Goal: Information Seeking & Learning: Learn about a topic

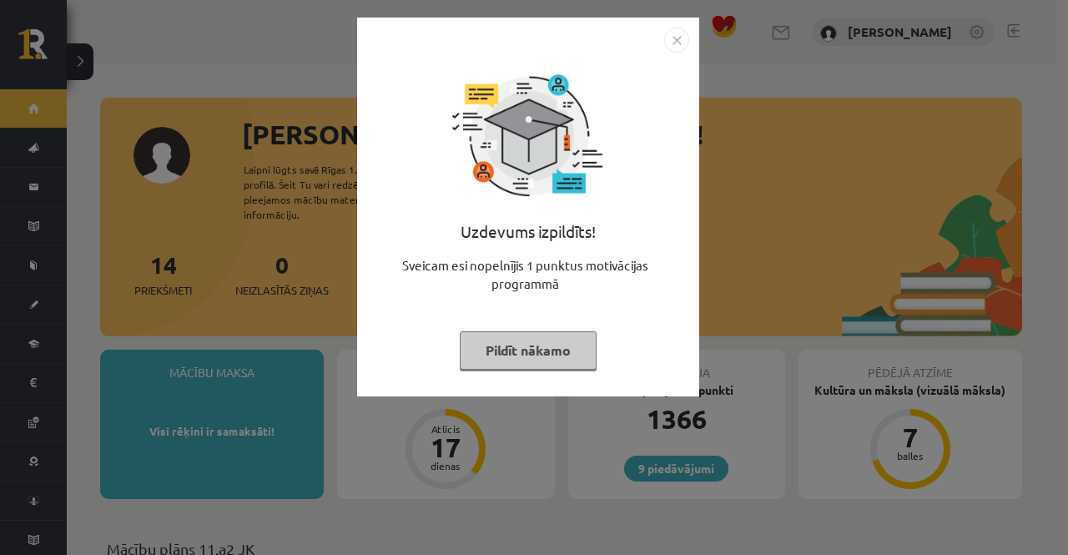
click at [523, 341] on button "Pildīt nākamo" at bounding box center [528, 350] width 137 height 38
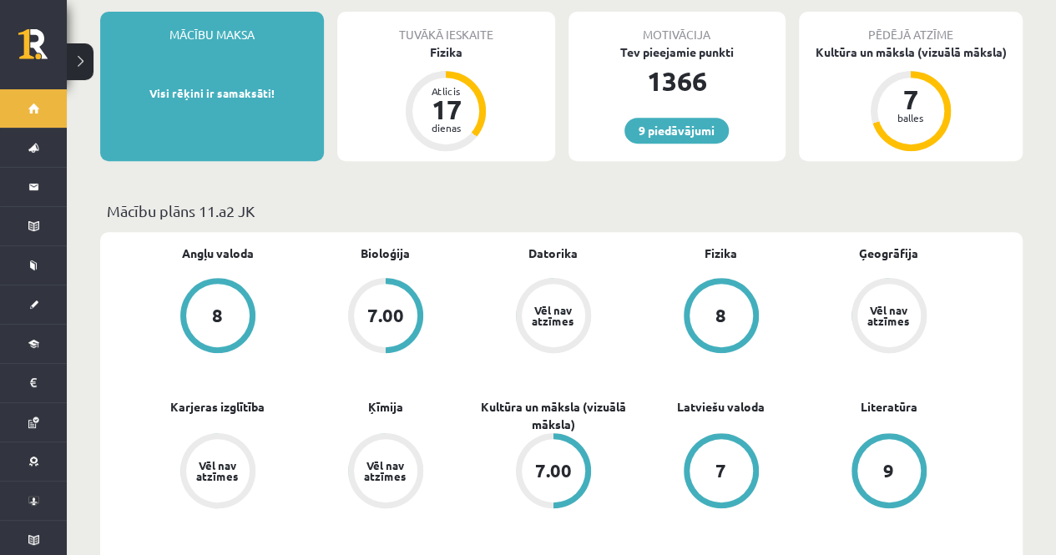
scroll to position [327, 0]
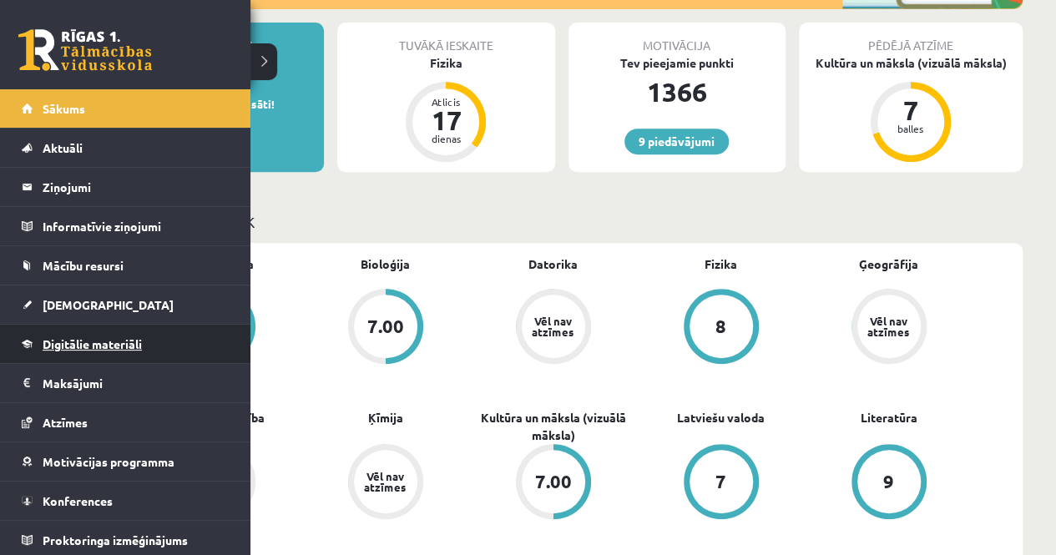
click at [57, 333] on link "Digitālie materiāli" at bounding box center [126, 344] width 208 height 38
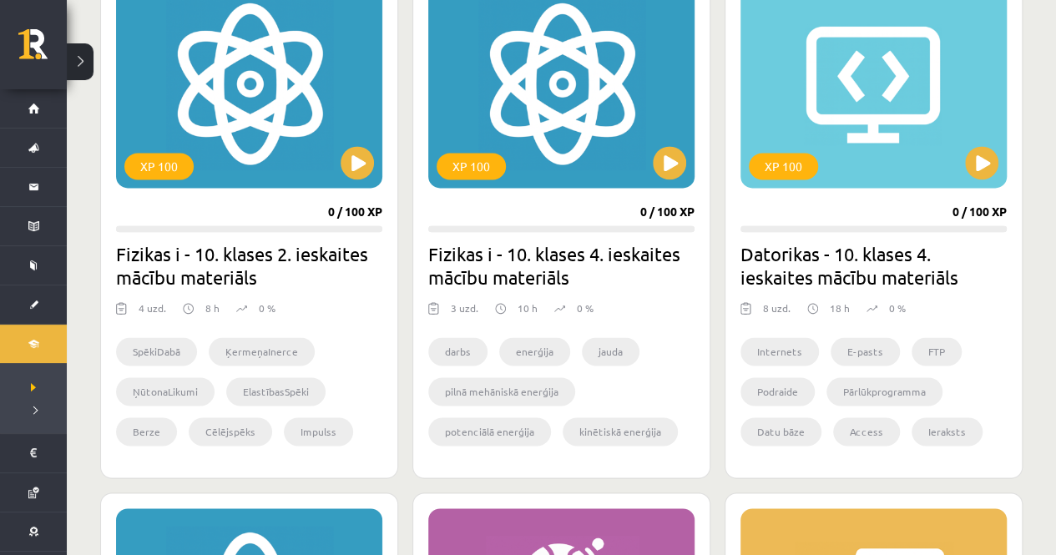
scroll to position [1041, 0]
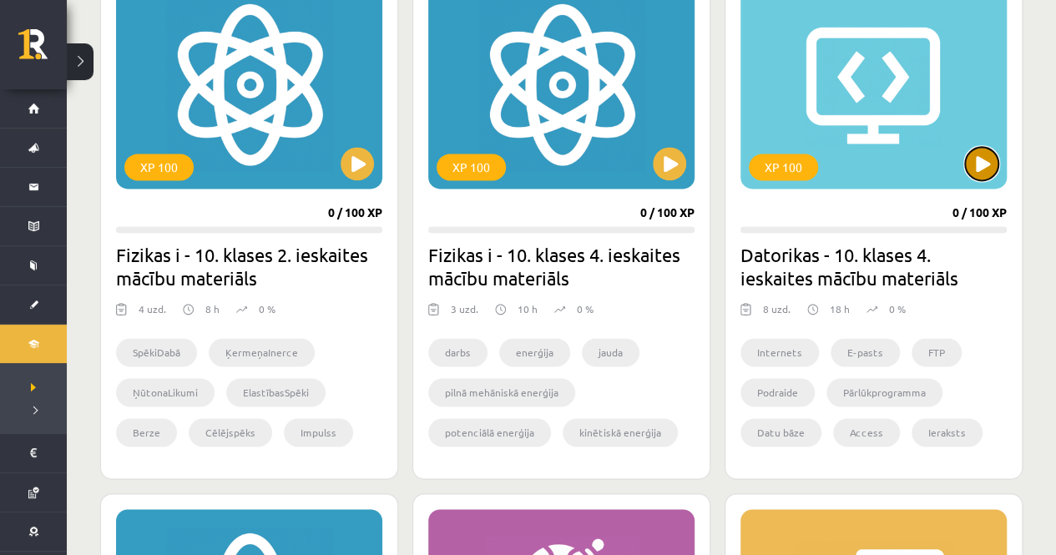
click at [983, 167] on button at bounding box center [981, 163] width 33 height 33
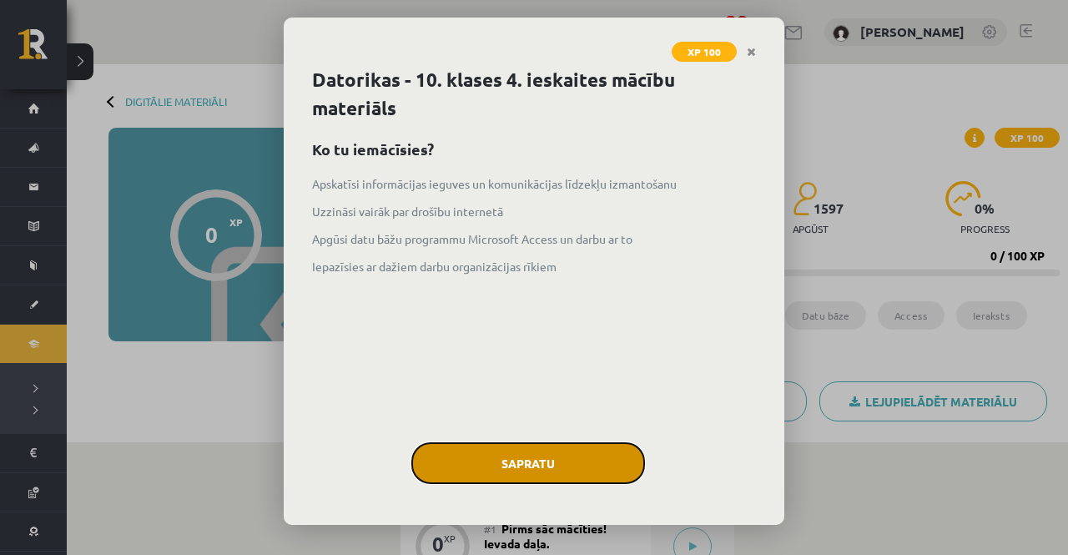
click at [569, 467] on button "Sapratu" at bounding box center [529, 463] width 234 height 42
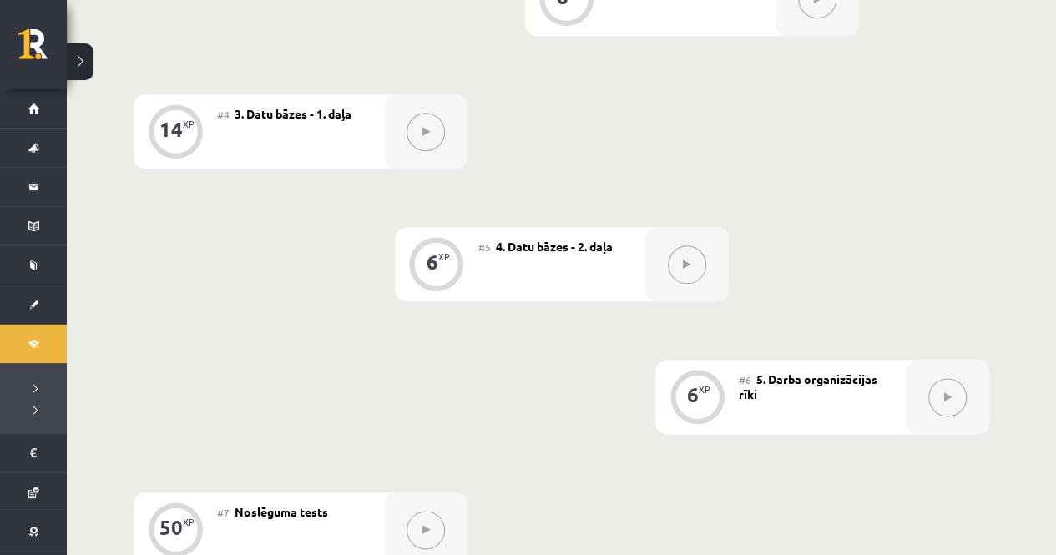
scroll to position [776, 0]
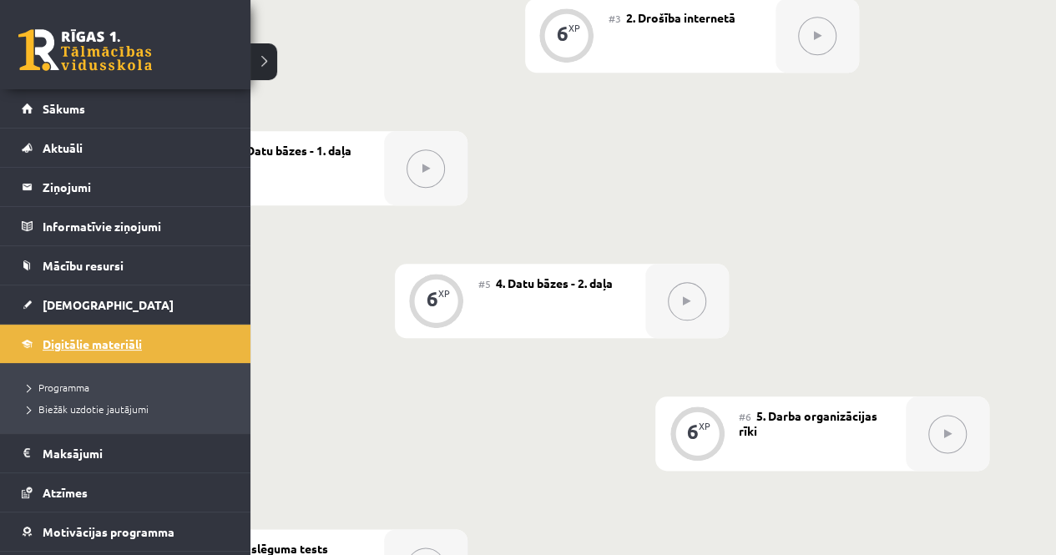
click at [67, 336] on span "Digitālie materiāli" at bounding box center [92, 343] width 99 height 15
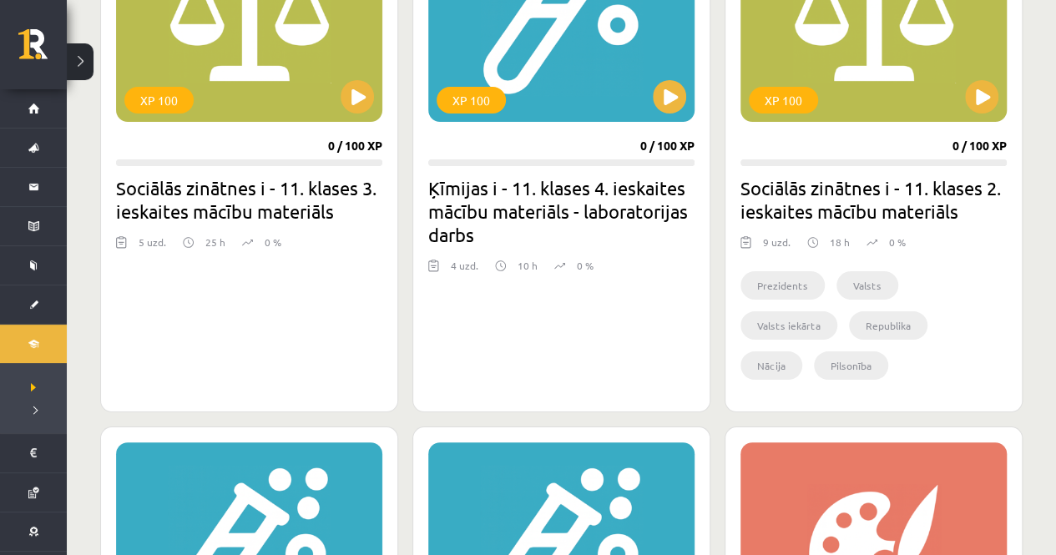
scroll to position [3132, 0]
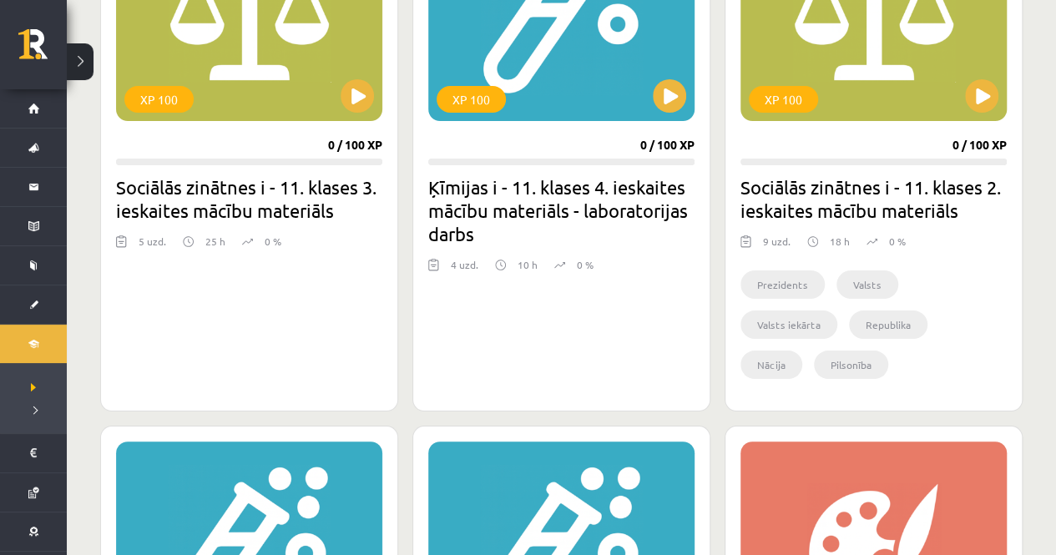
click at [599, 308] on div "XP 100 0 / 100 XP Ķīmijas i - 11. klases 4. ieskaites mācību materiāls - labora…" at bounding box center [561, 153] width 298 height 515
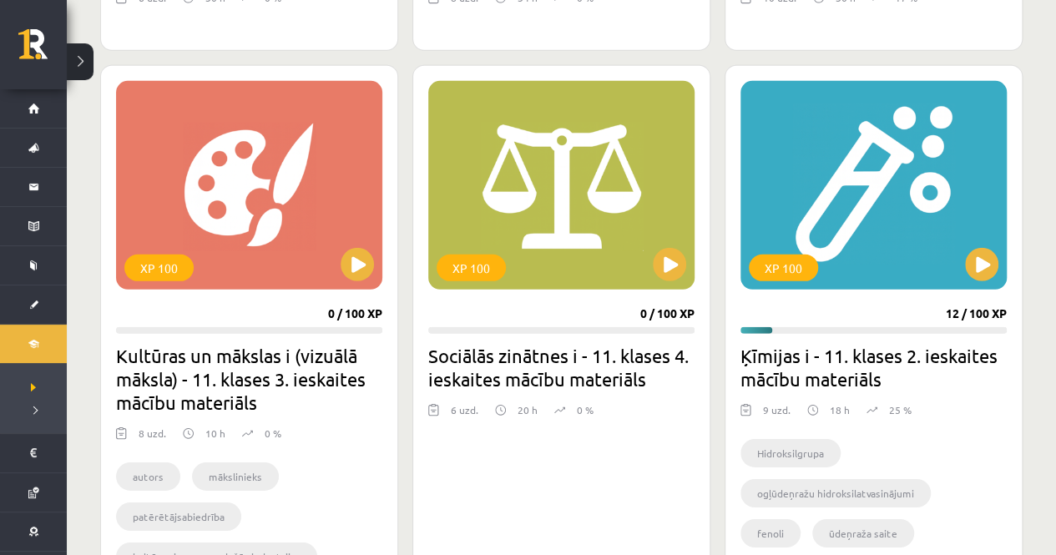
scroll to position [2416, 0]
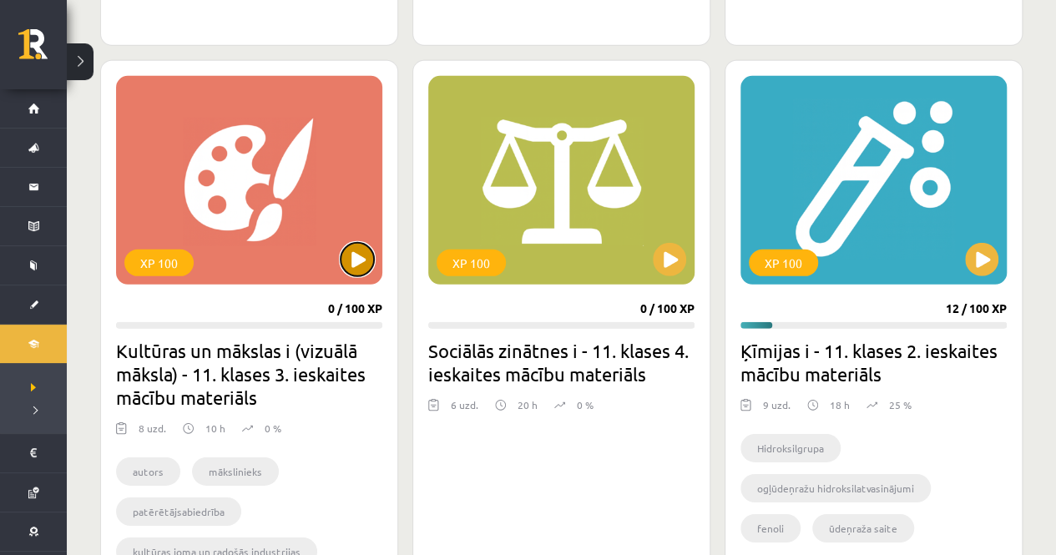
click at [357, 251] on button at bounding box center [357, 259] width 33 height 33
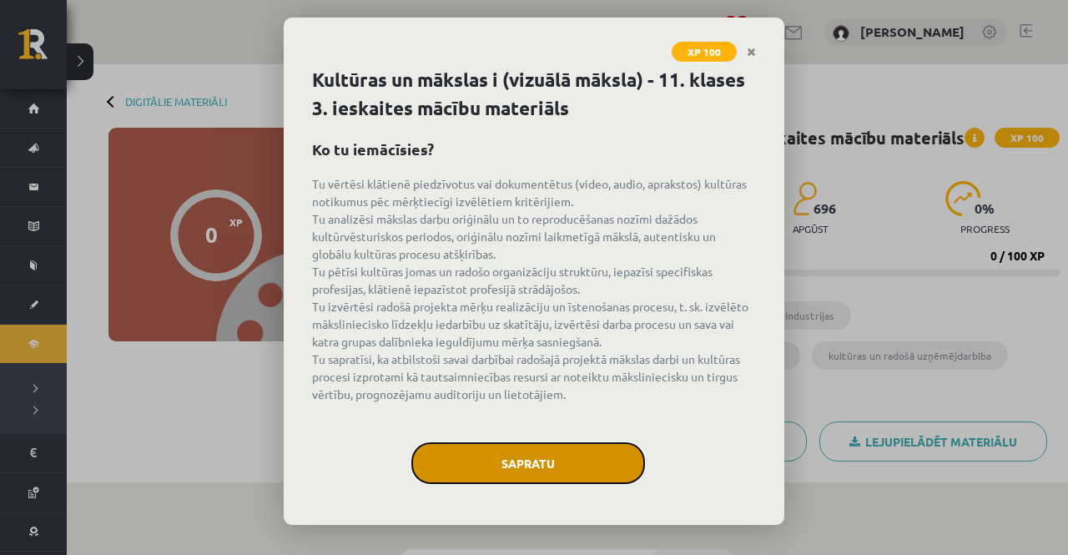
click at [554, 465] on button "Sapratu" at bounding box center [529, 463] width 234 height 42
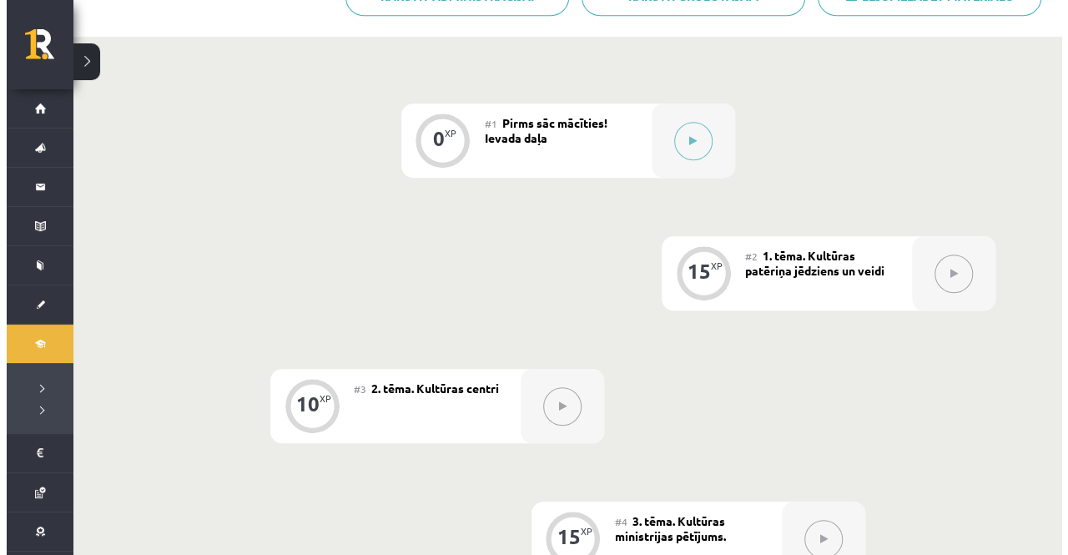
scroll to position [459, 0]
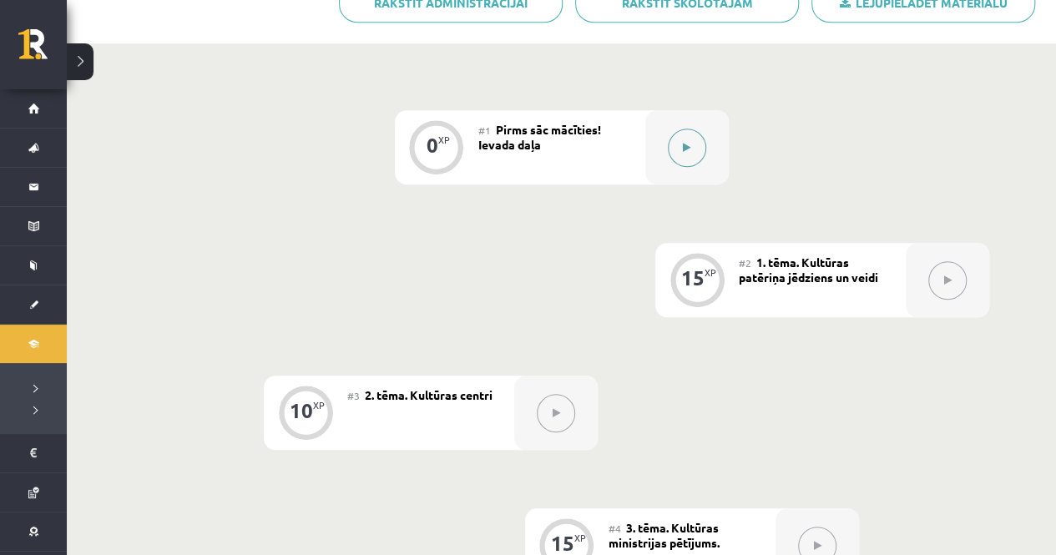
click at [689, 146] on icon at bounding box center [687, 148] width 8 height 10
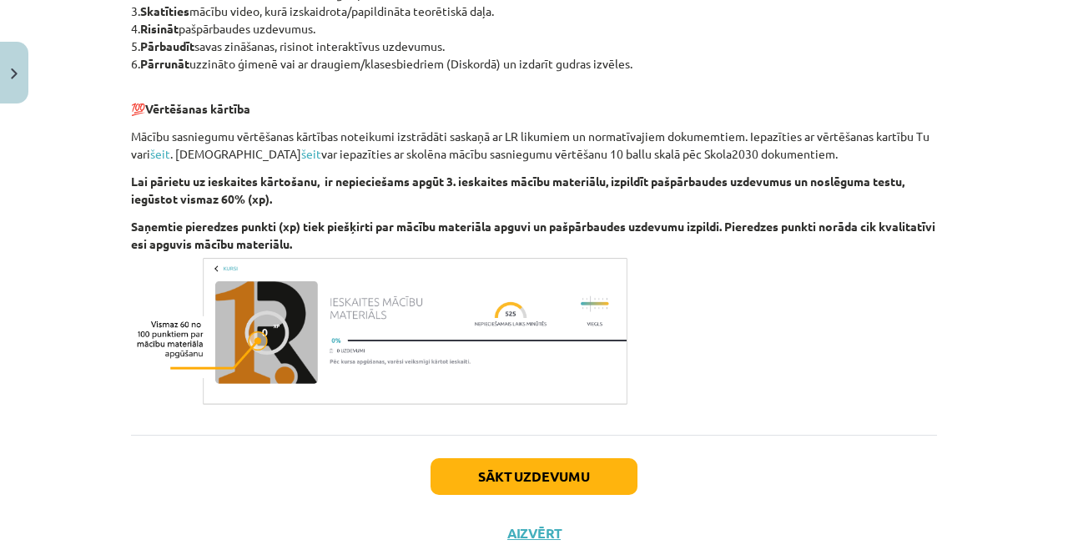
scroll to position [1034, 0]
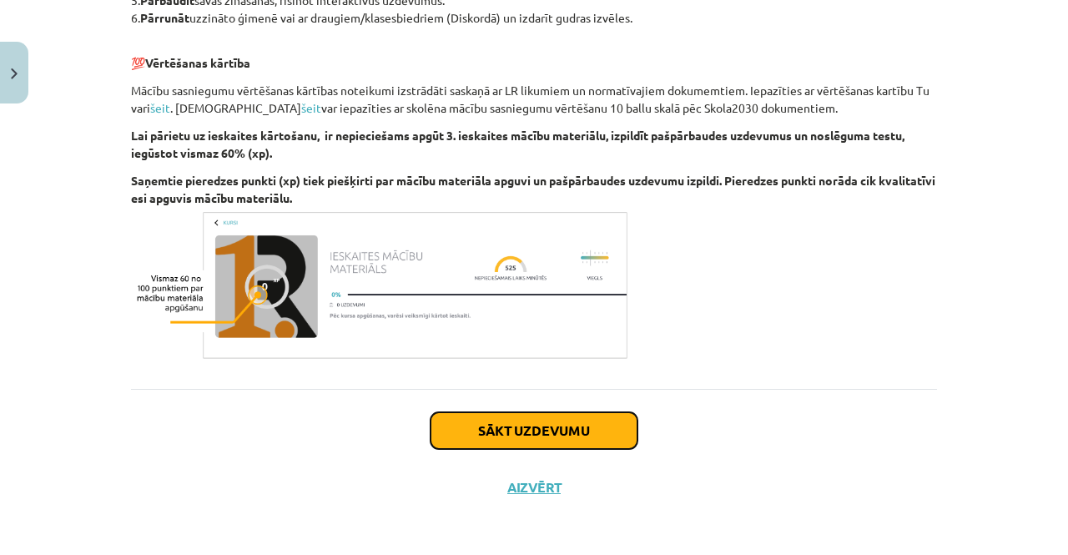
click at [552, 432] on button "Sākt uzdevumu" at bounding box center [534, 430] width 207 height 37
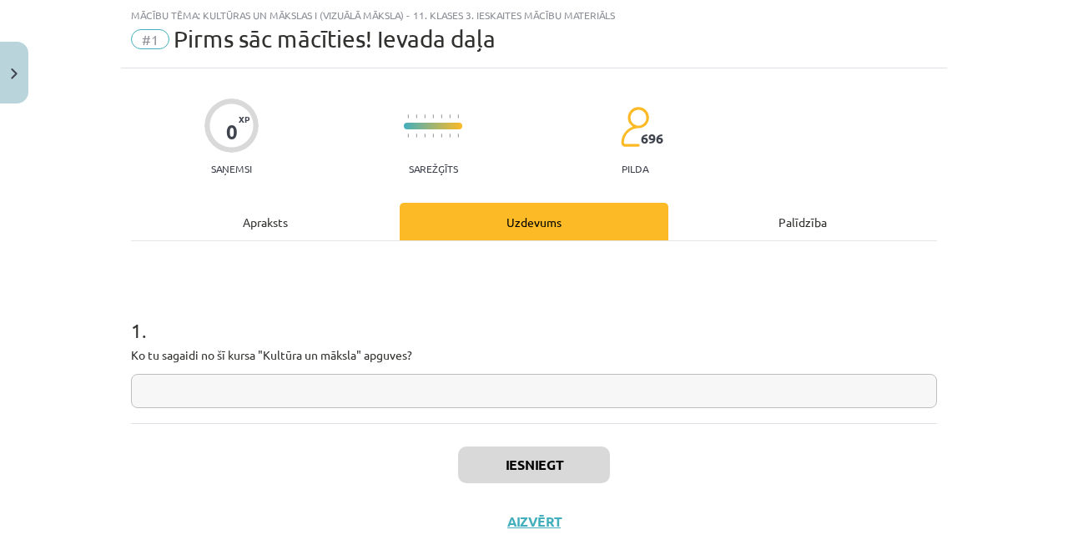
scroll to position [42, 0]
click at [533, 395] on input "text" at bounding box center [534, 392] width 806 height 34
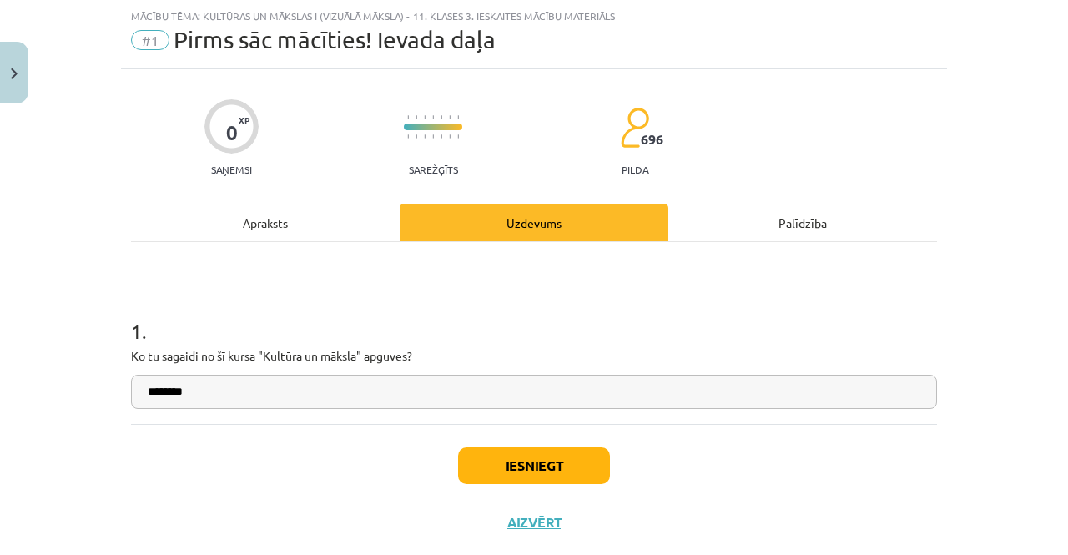
click at [519, 408] on input "*******" at bounding box center [534, 392] width 806 height 34
type input "**********"
click at [521, 460] on button "Iesniegt" at bounding box center [534, 465] width 152 height 37
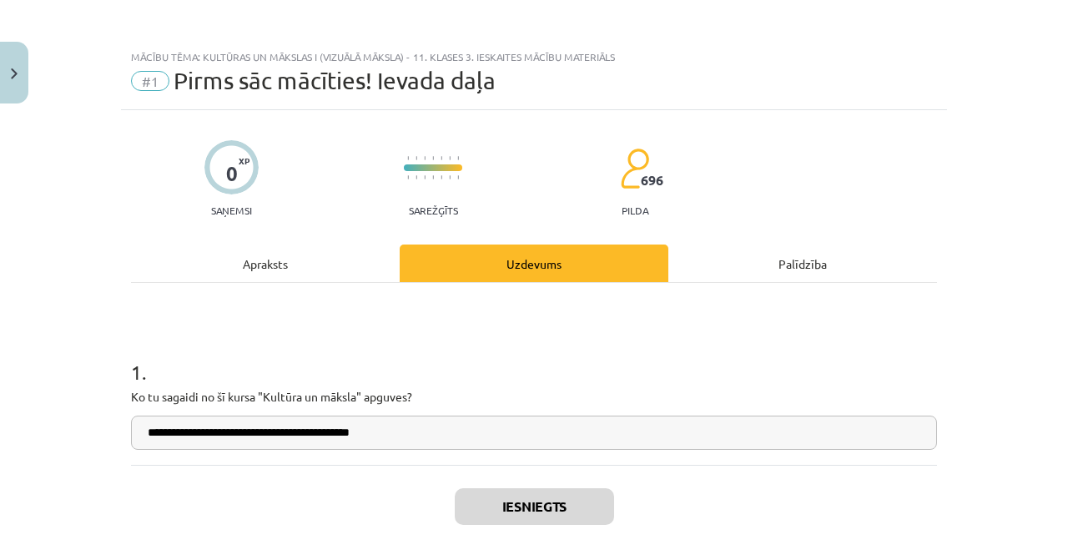
scroll to position [130, 0]
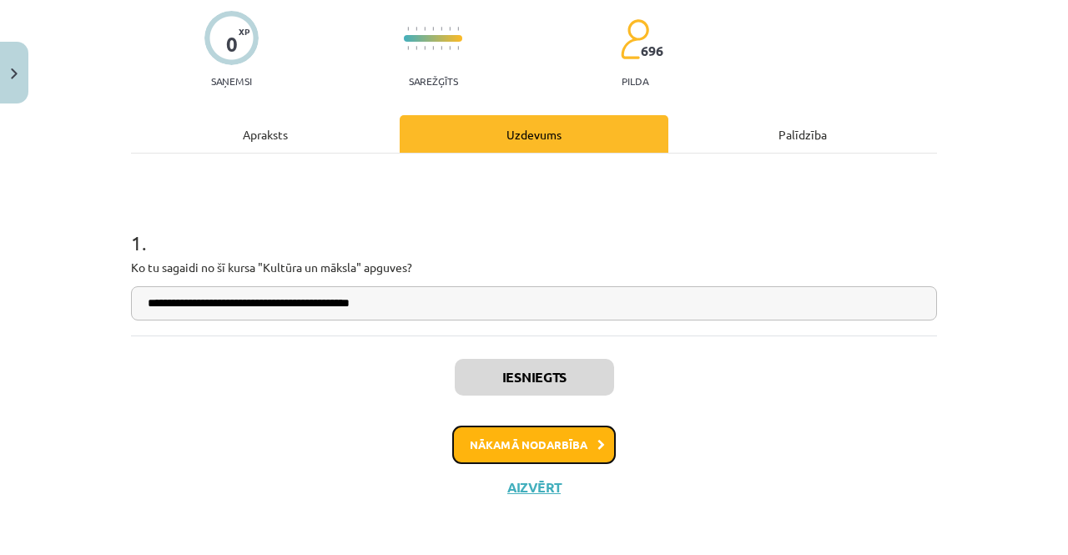
click at [557, 442] on button "Nākamā nodarbība" at bounding box center [534, 445] width 164 height 38
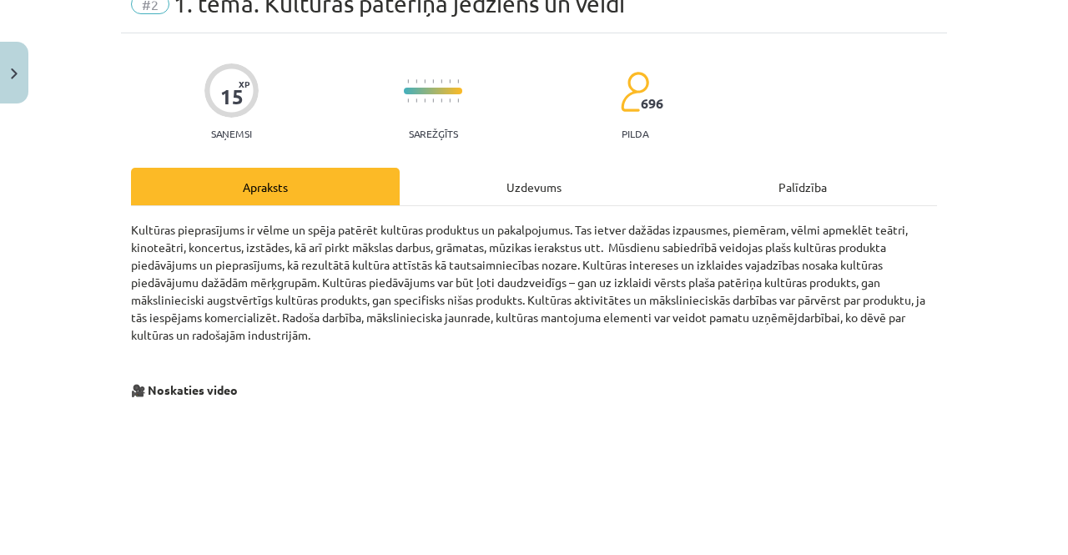
scroll to position [0, 0]
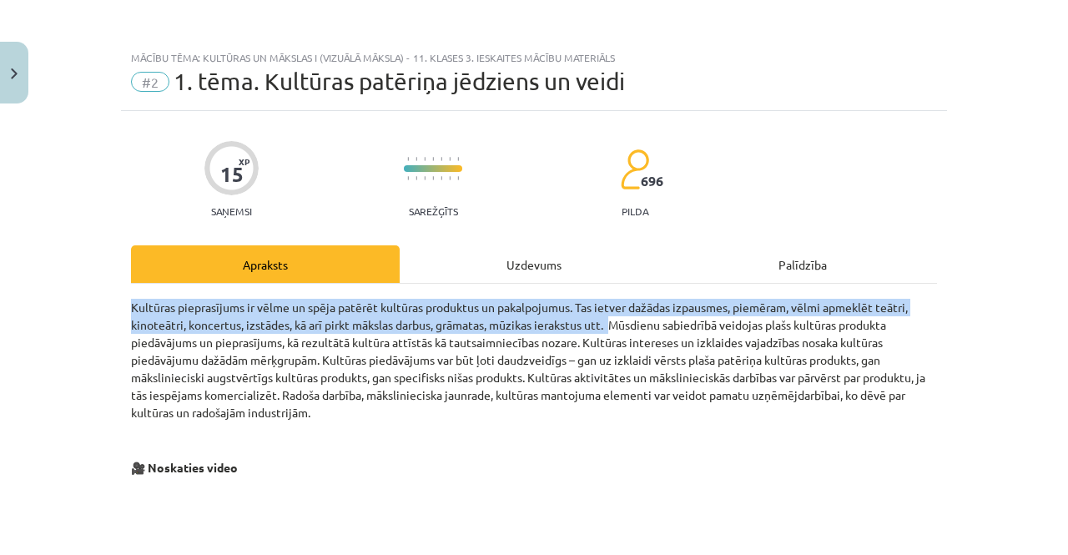
drag, startPoint x: 125, startPoint y: 303, endPoint x: 611, endPoint y: 330, distance: 486.5
click at [611, 330] on p "Kultūras pieprasījums ir vēlme un spēja patērēt kultūras produktus un pakalpoju…" at bounding box center [534, 360] width 806 height 123
copy p "Kultūras pieprasījums ir vēlme un spēja patērēt kultūras produktus un pakalpoju…"
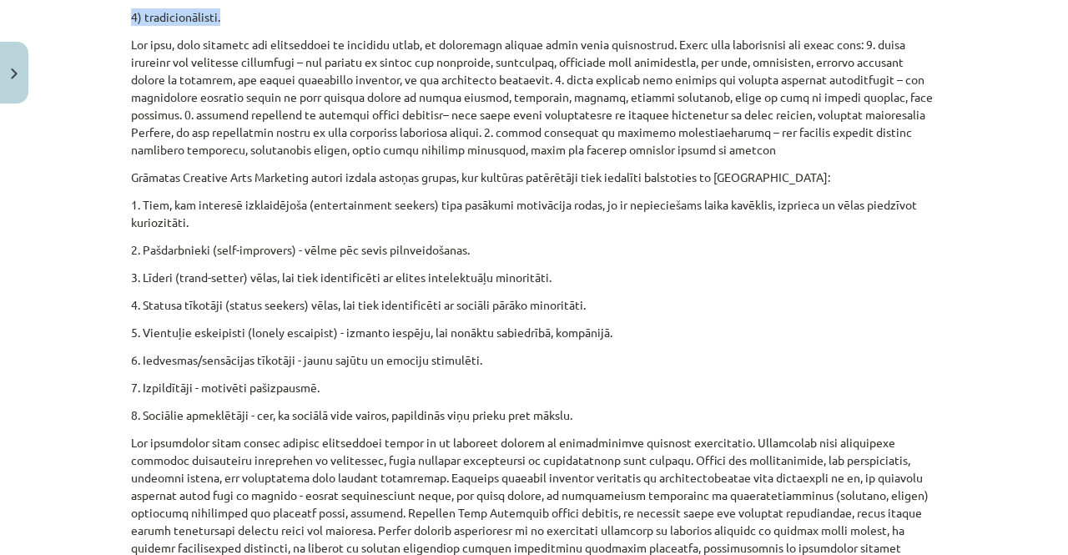
scroll to position [1265, 0]
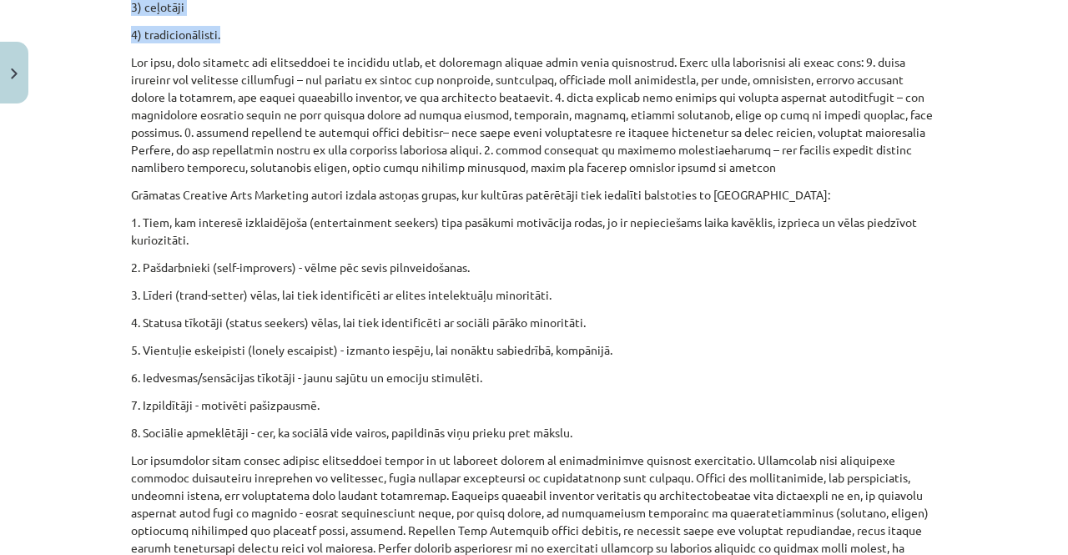
drag, startPoint x: 311, startPoint y: 423, endPoint x: 438, endPoint y: 31, distance: 412.6
click at [438, 31] on div "Kultūras pieprasījums ir vēlme un spēja patērēt kultūras produktus un pakalpoju…" at bounding box center [534, 229] width 806 height 2390
copy div "Segmentējot Latvijas iedzīvotājus pēc kultūras patēriņa ieradumiem, iespējams i…"
click at [662, 401] on p "7. Izpildītāji - motivēti pašizpausmē." at bounding box center [534, 405] width 806 height 18
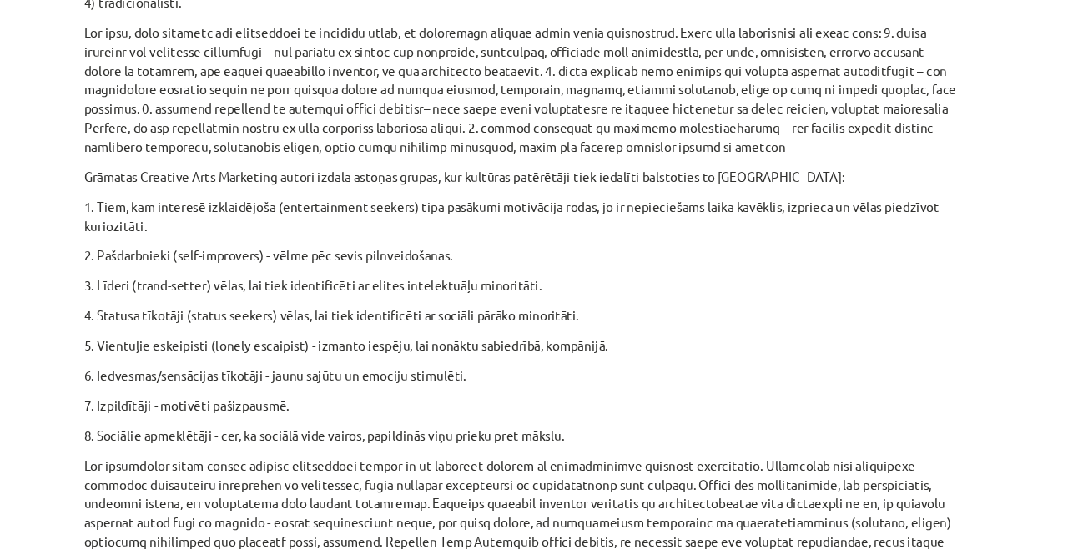
scroll to position [497, 0]
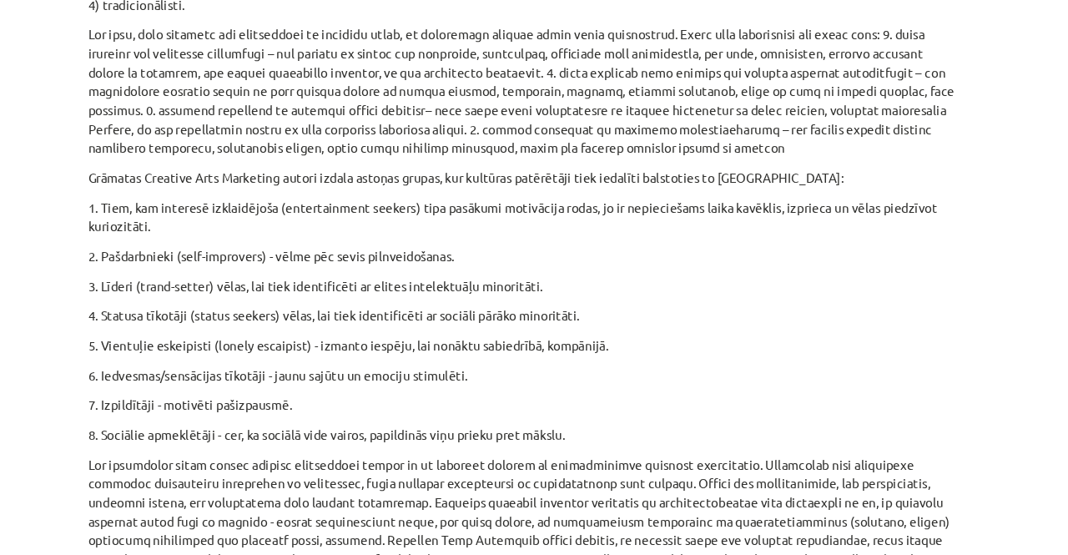
drag, startPoint x: 125, startPoint y: 58, endPoint x: 698, endPoint y: 168, distance: 583.0
click at [698, 168] on p at bounding box center [534, 114] width 806 height 123
copy p "Šie tipi, tiek iedalīti pēc aktivitātēm un kultūras veida, ko patērētāji izvēla…"
click at [781, 393] on div "Kultūras pieprasījums ir vēlme un spēja patērēt kultūras produktus un pakalpoju…" at bounding box center [534, 229] width 806 height 2390
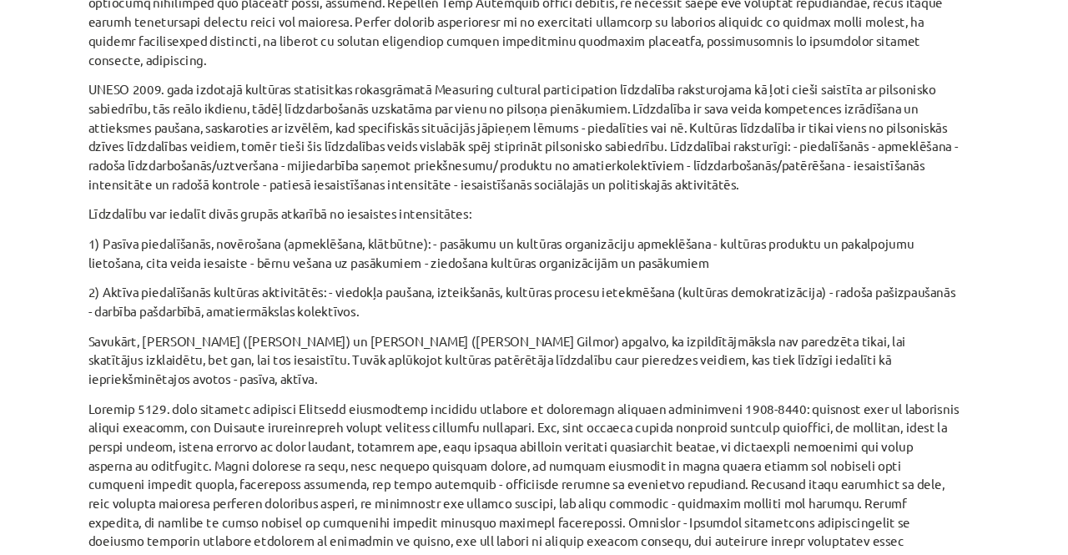
scroll to position [1763, 0]
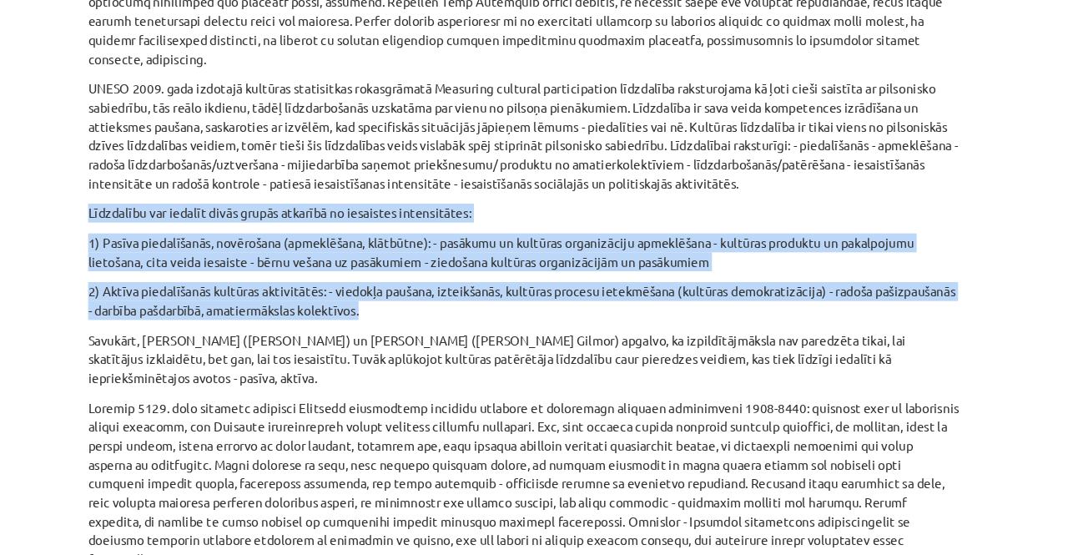
drag, startPoint x: 126, startPoint y: 212, endPoint x: 473, endPoint y: 301, distance: 358.5
copy div "Līdzdalību var iedalīt divās grupās atkarībā no iesaistes intensitātes: 1) Pasī…"
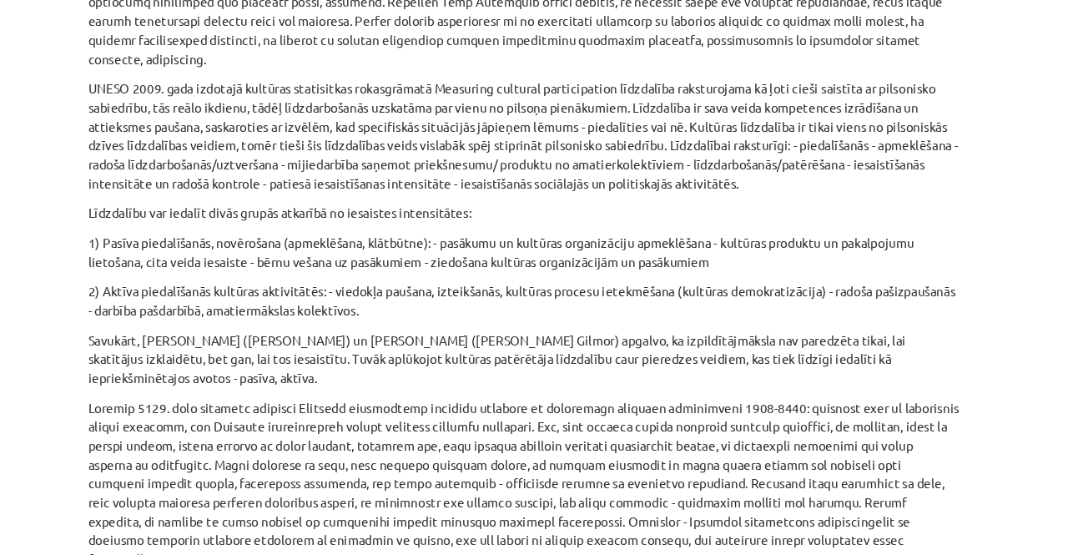
click at [709, 466] on p at bounding box center [534, 478] width 806 height 158
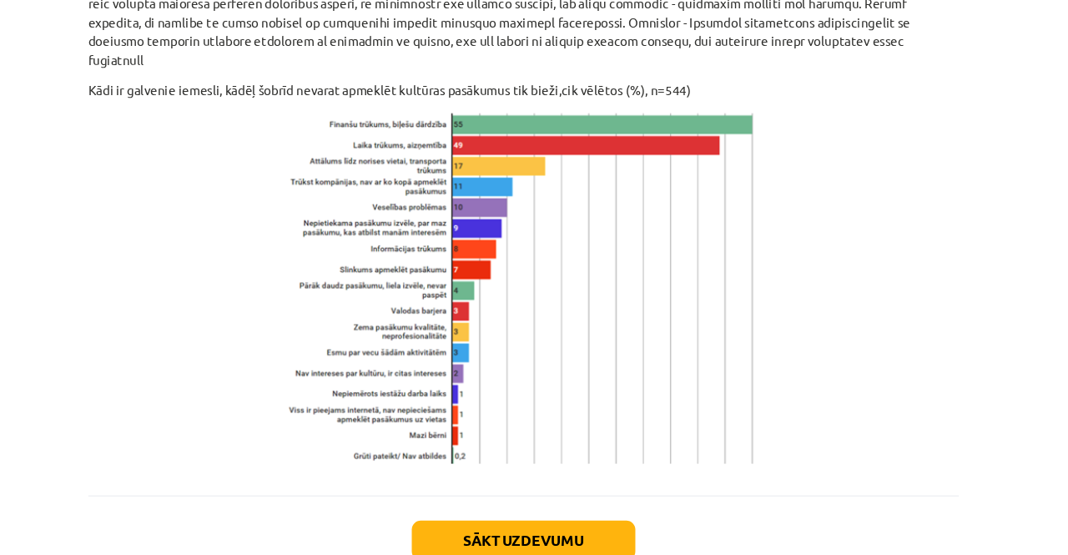
scroll to position [2226, 0]
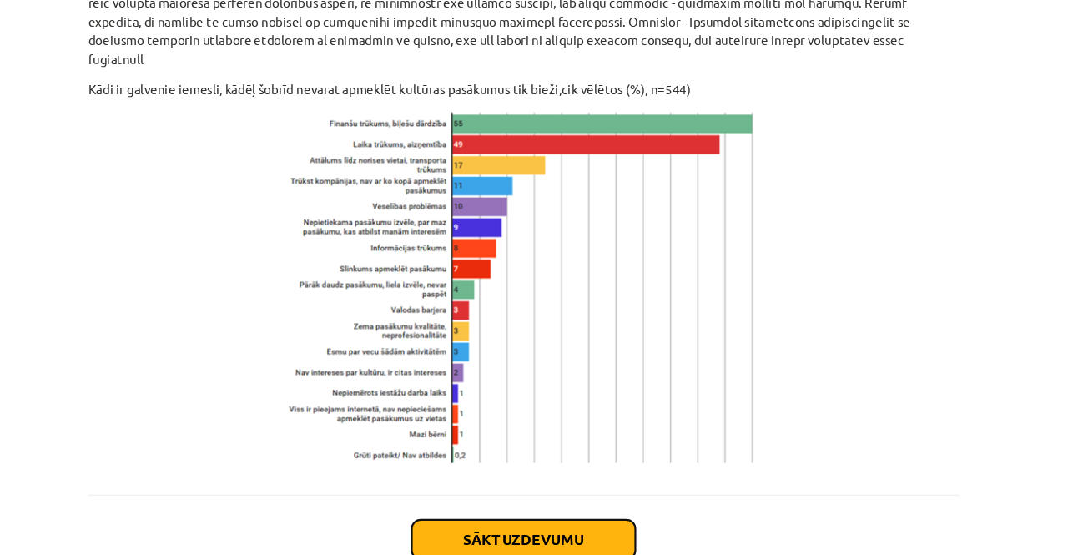
click at [585, 511] on button "Sākt uzdevumu" at bounding box center [534, 529] width 207 height 37
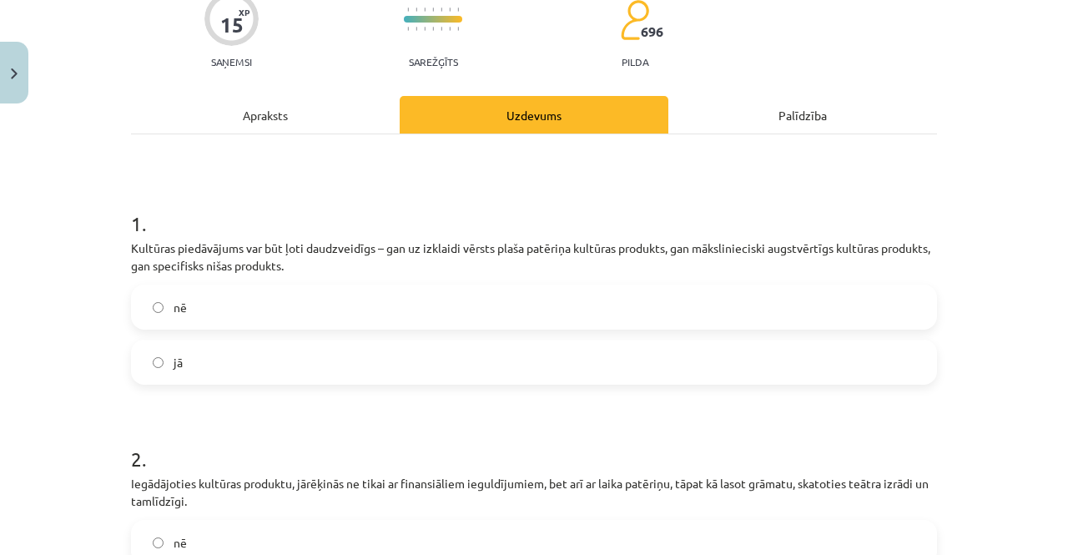
scroll to position [150, 0]
click at [584, 351] on label "jā" at bounding box center [534, 362] width 803 height 42
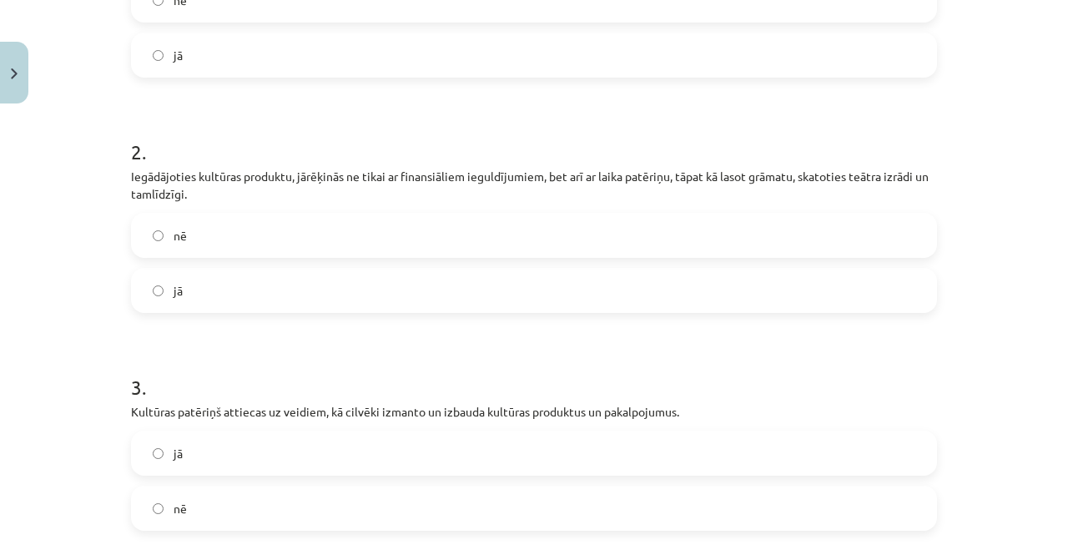
scroll to position [503, 0]
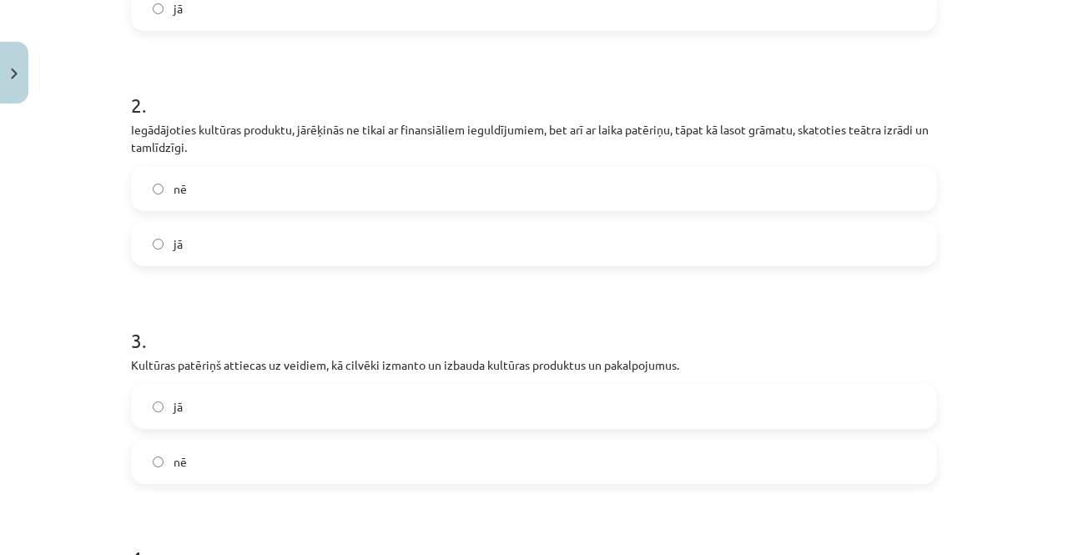
click at [341, 231] on label "jā" at bounding box center [534, 244] width 803 height 42
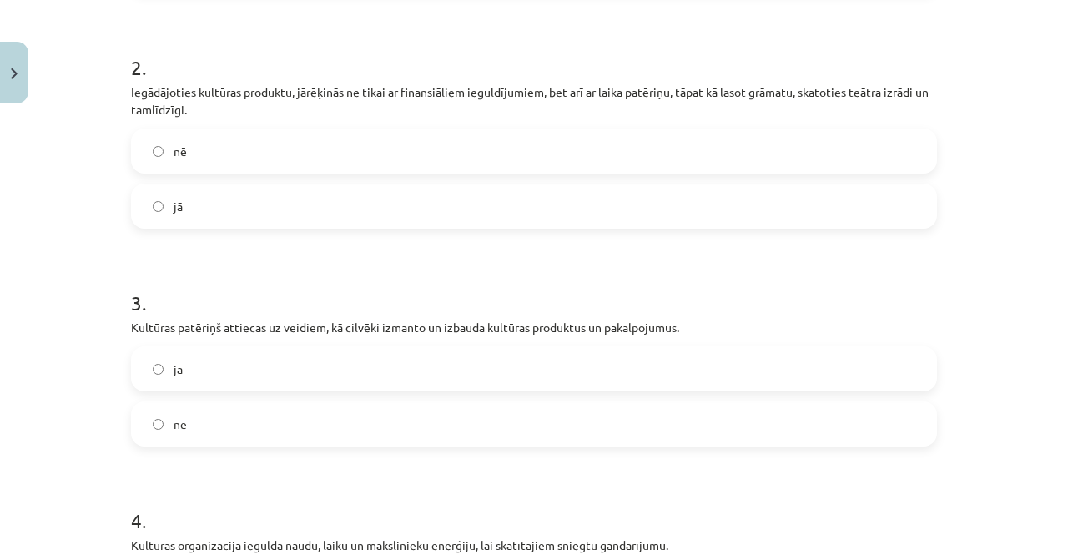
scroll to position [547, 0]
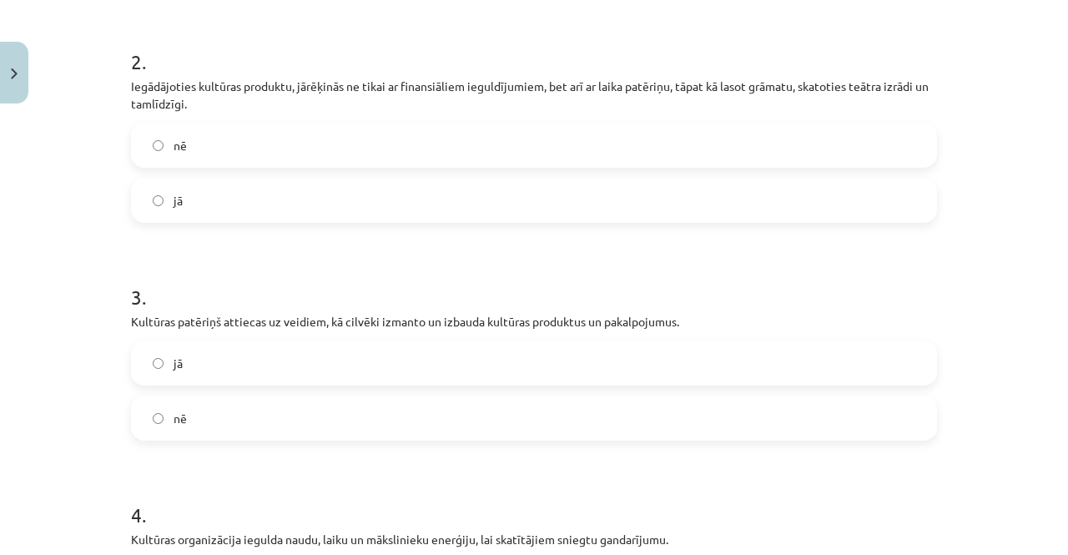
click at [267, 345] on label "jā" at bounding box center [534, 363] width 803 height 42
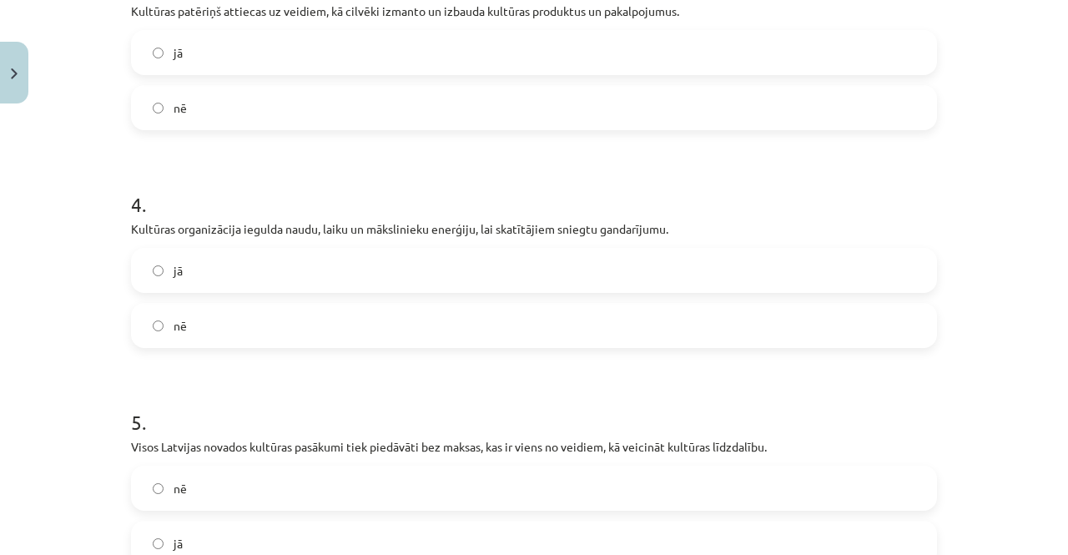
scroll to position [862, 0]
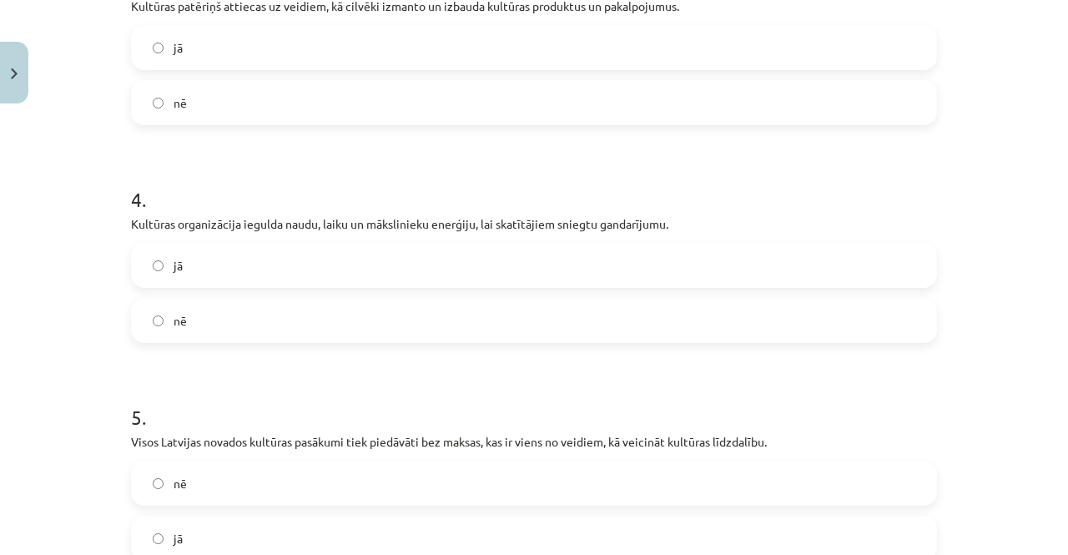
click at [195, 274] on label "jā" at bounding box center [534, 266] width 803 height 42
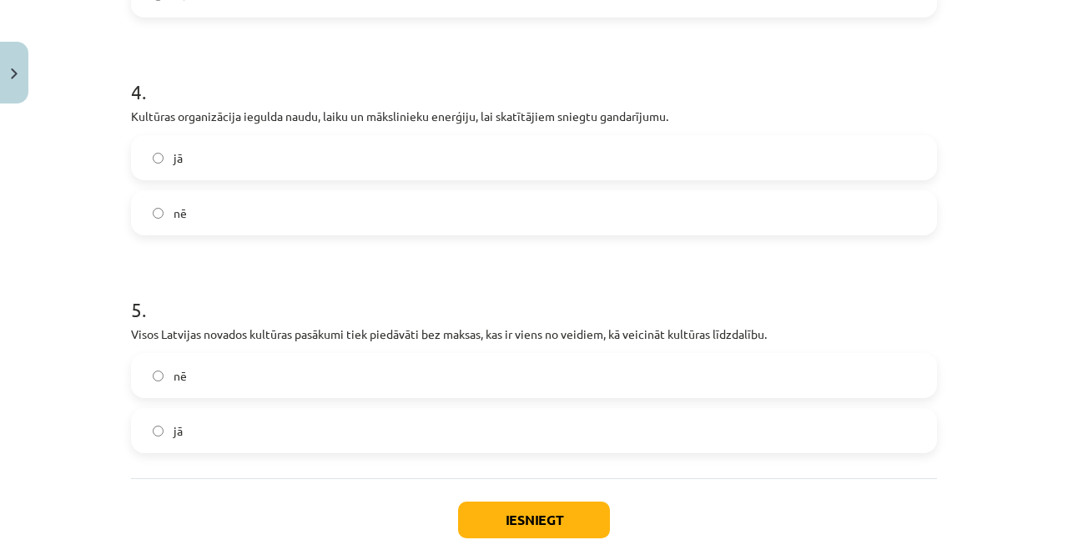
scroll to position [1060, 0]
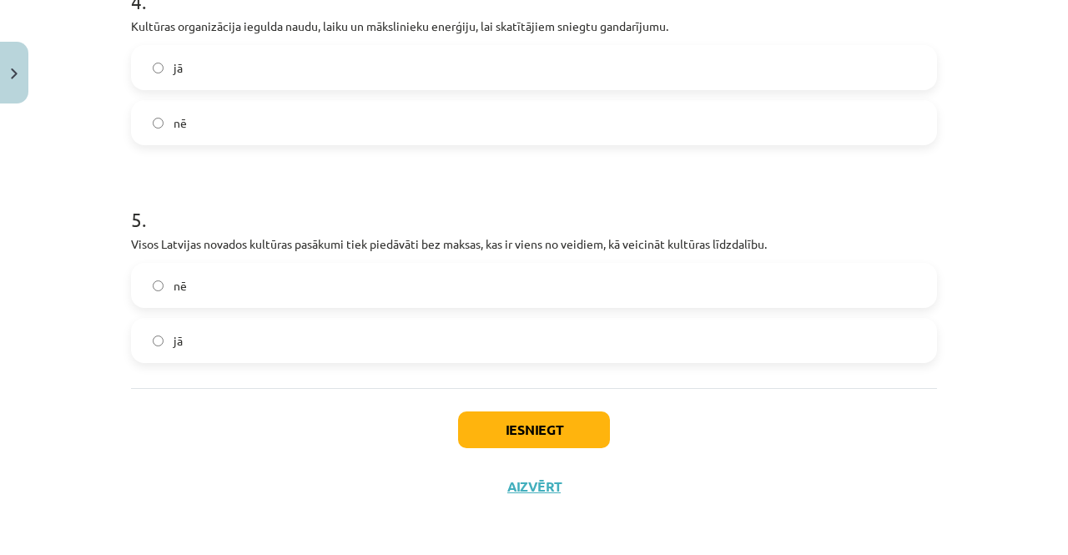
click at [243, 275] on label "nē" at bounding box center [534, 286] width 803 height 42
click at [477, 439] on button "Iesniegt" at bounding box center [534, 430] width 152 height 37
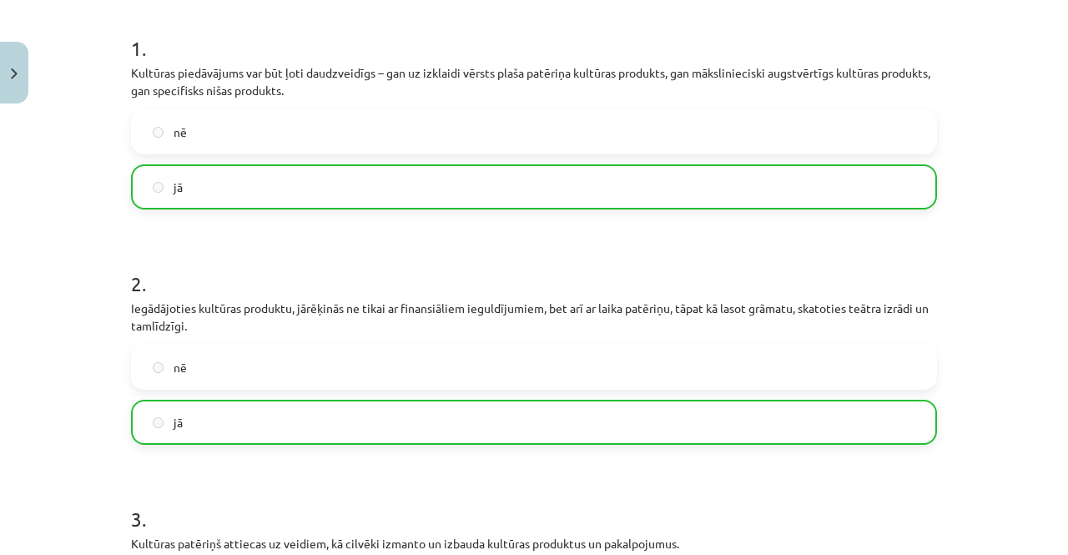
scroll to position [1113, 0]
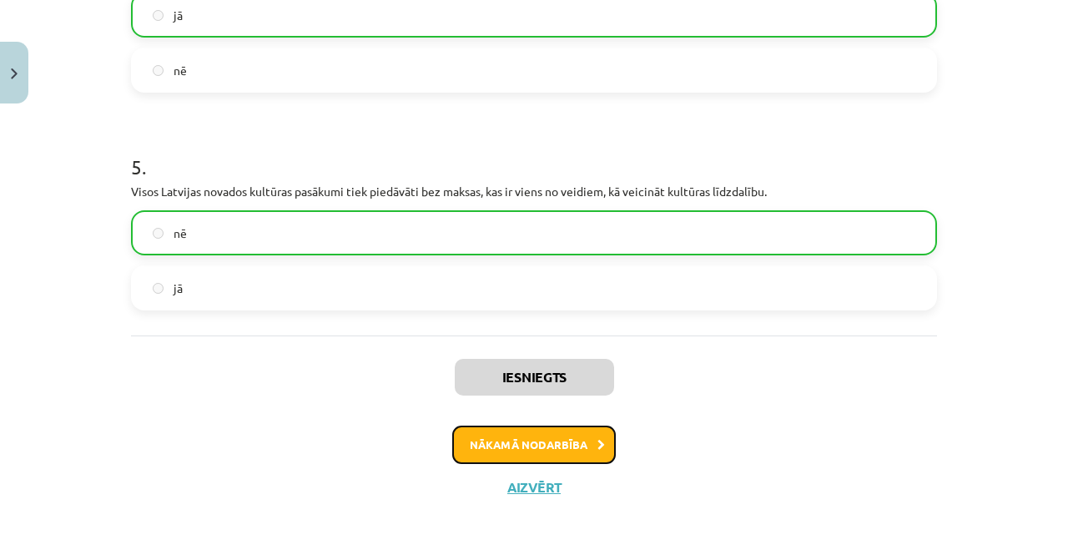
click at [525, 449] on button "Nākamā nodarbība" at bounding box center [534, 445] width 164 height 38
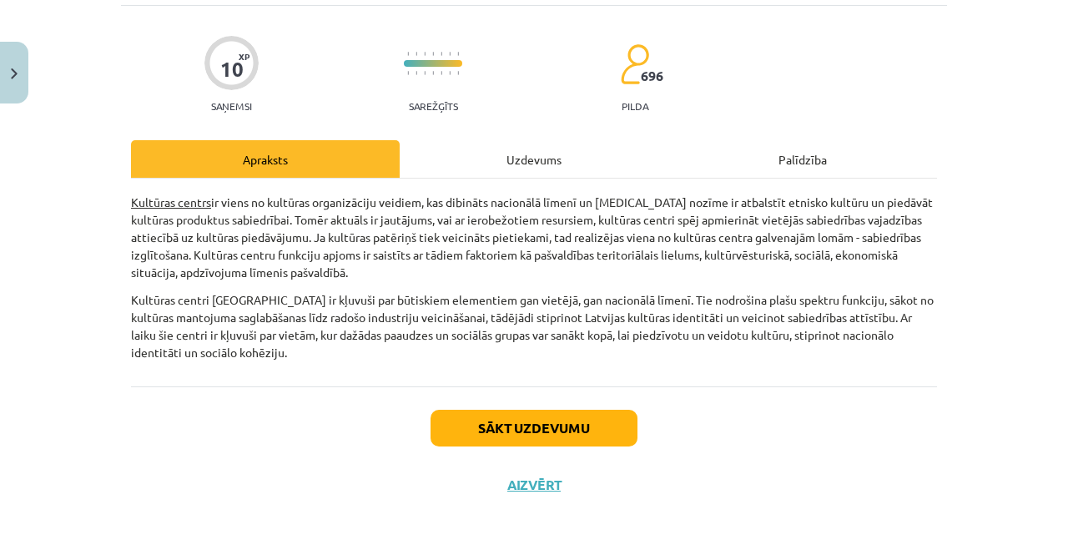
scroll to position [42, 0]
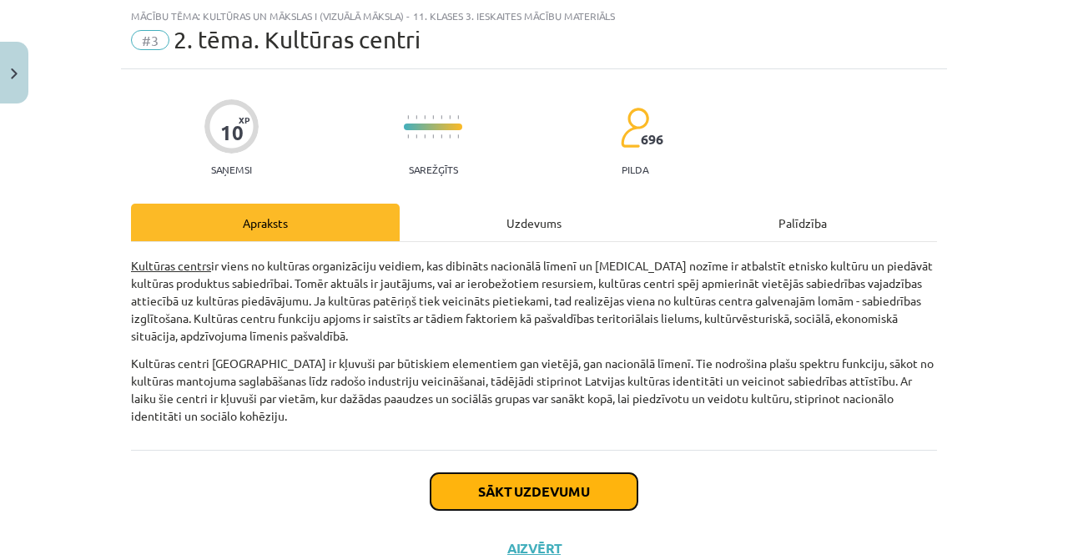
click at [596, 474] on button "Sākt uzdevumu" at bounding box center [534, 491] width 207 height 37
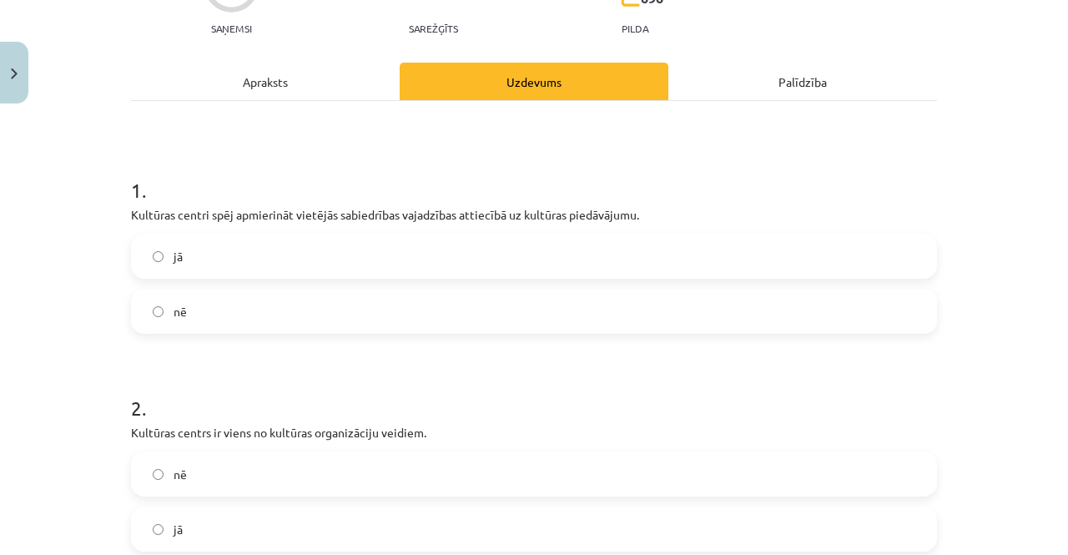
scroll to position [230, 0]
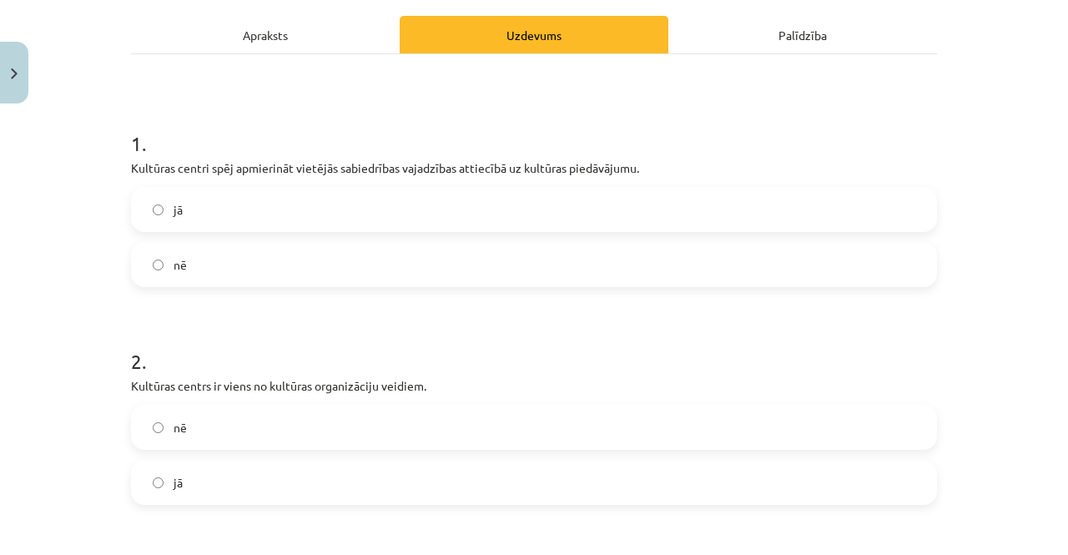
click at [277, 40] on div "Apraksts" at bounding box center [265, 35] width 269 height 38
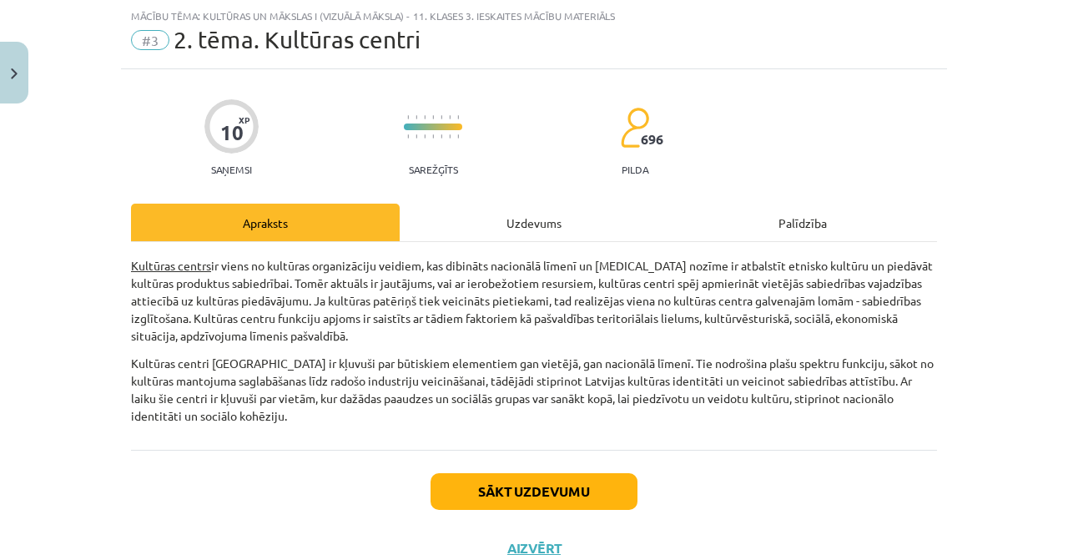
click at [514, 225] on div "Uzdevums" at bounding box center [534, 223] width 269 height 38
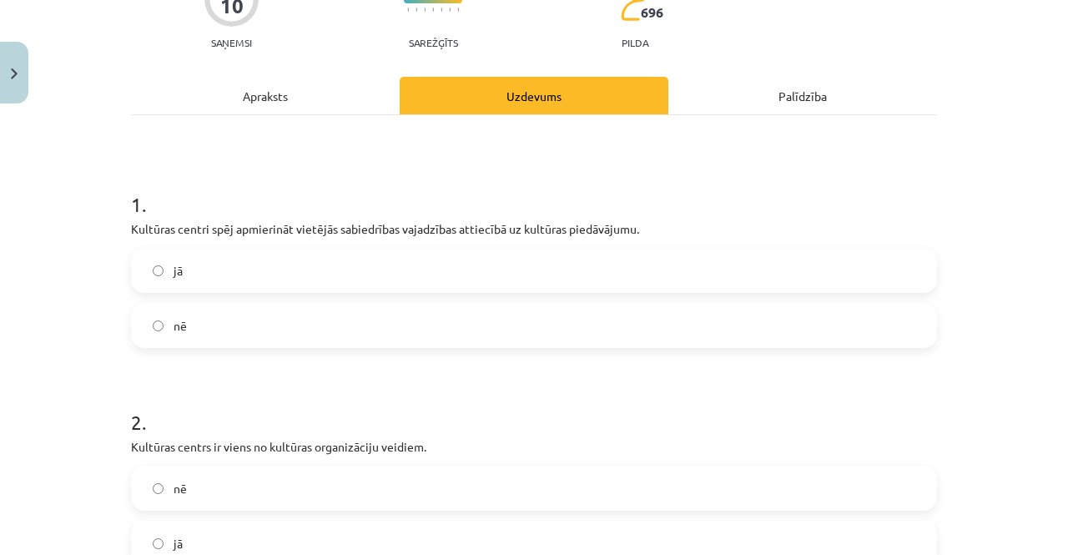
scroll to position [174, 0]
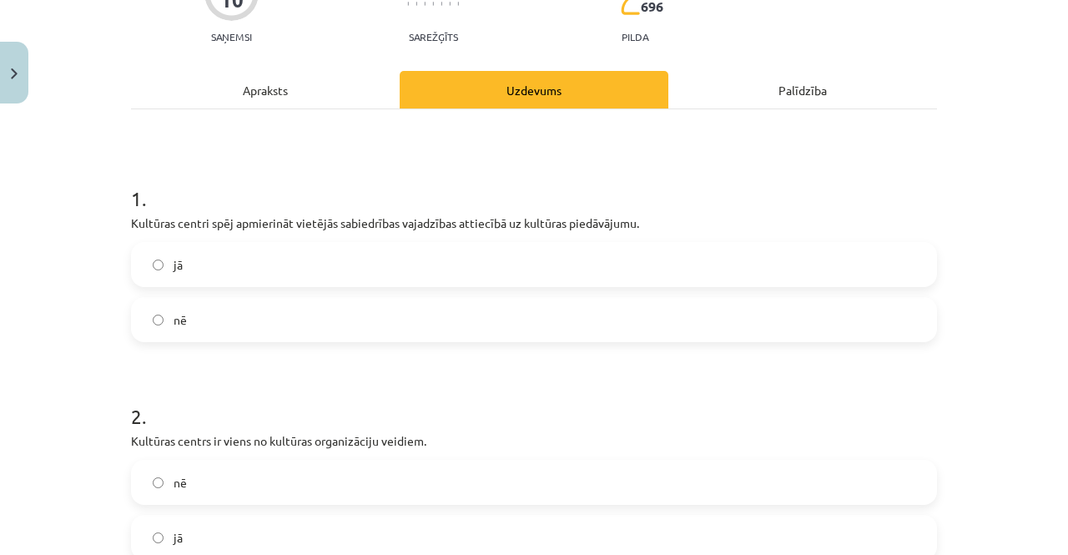
click at [210, 253] on label "jā" at bounding box center [534, 265] width 803 height 42
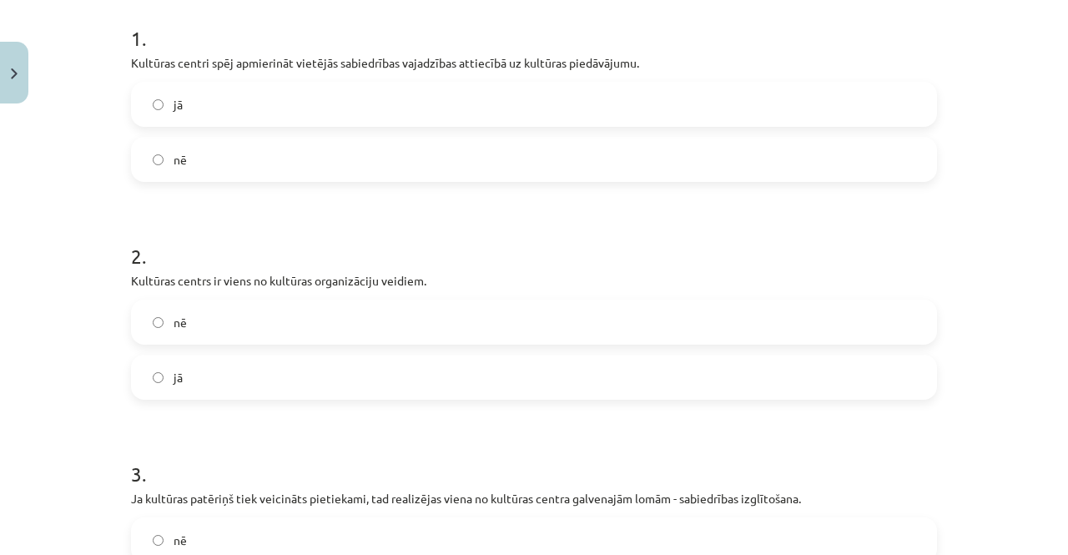
scroll to position [365, 0]
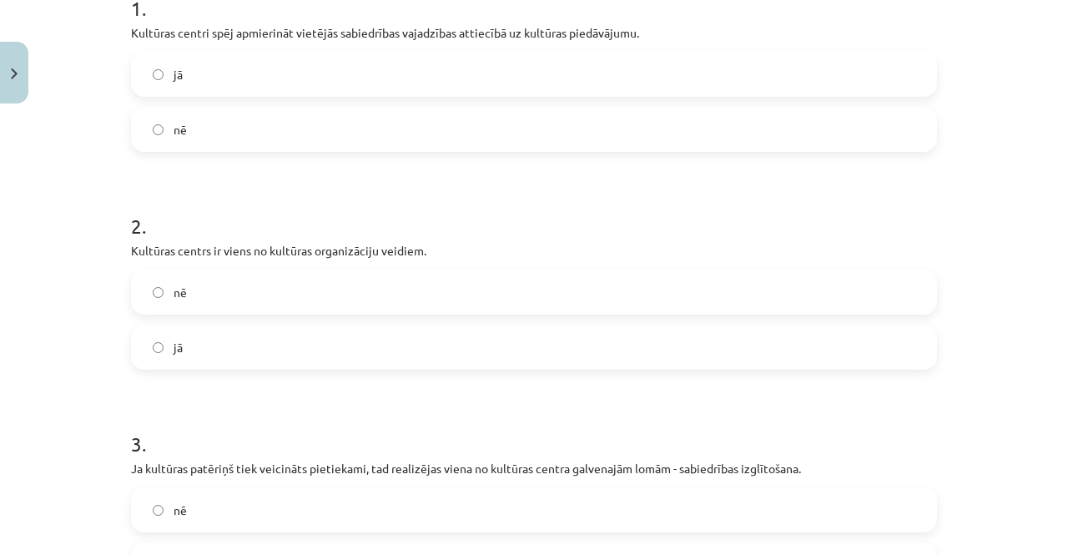
click at [283, 334] on label "jā" at bounding box center [534, 347] width 803 height 42
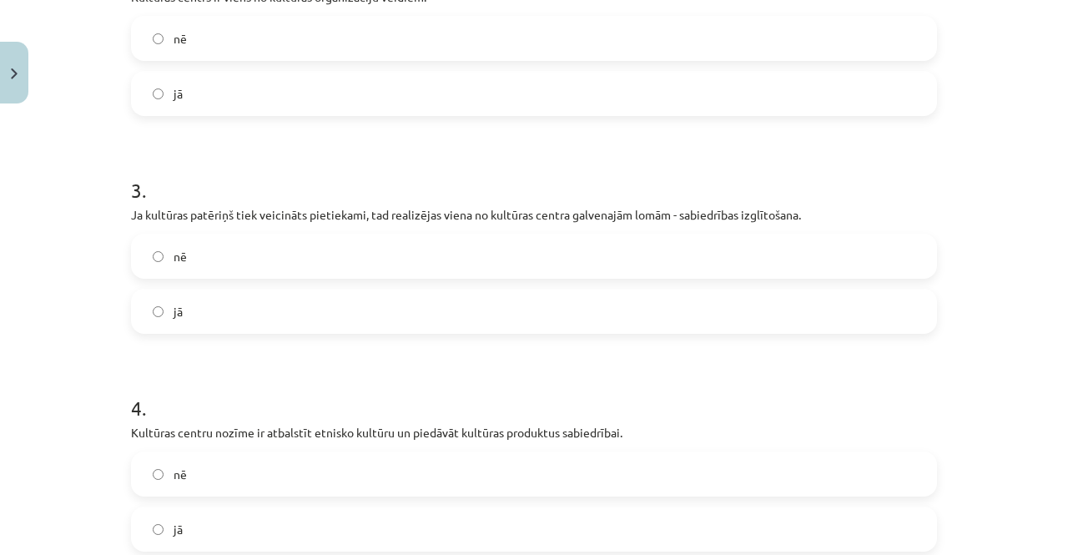
click at [200, 303] on label "jā" at bounding box center [534, 311] width 803 height 42
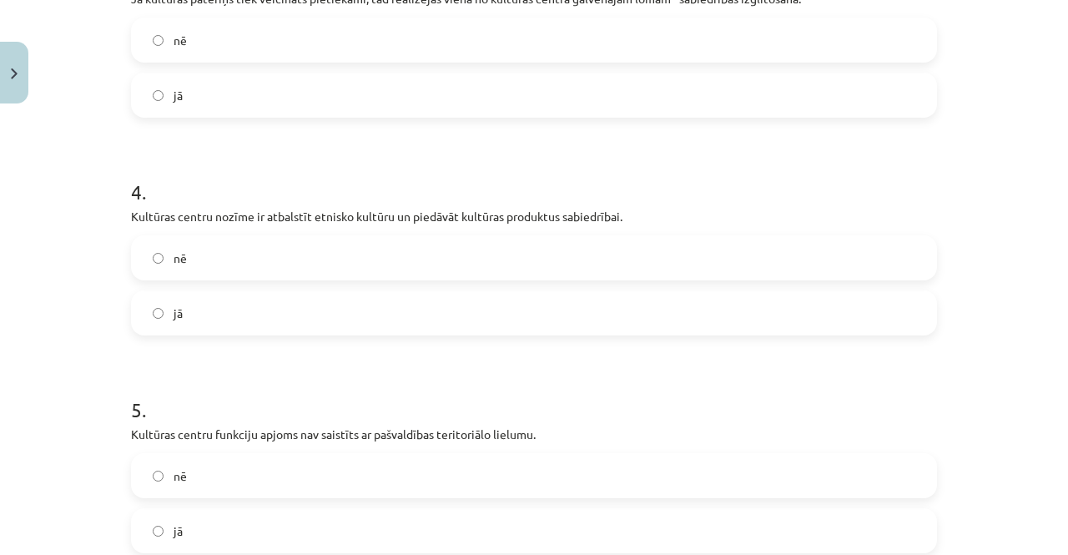
scroll to position [836, 0]
click at [274, 324] on label "jā" at bounding box center [534, 312] width 803 height 42
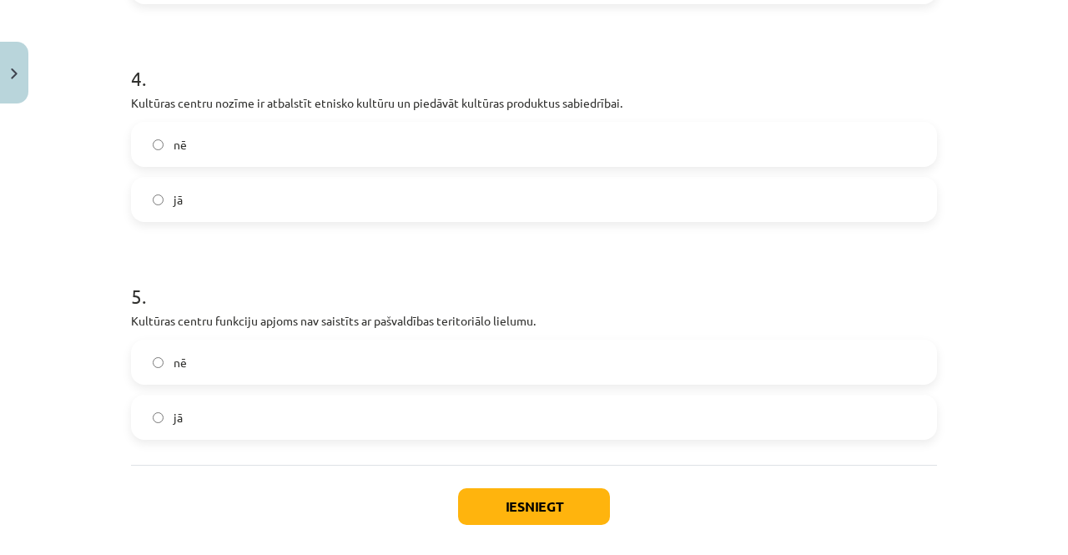
scroll to position [1018, 0]
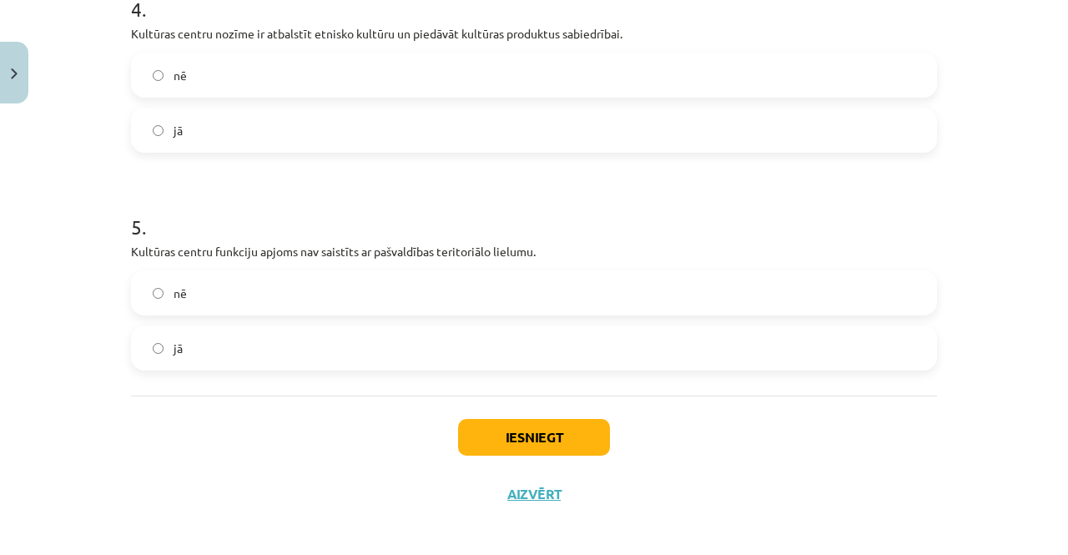
click at [296, 285] on label "nē" at bounding box center [534, 293] width 803 height 42
click at [541, 436] on button "Iesniegt" at bounding box center [534, 437] width 152 height 37
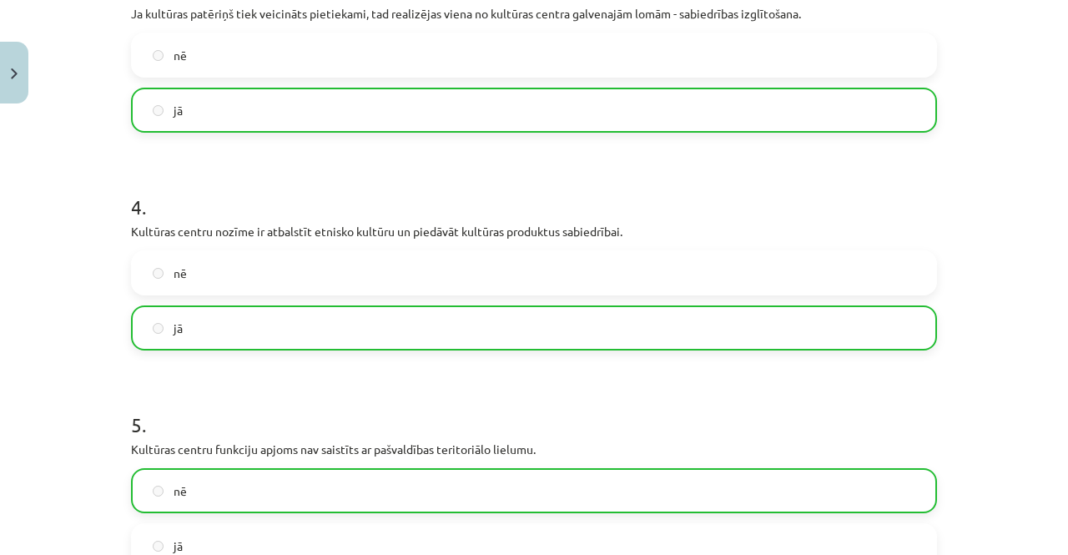
scroll to position [1078, 0]
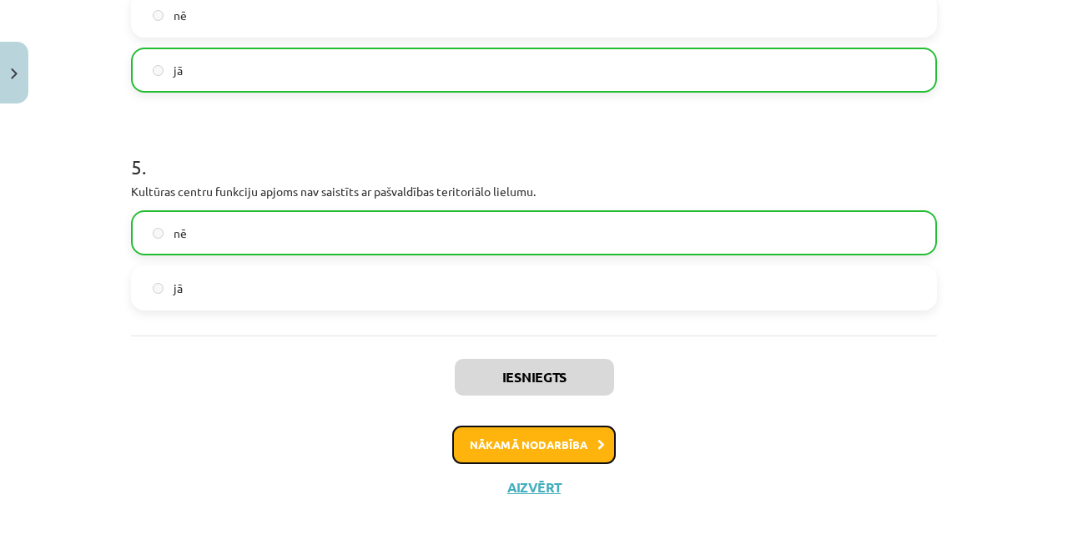
click at [526, 426] on button "Nākamā nodarbība" at bounding box center [534, 445] width 164 height 38
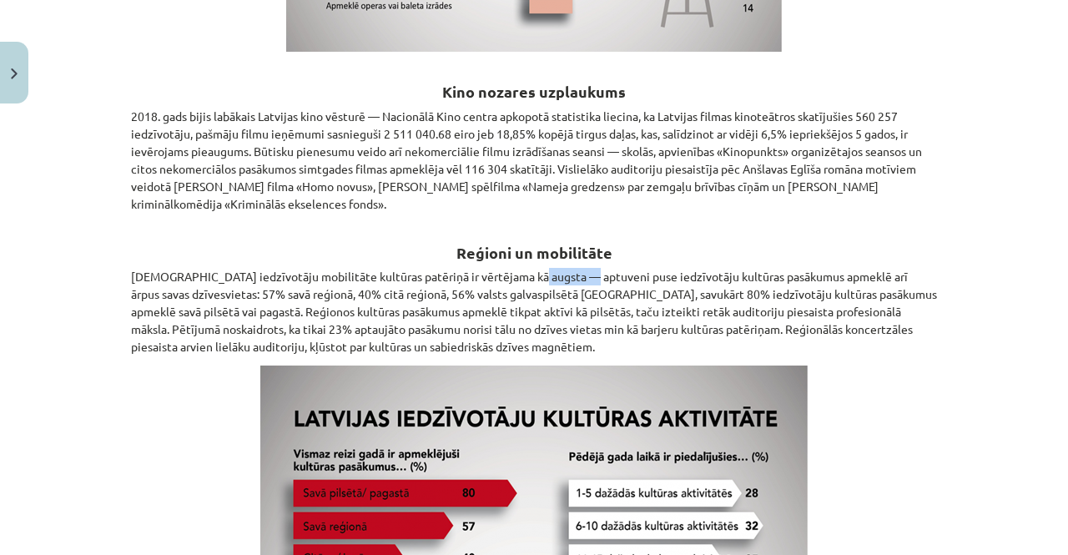
scroll to position [1234, 0]
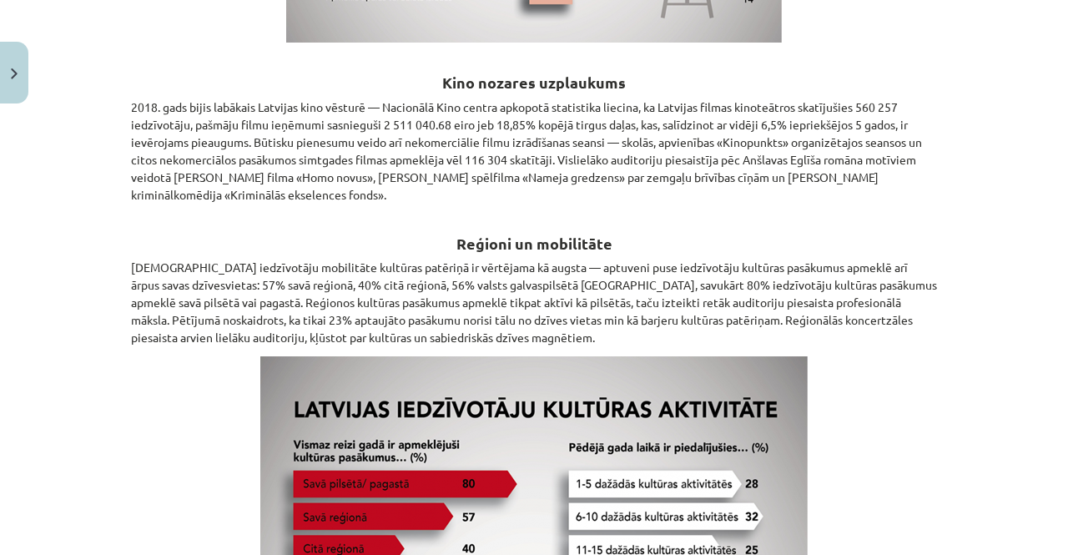
click at [942, 399] on div "Mācību tēma: Kultūras un mākslas i (vizuālā māksla) - 11. klases 3. ieskaites m…" at bounding box center [534, 277] width 1068 height 555
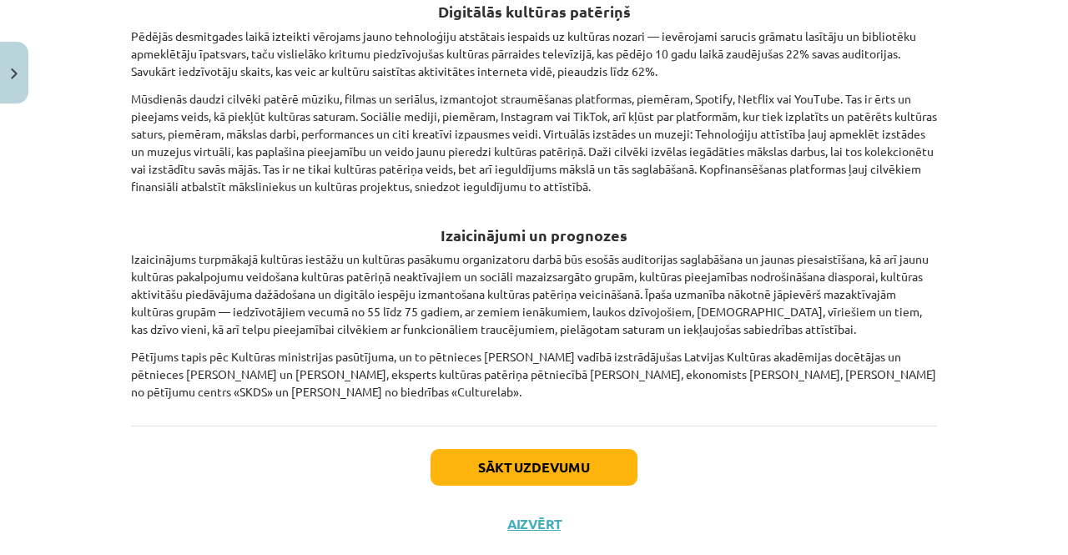
scroll to position [2409, 0]
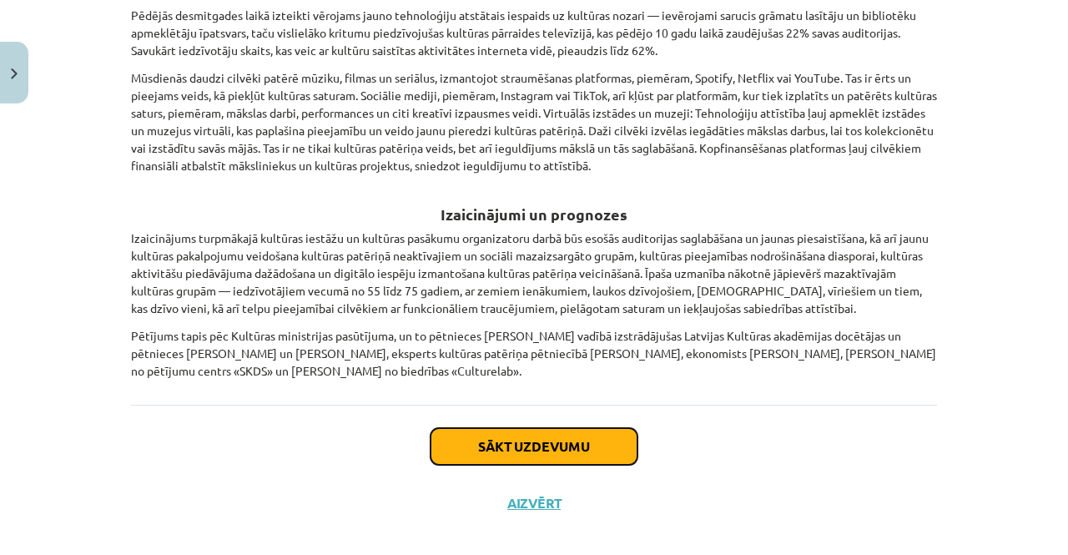
click at [593, 428] on button "Sākt uzdevumu" at bounding box center [534, 446] width 207 height 37
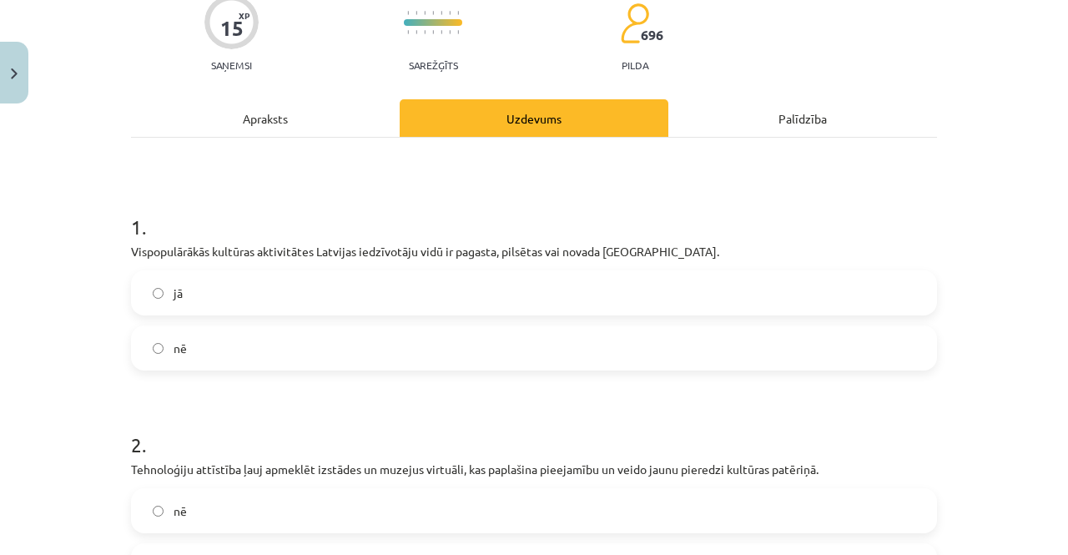
scroll to position [147, 0]
click at [579, 278] on label "jā" at bounding box center [534, 292] width 803 height 42
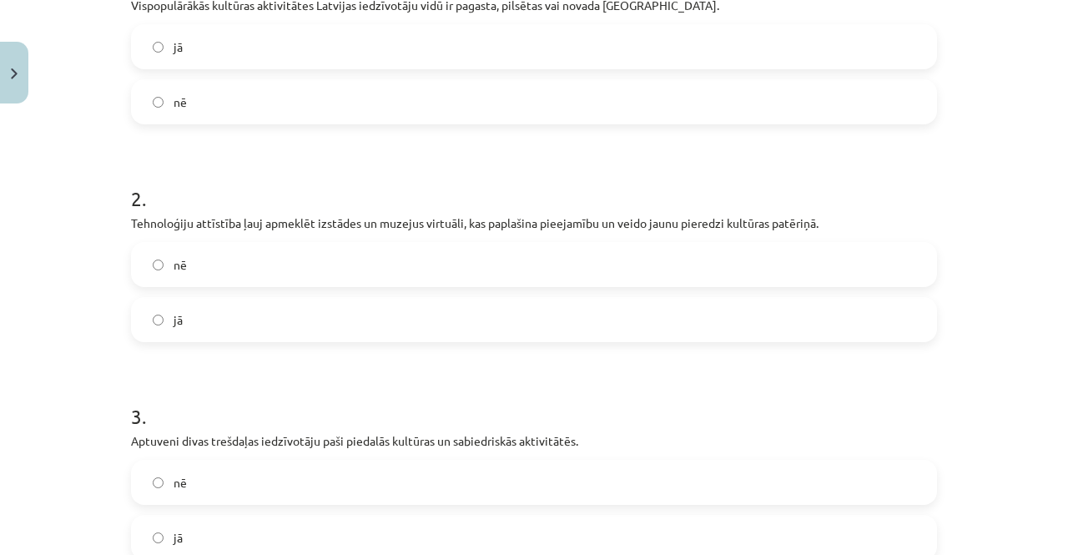
scroll to position [393, 0]
click at [526, 257] on label "nē" at bounding box center [534, 264] width 803 height 42
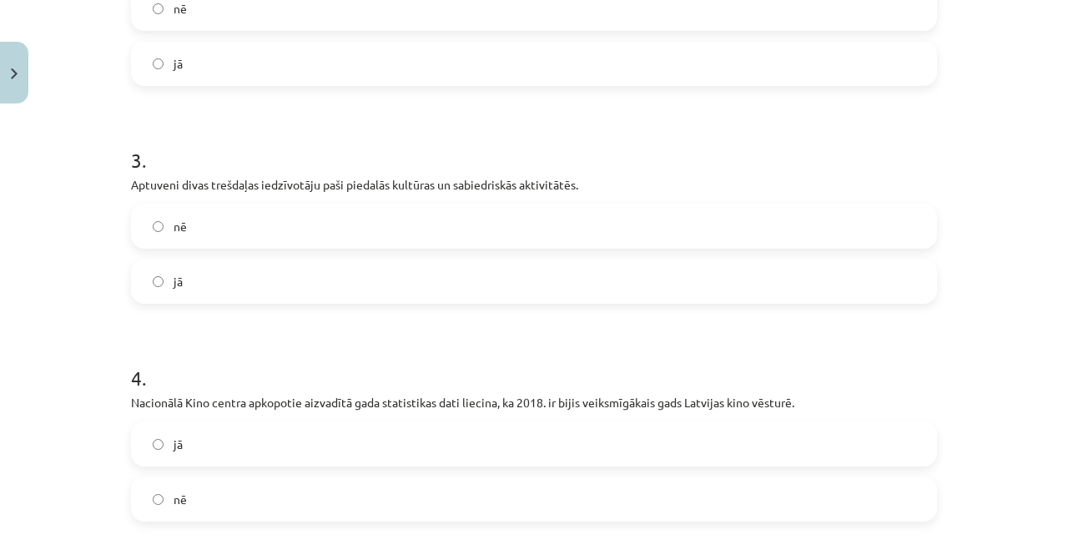
scroll to position [641, 0]
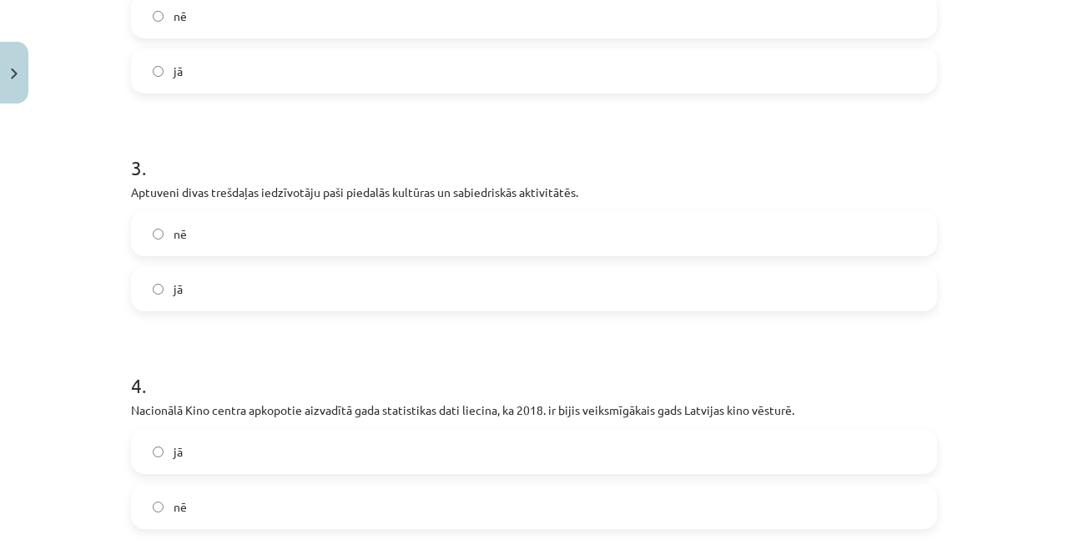
click at [439, 276] on label "jā" at bounding box center [534, 289] width 803 height 42
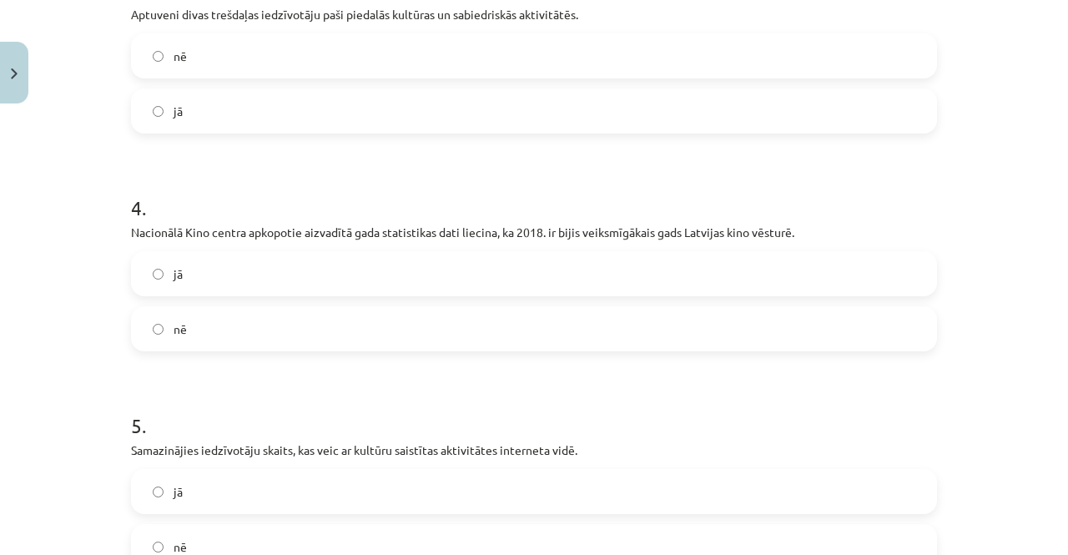
scroll to position [820, 0]
click at [664, 285] on label "jā" at bounding box center [534, 273] width 803 height 42
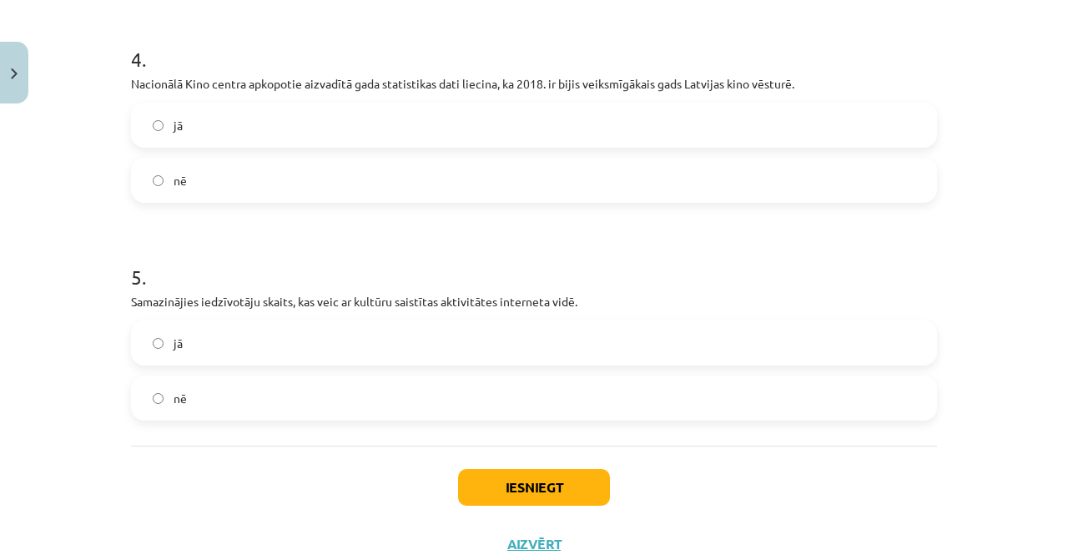
scroll to position [969, 0]
click at [648, 404] on label "nē" at bounding box center [534, 397] width 803 height 42
click at [494, 497] on button "Iesniegt" at bounding box center [534, 485] width 152 height 37
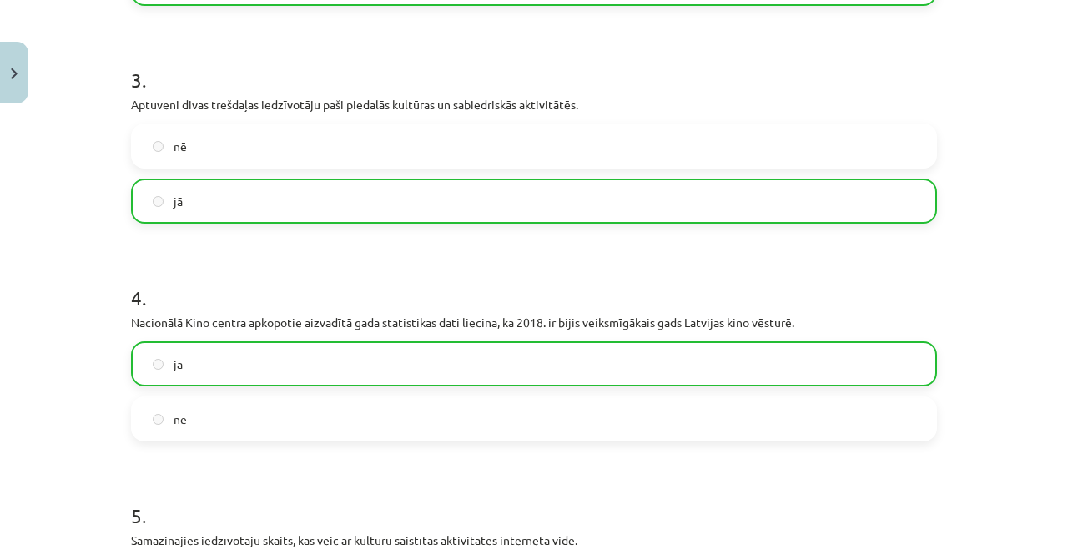
scroll to position [1078, 0]
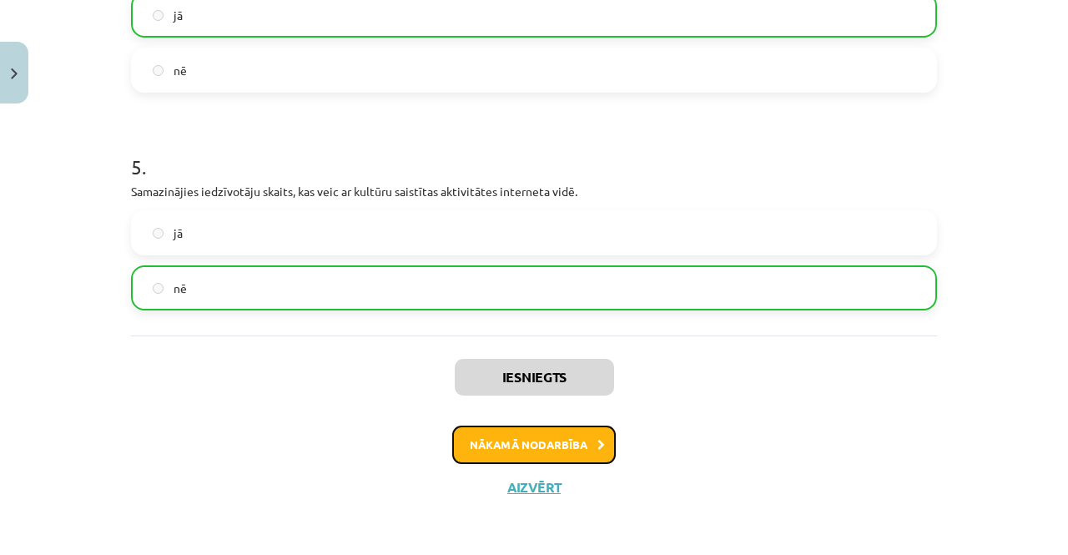
click at [566, 452] on button "Nākamā nodarbība" at bounding box center [534, 445] width 164 height 38
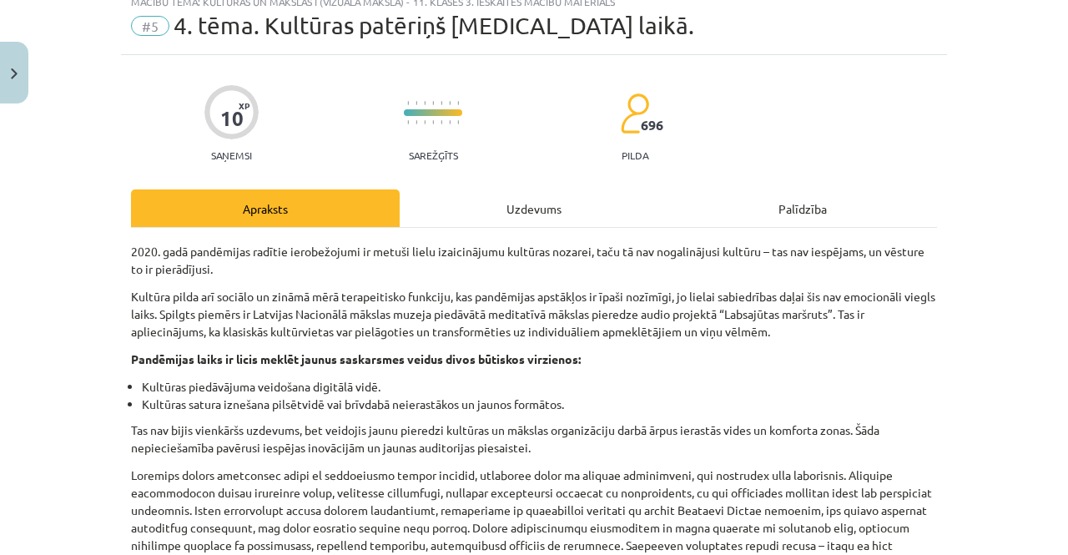
scroll to position [42, 0]
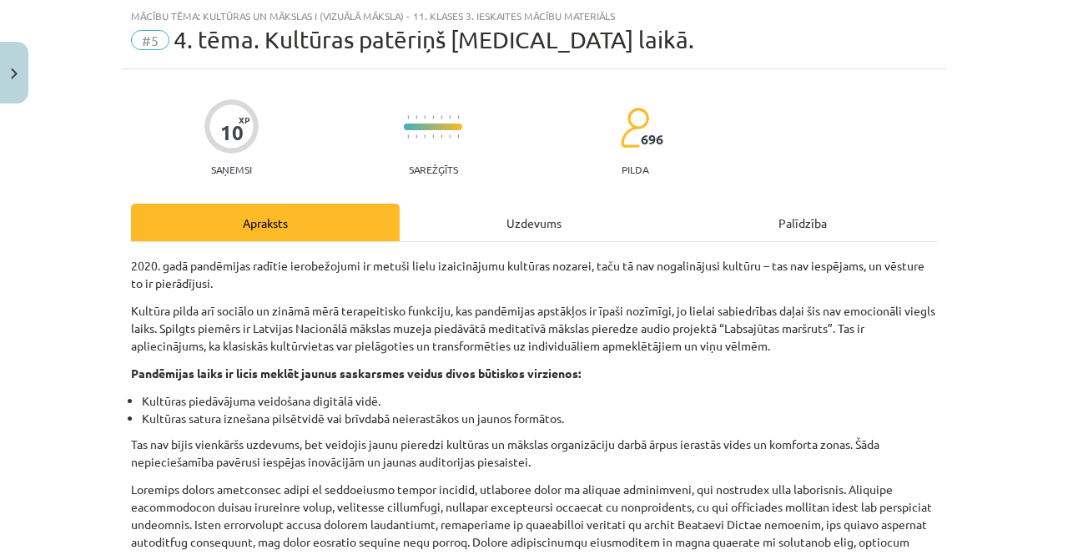
click at [0, 39] on div "Mācību tēma: Kultūras un mākslas i (vizuālā māksla) - 11. klases 3. ieskaites m…" at bounding box center [534, 277] width 1068 height 555
click at [16, 66] on button "Close" at bounding box center [14, 73] width 28 height 62
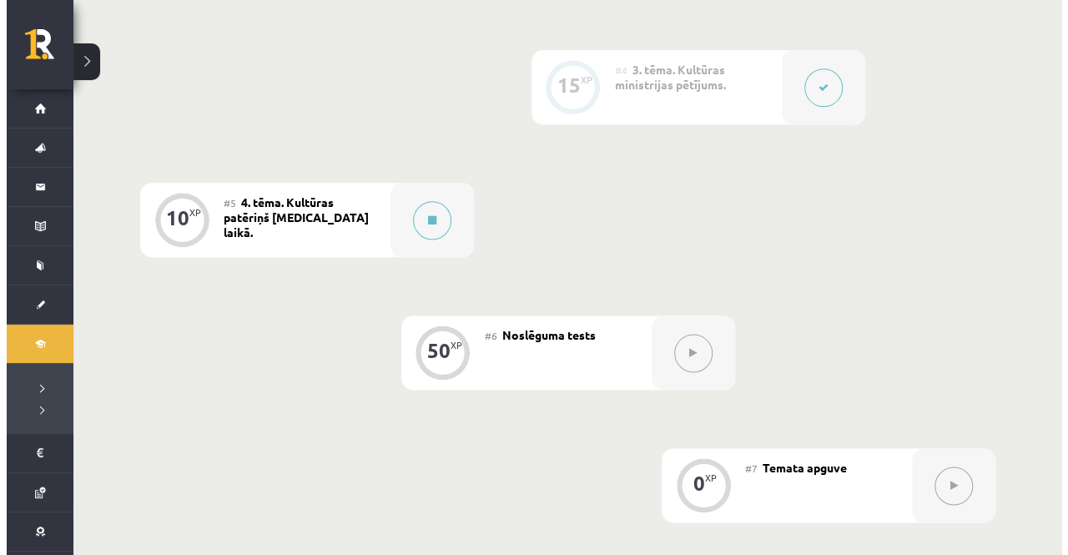
scroll to position [955, 0]
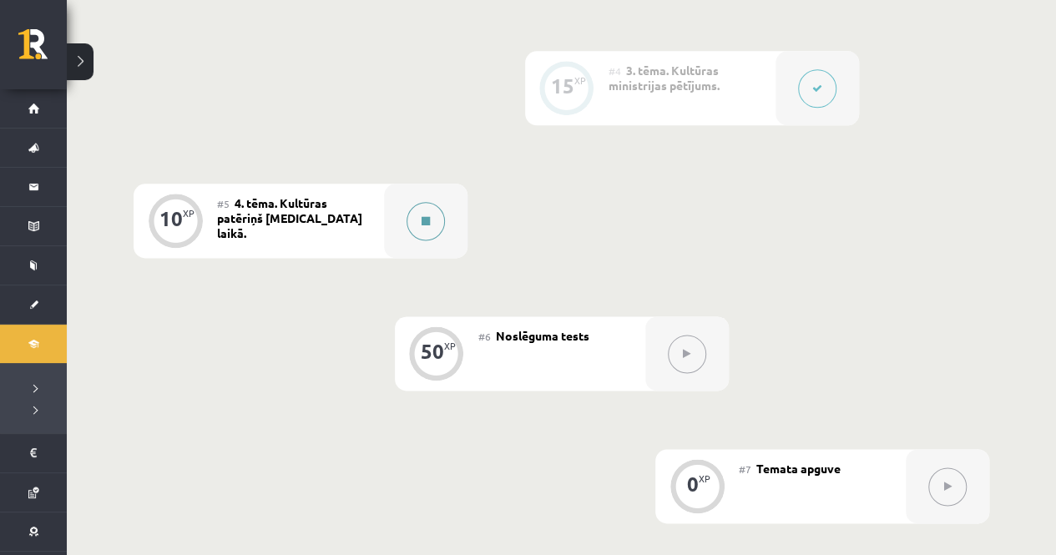
click at [425, 216] on icon at bounding box center [426, 221] width 8 height 10
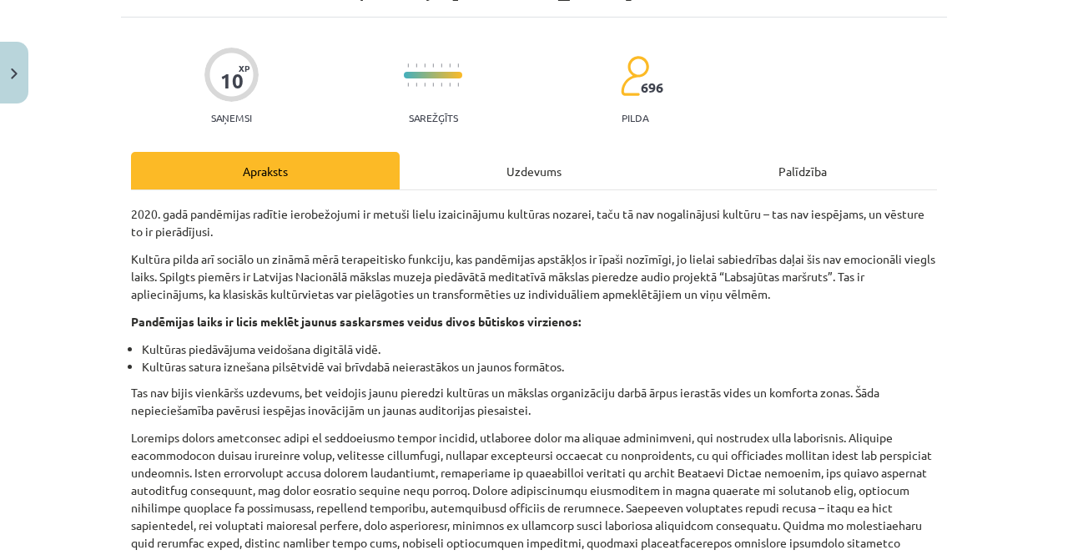
scroll to position [94, 0]
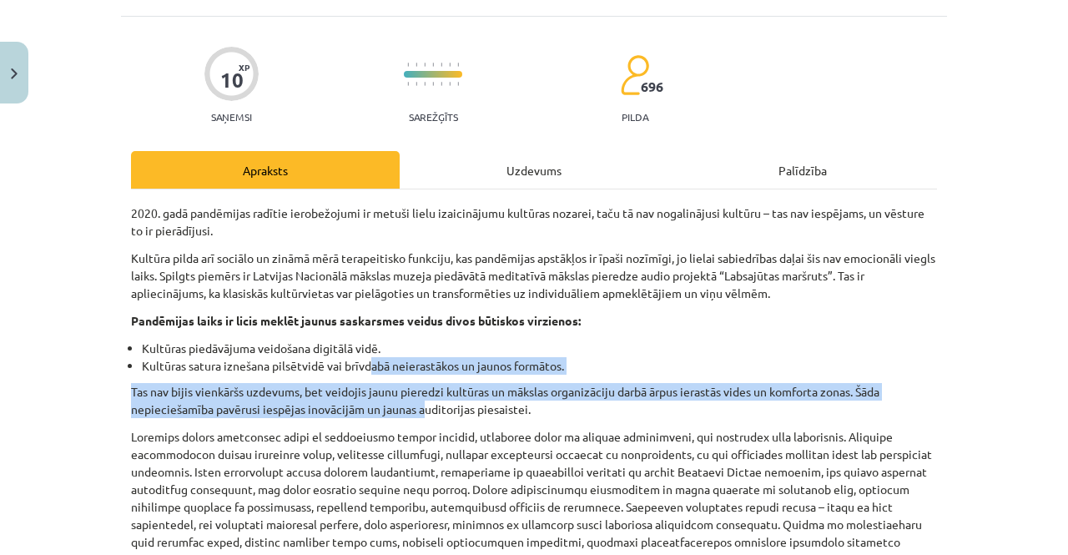
drag, startPoint x: 381, startPoint y: 376, endPoint x: 459, endPoint y: 422, distance: 90.5
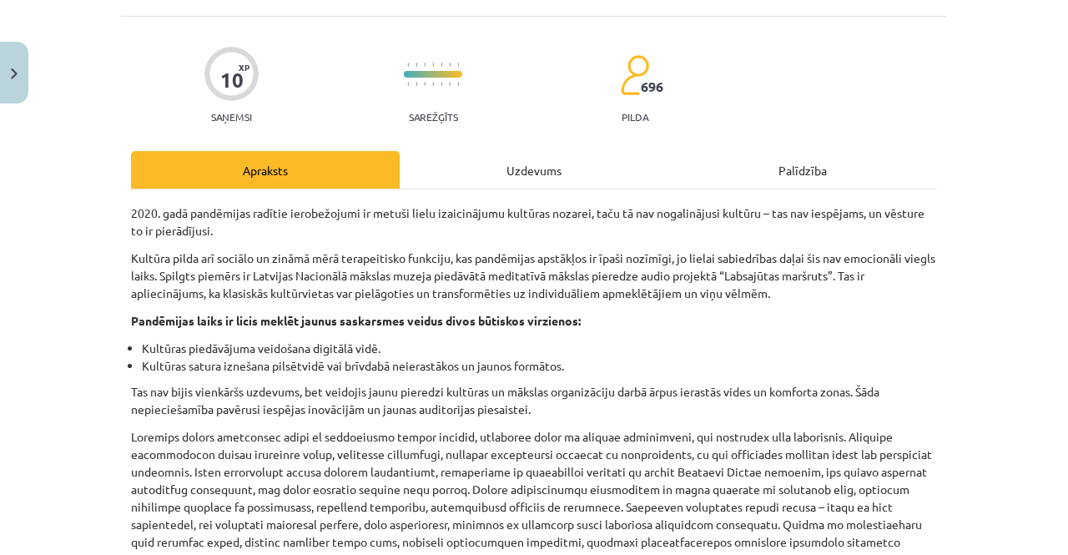
click at [930, 466] on p at bounding box center [534, 498] width 806 height 140
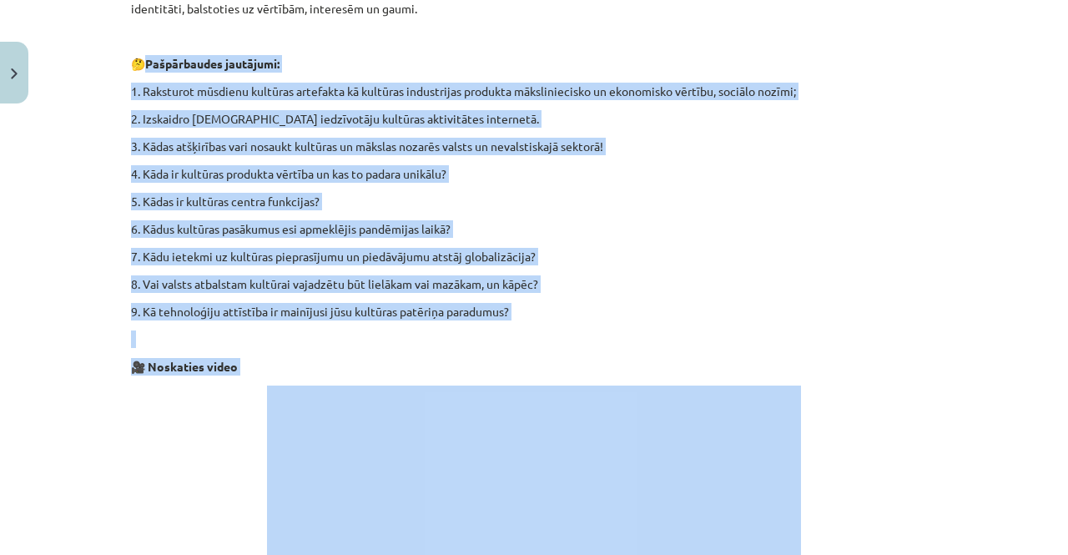
scroll to position [1524, 0]
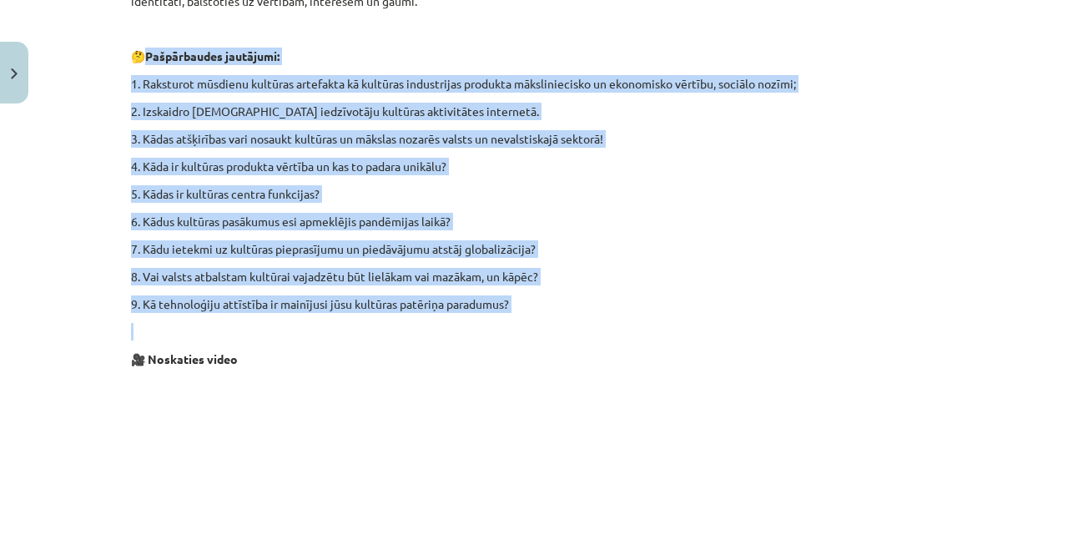
drag, startPoint x: 142, startPoint y: 314, endPoint x: 537, endPoint y: 295, distance: 395.3
copy div "Pašpārbaudes jautājumi: 1. Raksturot mūsdienu kultūras artefakta kā kultūras in…"
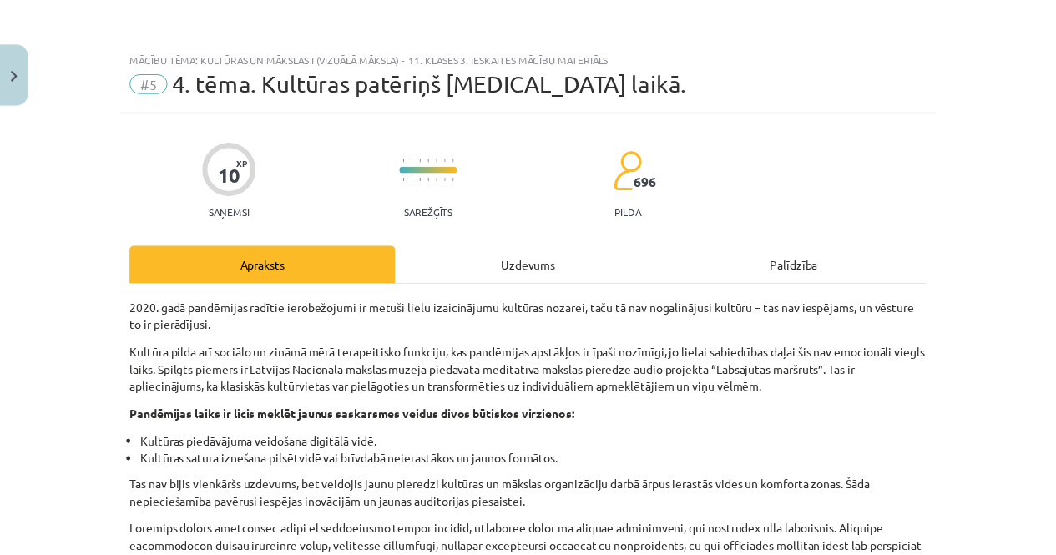
scroll to position [53, 0]
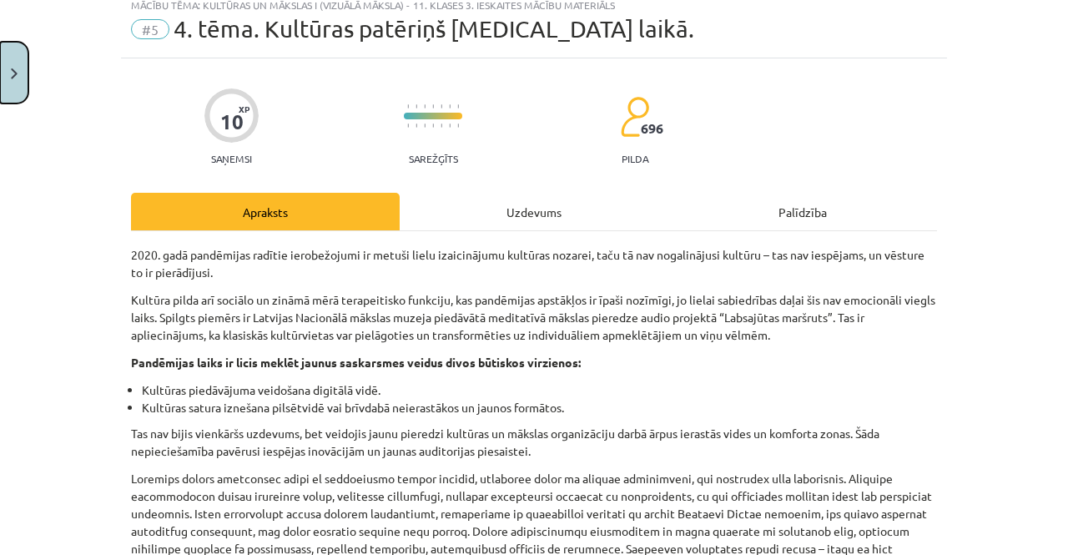
click at [11, 63] on button "Close" at bounding box center [14, 73] width 28 height 62
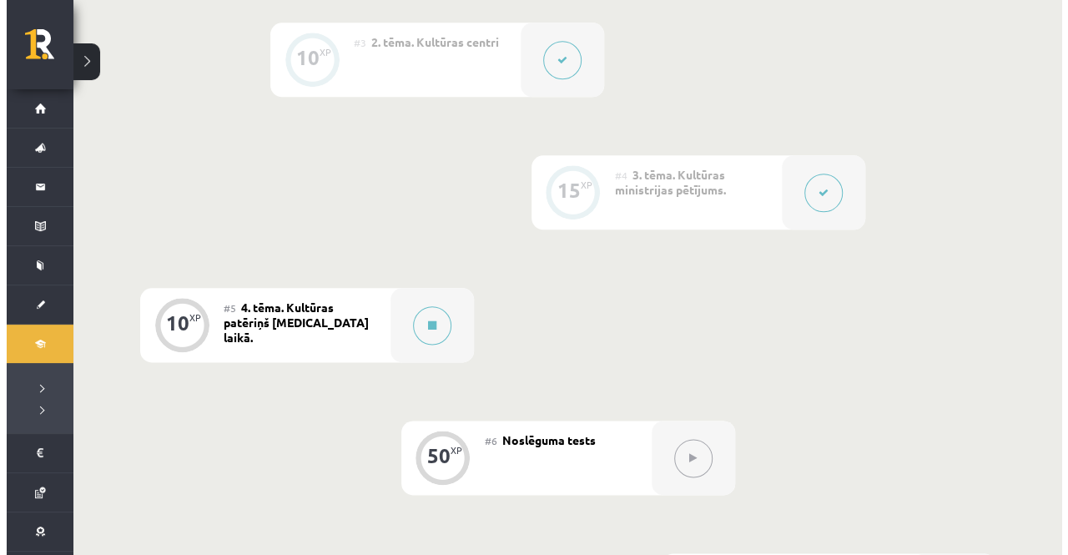
scroll to position [843, 0]
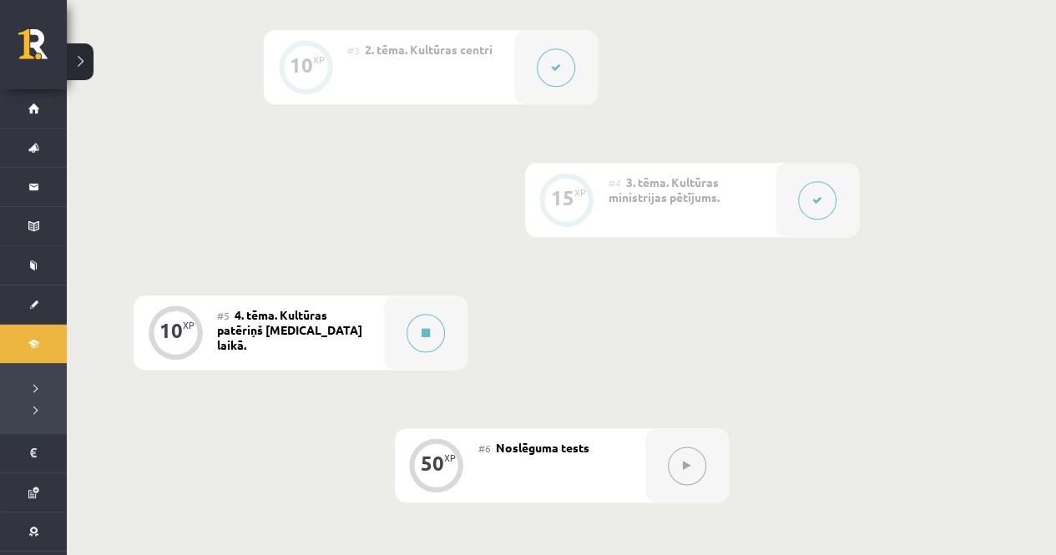
click at [825, 202] on button at bounding box center [817, 200] width 38 height 38
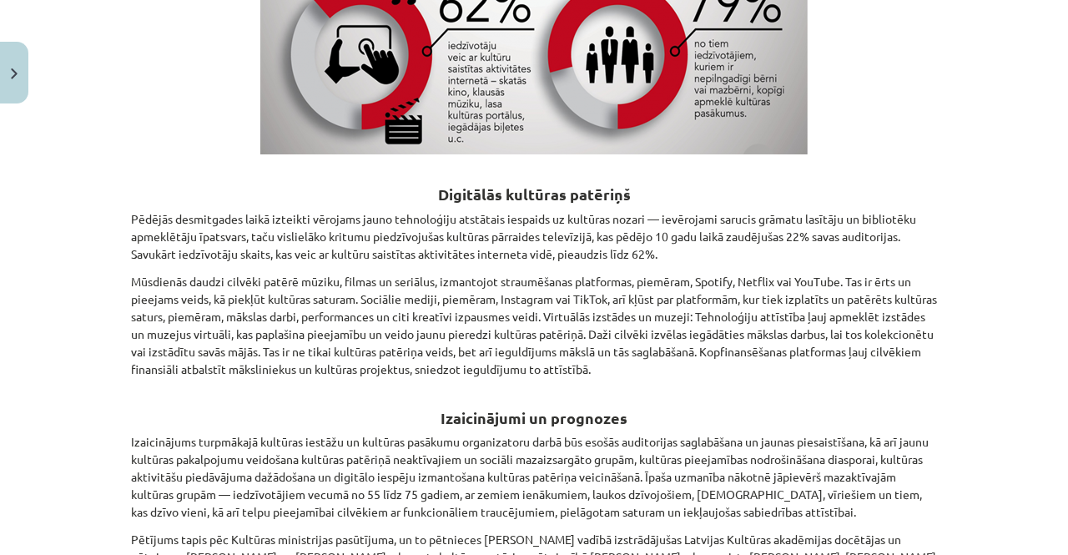
scroll to position [2204, 0]
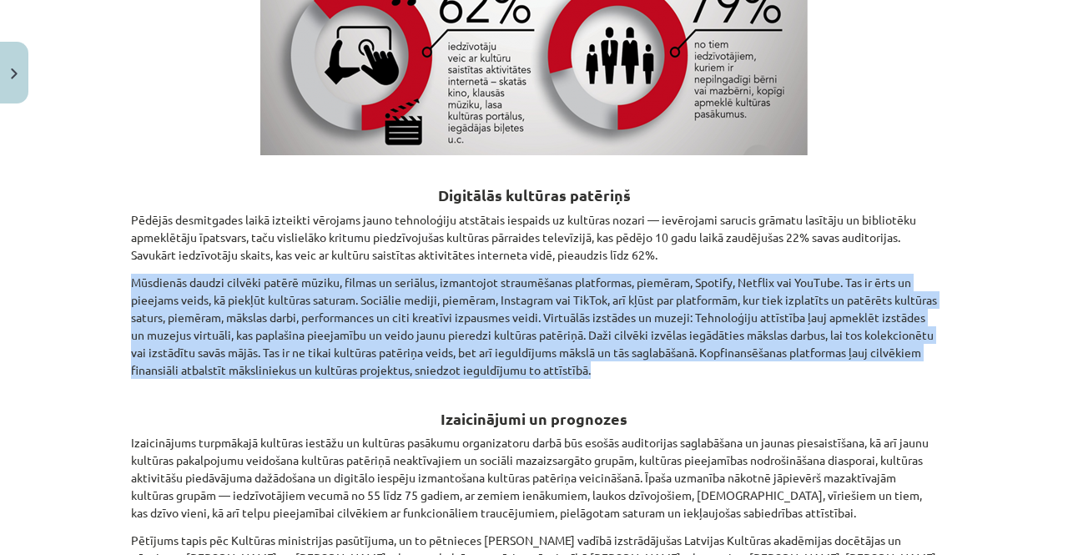
drag, startPoint x: 125, startPoint y: 263, endPoint x: 668, endPoint y: 348, distance: 549.2
click at [668, 348] on p "Mūsdienās daudzi cilvēki patērē mūziku, filmas un seriālus, izmantojot straumēš…" at bounding box center [534, 326] width 806 height 105
copy p "Mūsdienās daudzi cilvēki patērē mūziku, filmas un seriālus, izmantojot straumēš…"
click at [668, 348] on p "Mūsdienās daudzi cilvēki patērē mūziku, filmas un seriālus, izmantojot straumēš…" at bounding box center [534, 326] width 806 height 105
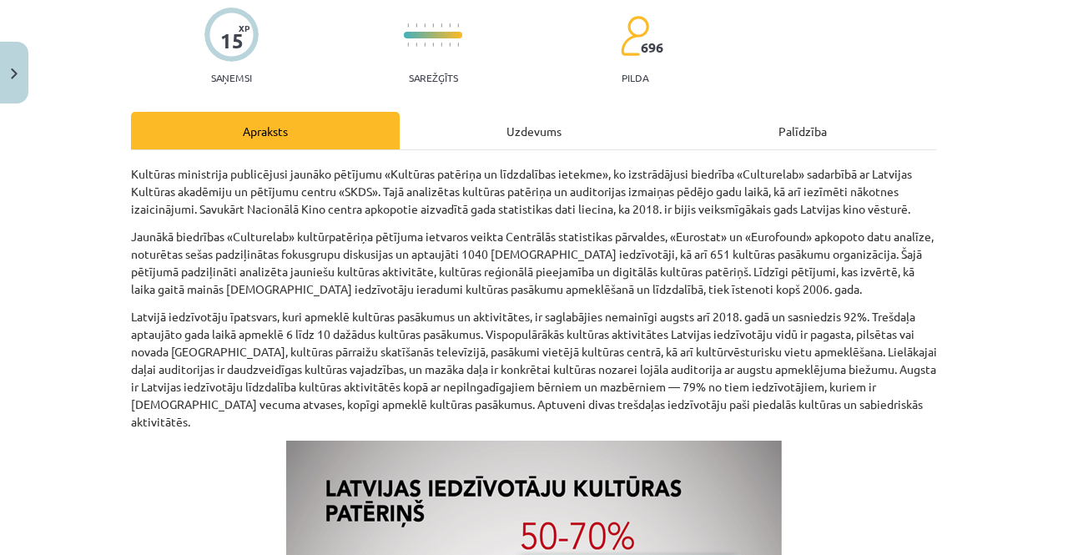
scroll to position [134, 0]
click at [4, 78] on button "Close" at bounding box center [14, 73] width 28 height 62
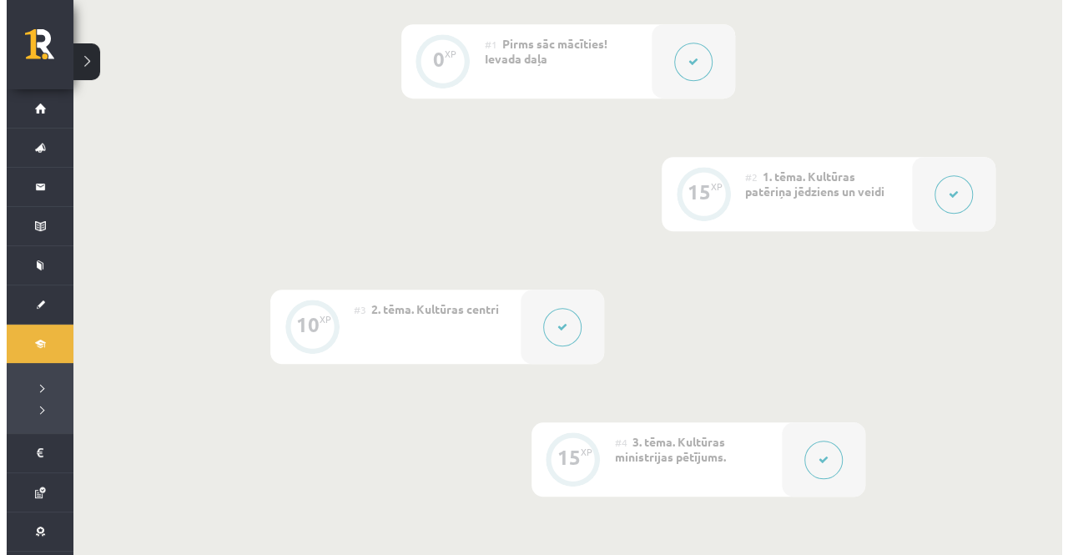
scroll to position [523, 0]
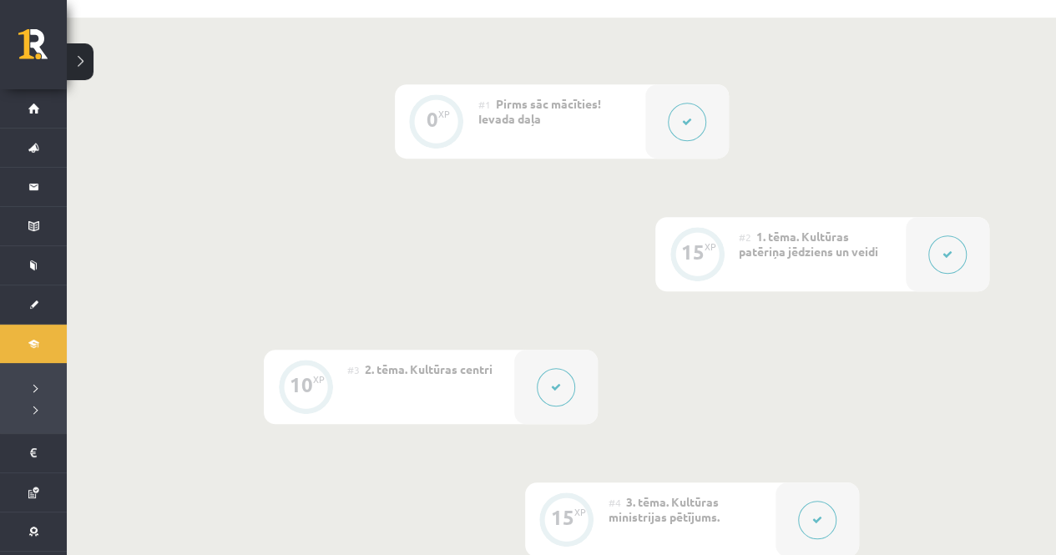
click at [551, 383] on icon at bounding box center [556, 387] width 10 height 10
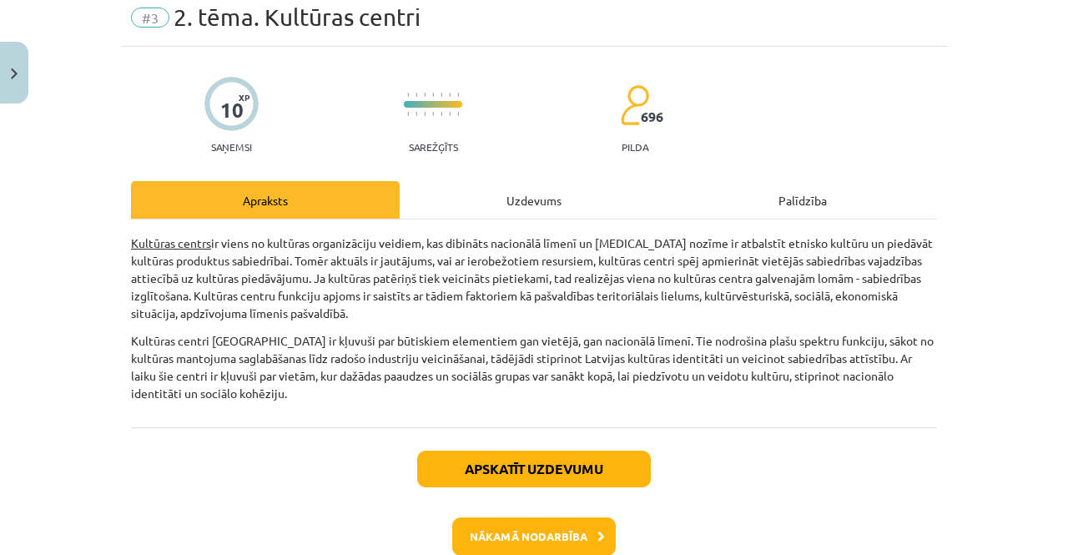
scroll to position [65, 0]
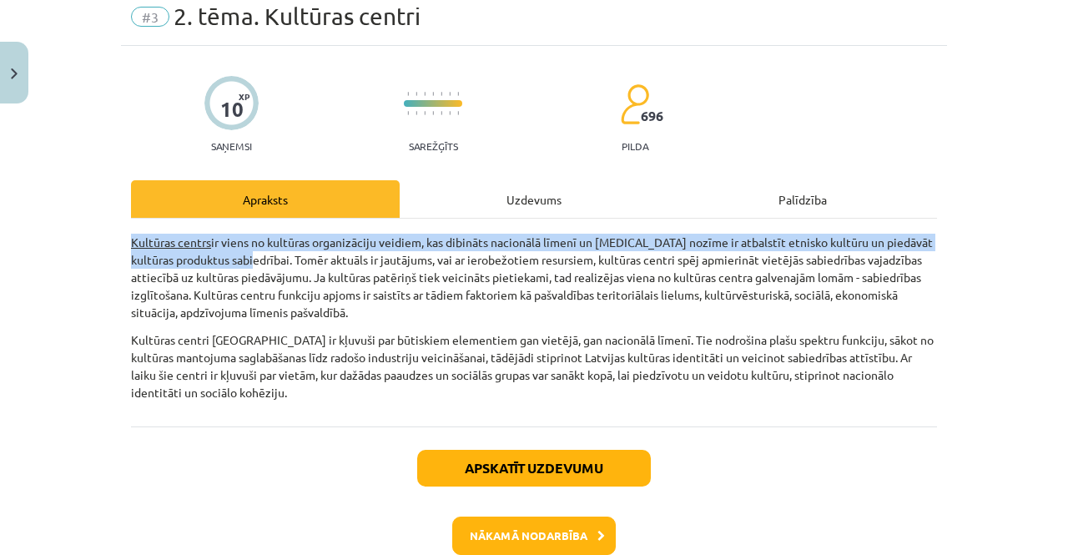
drag, startPoint x: 125, startPoint y: 245, endPoint x: 245, endPoint y: 260, distance: 121.1
click at [245, 260] on p "Kultūras centrs ir viens no kultūras organizāciju veidiem, kas dibināts nacionā…" at bounding box center [534, 278] width 806 height 88
copy p "Kultūras centrs ir viens no kultūras organizāciju veidiem, kas dibināts nacionā…"
click at [245, 260] on p "Kultūras centrs ir viens no kultūras organizāciju veidiem, kas dibināts nacionā…" at bounding box center [534, 278] width 806 height 88
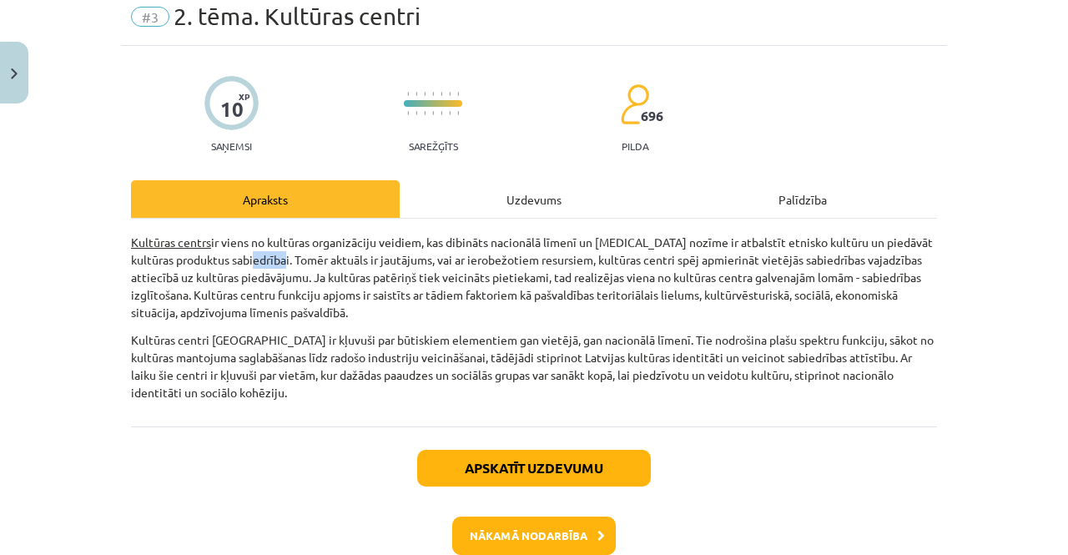
click at [245, 260] on p "Kultūras centrs ir viens no kultūras organizāciju veidiem, kas dibināts nacionā…" at bounding box center [534, 278] width 806 height 88
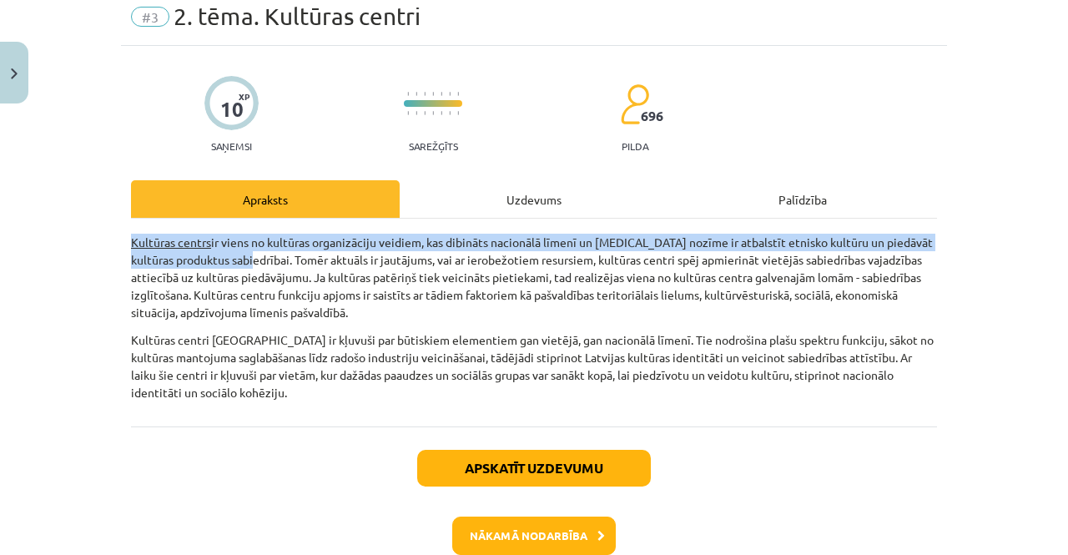
drag, startPoint x: 127, startPoint y: 240, endPoint x: 247, endPoint y: 265, distance: 122.6
click at [247, 265] on p "Kultūras centrs ir viens no kultūras organizāciju veidiem, kas dibināts nacionā…" at bounding box center [534, 278] width 806 height 88
copy p "Kultūras centrs ir viens no kultūras organizāciju veidiem, kas dibināts nacionā…"
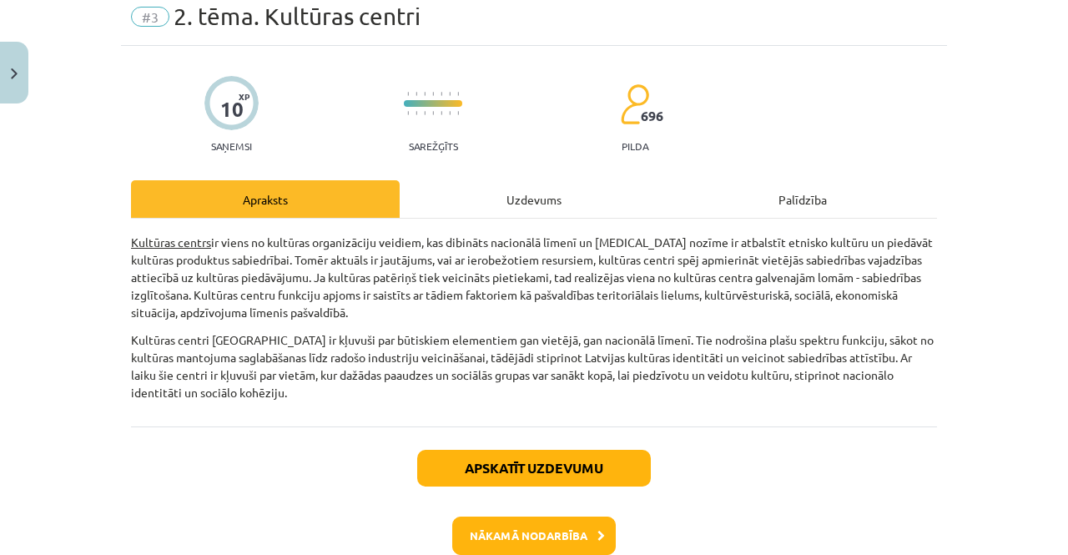
click at [656, 387] on p "Kultūras centri Latvijā ir kļuvuši par būtiskiem elementiem gan vietējā, gan na…" at bounding box center [534, 366] width 806 height 70
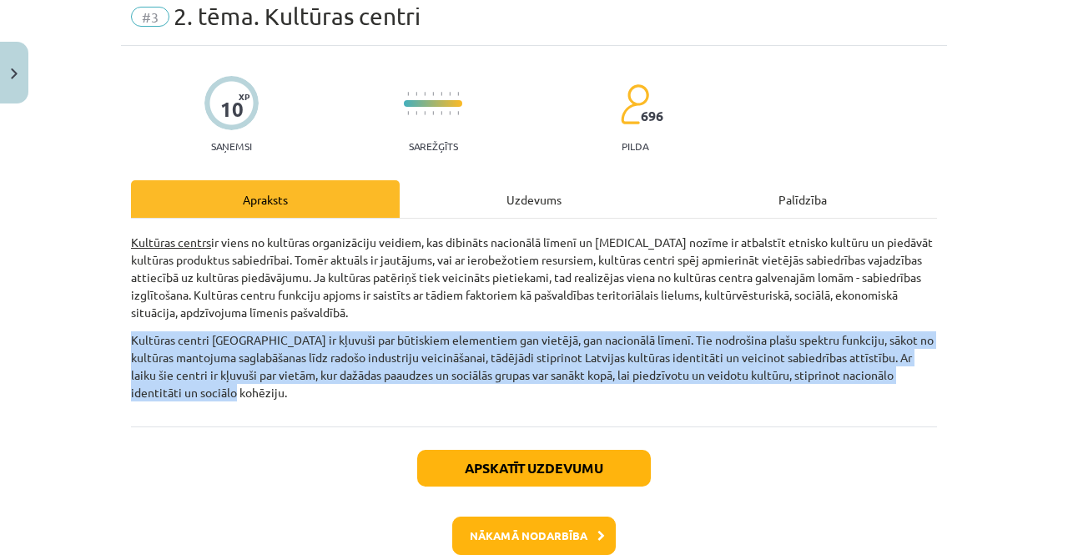
drag, startPoint x: 127, startPoint y: 340, endPoint x: 494, endPoint y: 412, distance: 374.2
click at [494, 412] on div "Kultūras centrs ir viens no kultūras organizāciju veidiem, kas dibināts nacionā…" at bounding box center [534, 323] width 806 height 208
copy p "Kultūras centri Latvijā ir kļuvuši par būtiskiem elementiem gan vietējā, gan na…"
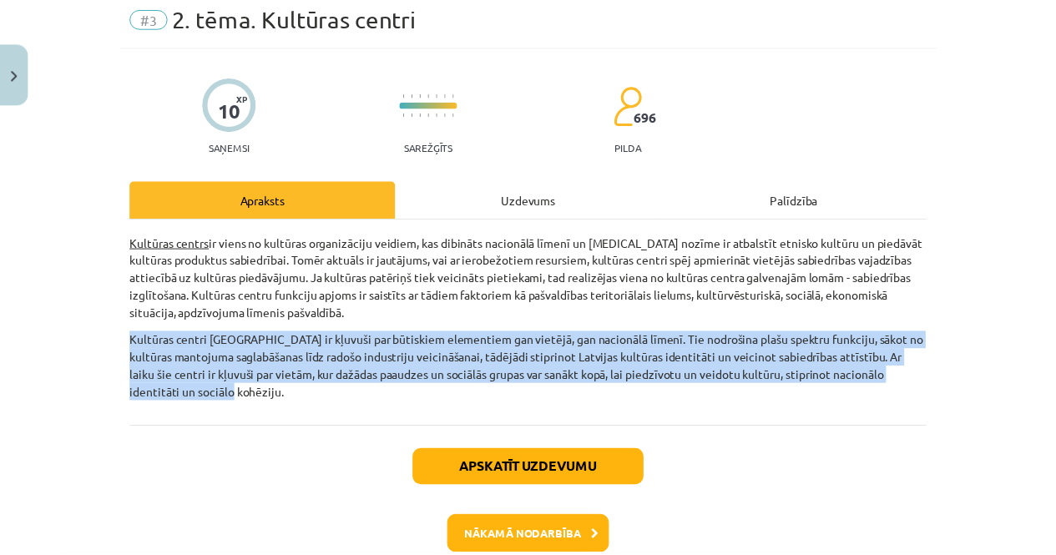
scroll to position [156, 0]
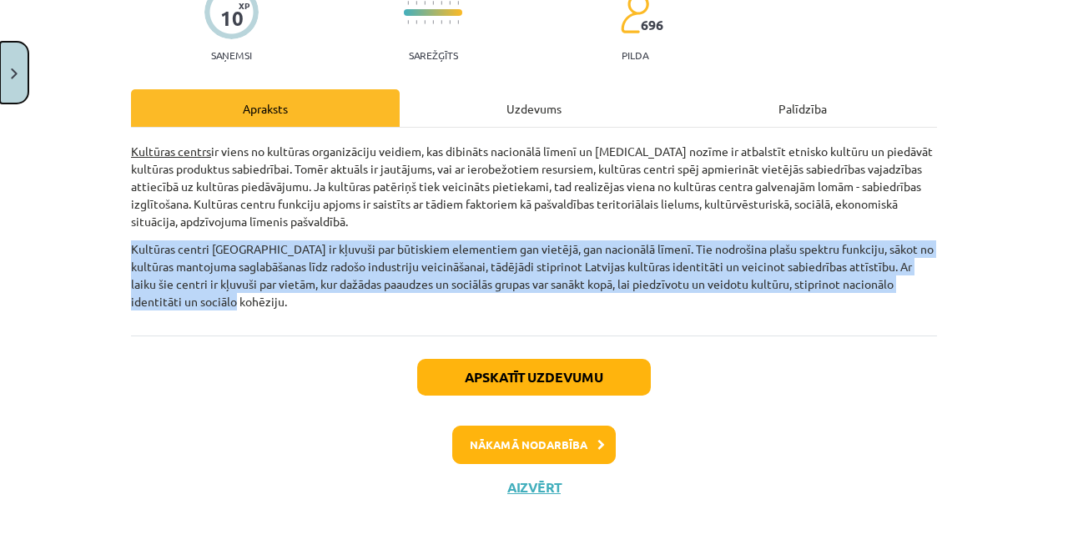
click at [1, 63] on button "Close" at bounding box center [14, 73] width 28 height 62
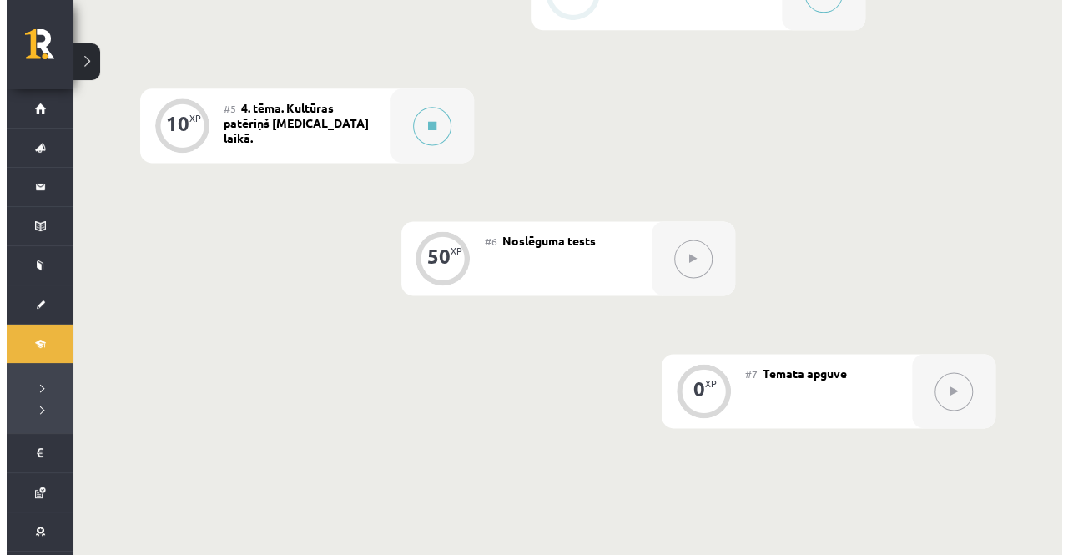
scroll to position [1051, 0]
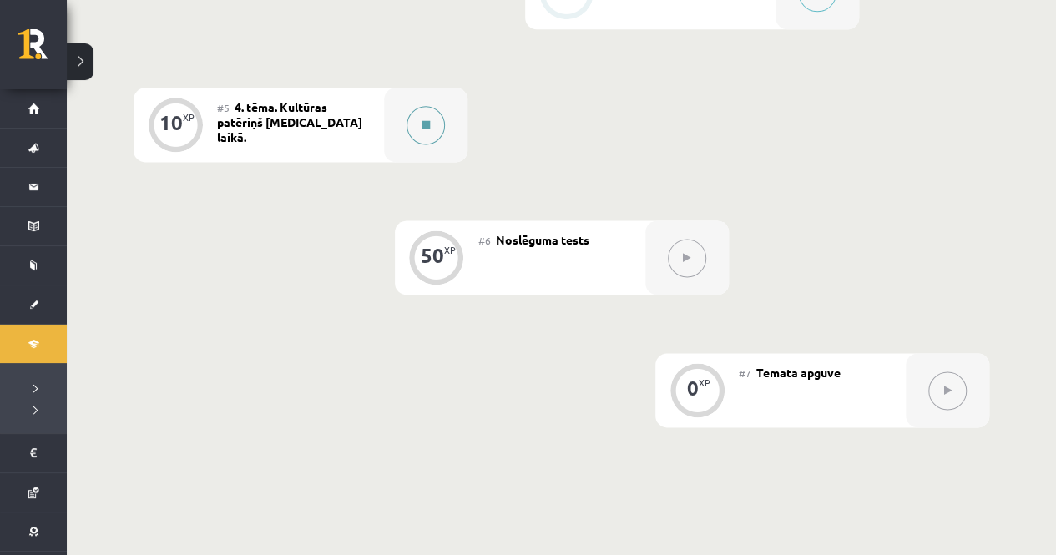
click at [427, 143] on button at bounding box center [425, 125] width 38 height 38
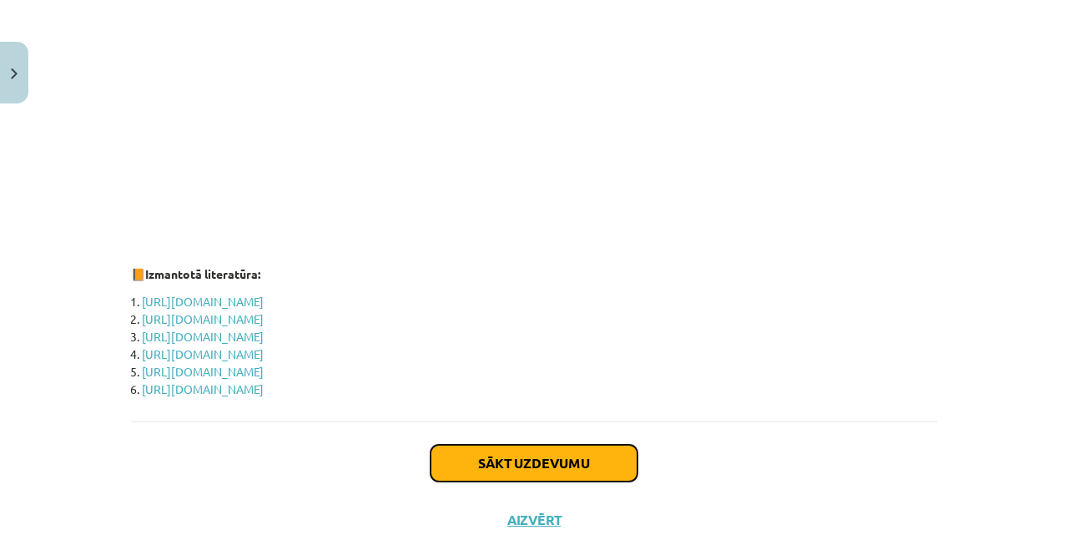
click at [517, 445] on button "Sākt uzdevumu" at bounding box center [534, 463] width 207 height 37
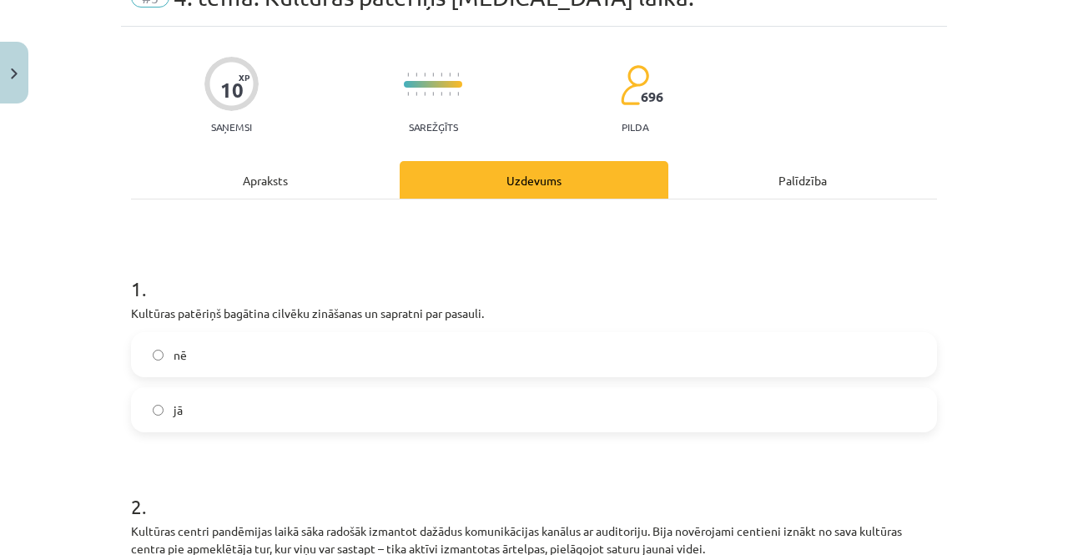
scroll to position [88, 0]
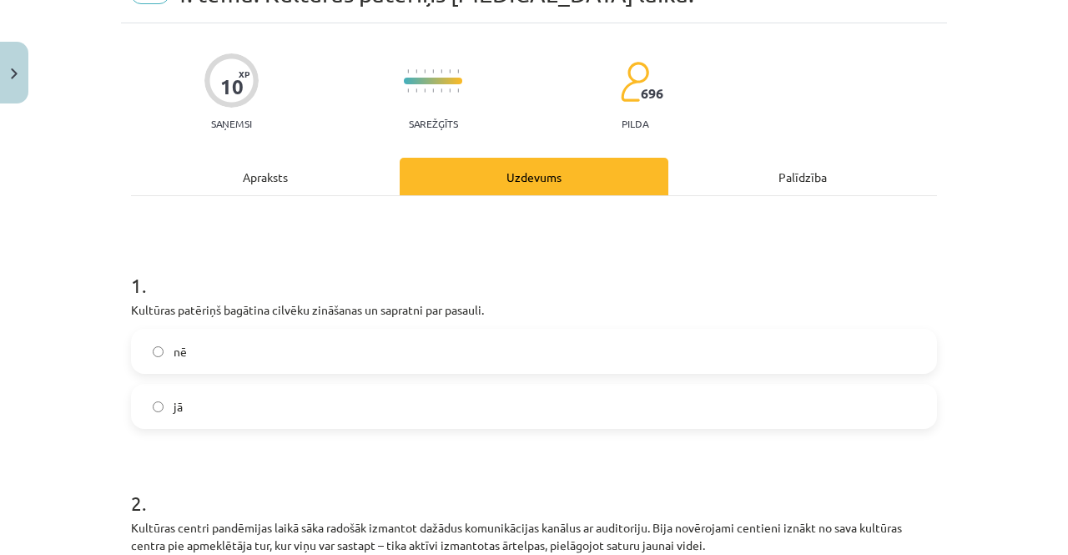
click at [501, 395] on label "jā" at bounding box center [534, 407] width 803 height 42
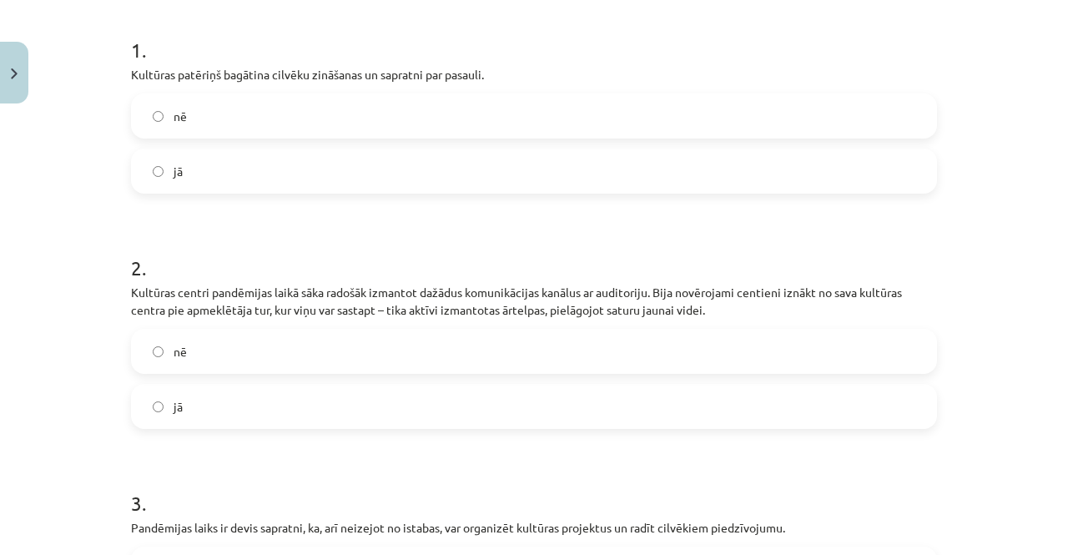
scroll to position [322, 0]
click at [609, 394] on label "jā" at bounding box center [534, 407] width 803 height 42
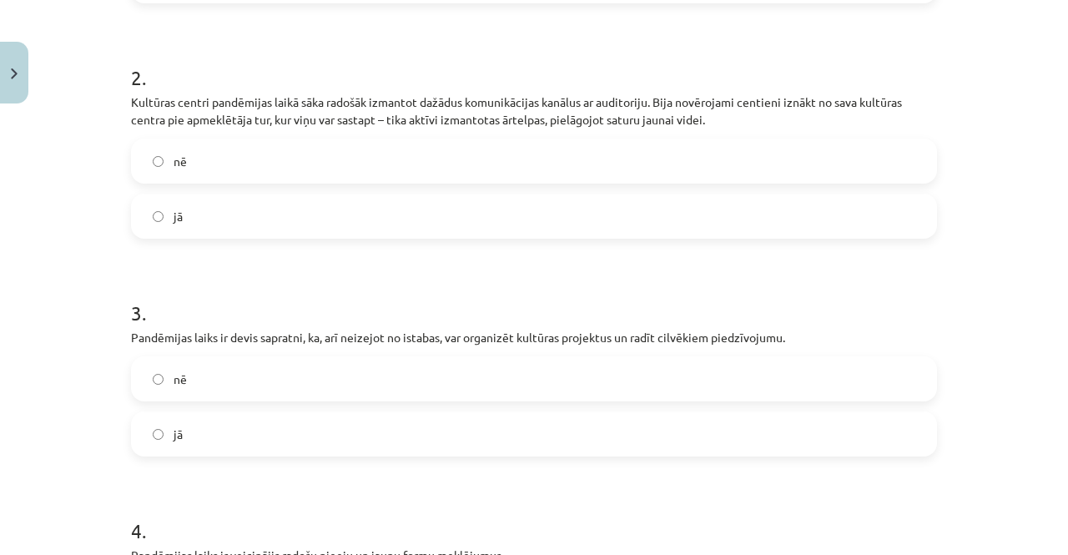
scroll to position [587, 0]
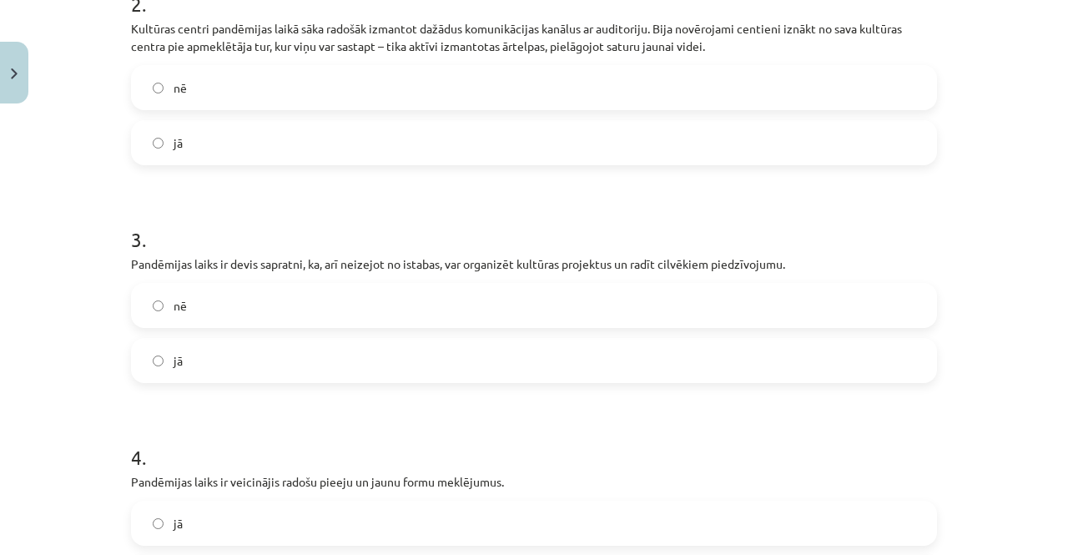
click at [604, 350] on label "jā" at bounding box center [534, 361] width 803 height 42
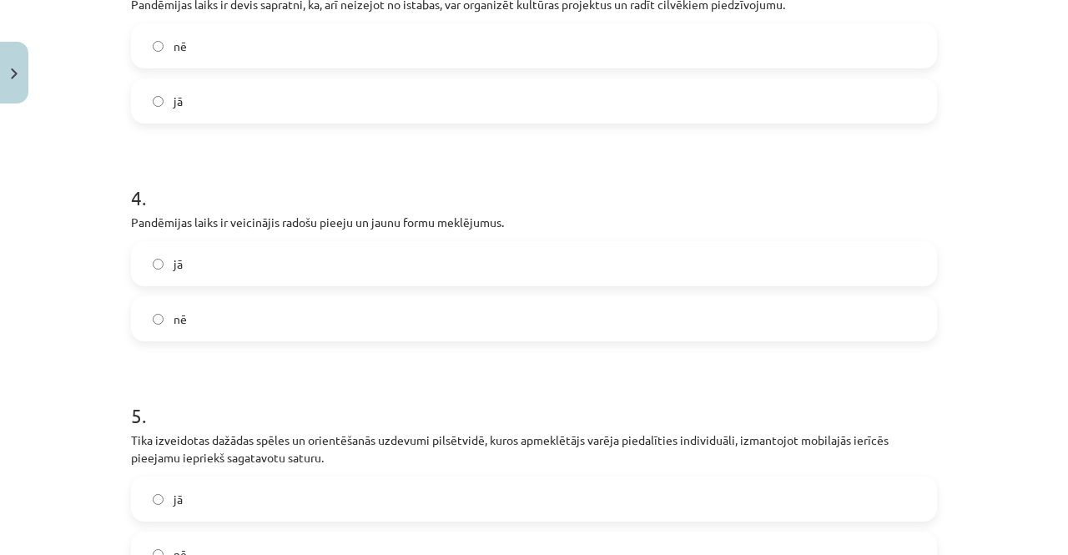
scroll to position [847, 0]
click at [566, 263] on label "jā" at bounding box center [534, 263] width 803 height 42
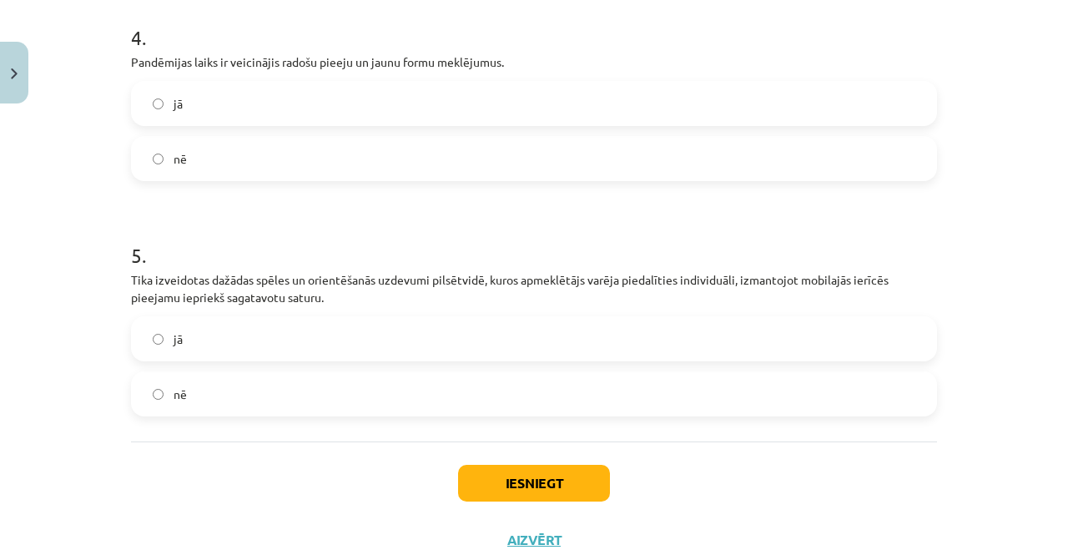
scroll to position [1008, 0]
click at [455, 341] on label "jā" at bounding box center [534, 337] width 803 height 42
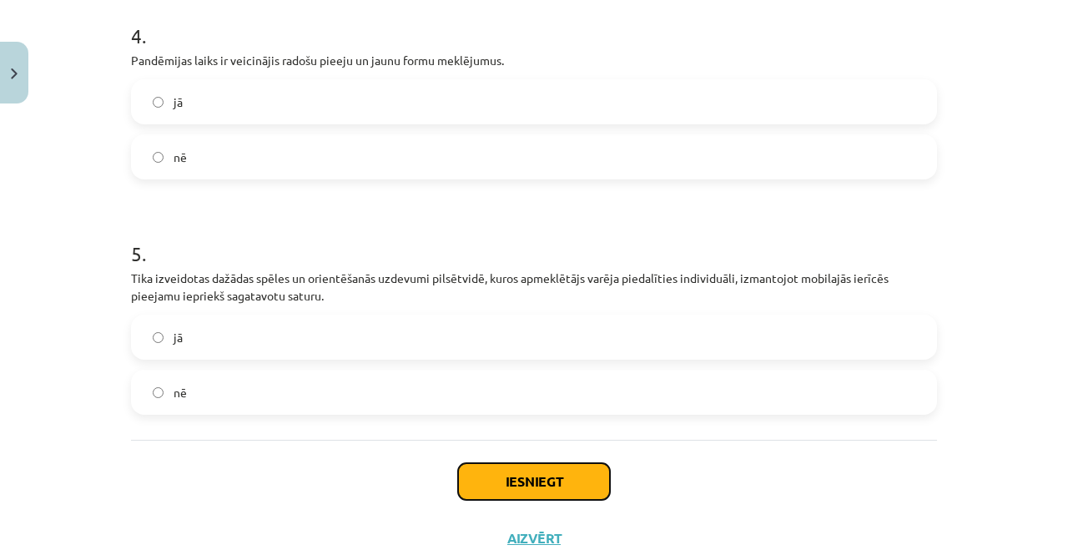
click at [494, 469] on button "Iesniegt" at bounding box center [534, 481] width 152 height 37
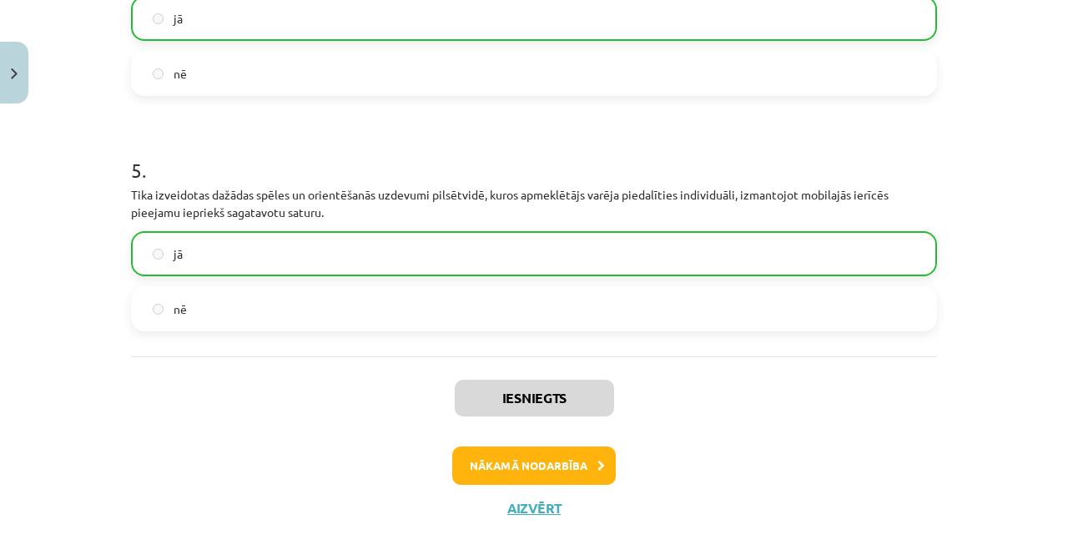
scroll to position [1113, 0]
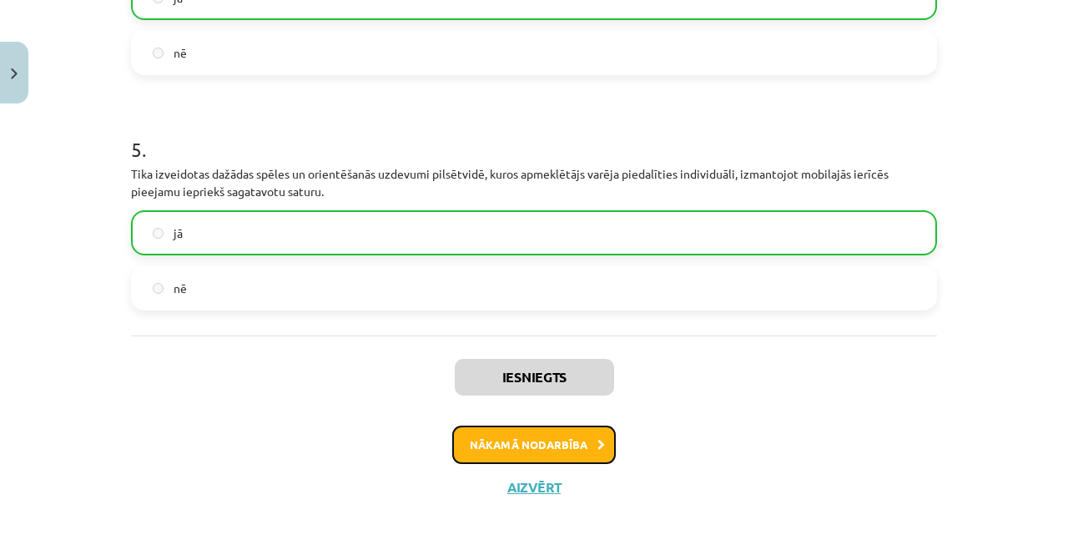
click at [557, 443] on button "Nākamā nodarbība" at bounding box center [534, 445] width 164 height 38
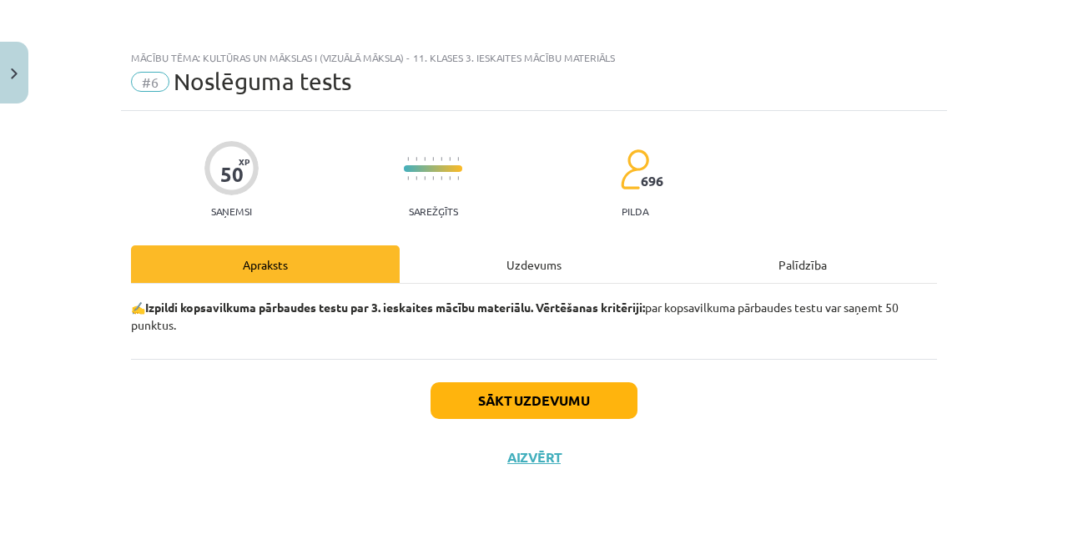
scroll to position [0, 0]
click at [541, 388] on button "Sākt uzdevumu" at bounding box center [534, 400] width 207 height 37
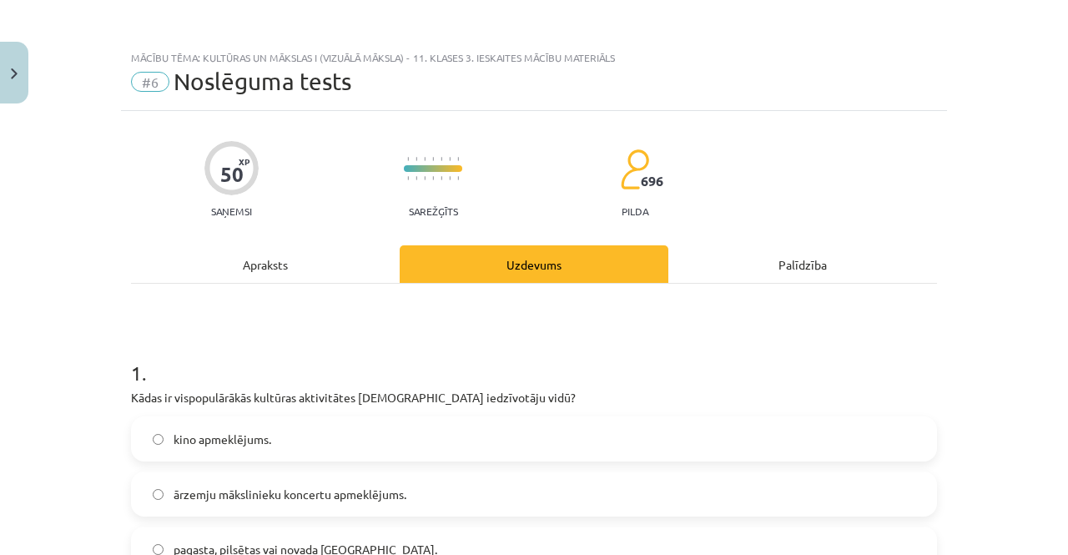
click at [714, 347] on h1 "1 ." at bounding box center [534, 358] width 806 height 52
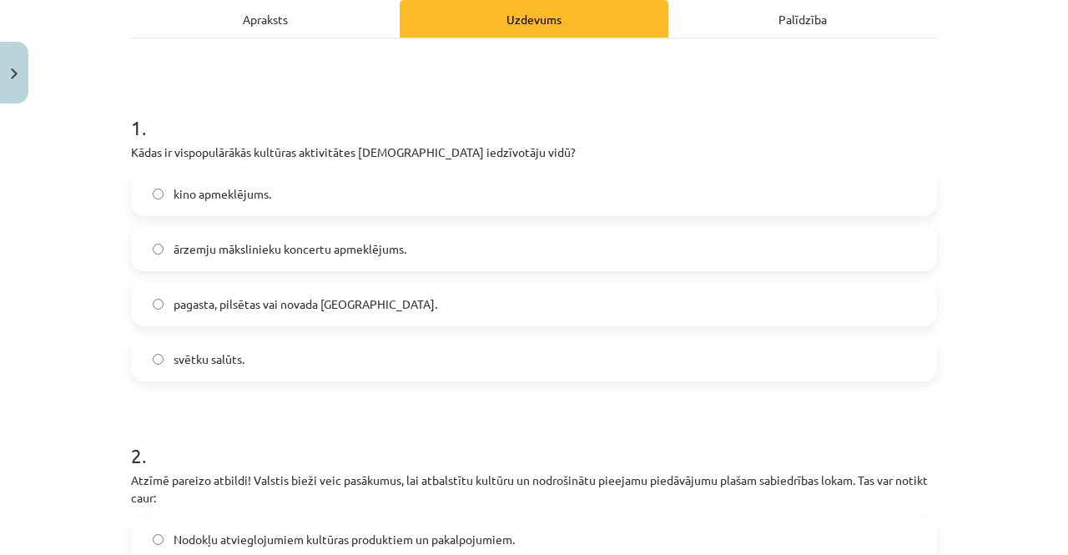
scroll to position [245, 0]
click at [293, 303] on span "pagasta, pilsētas vai novada svētki." at bounding box center [306, 305] width 264 height 18
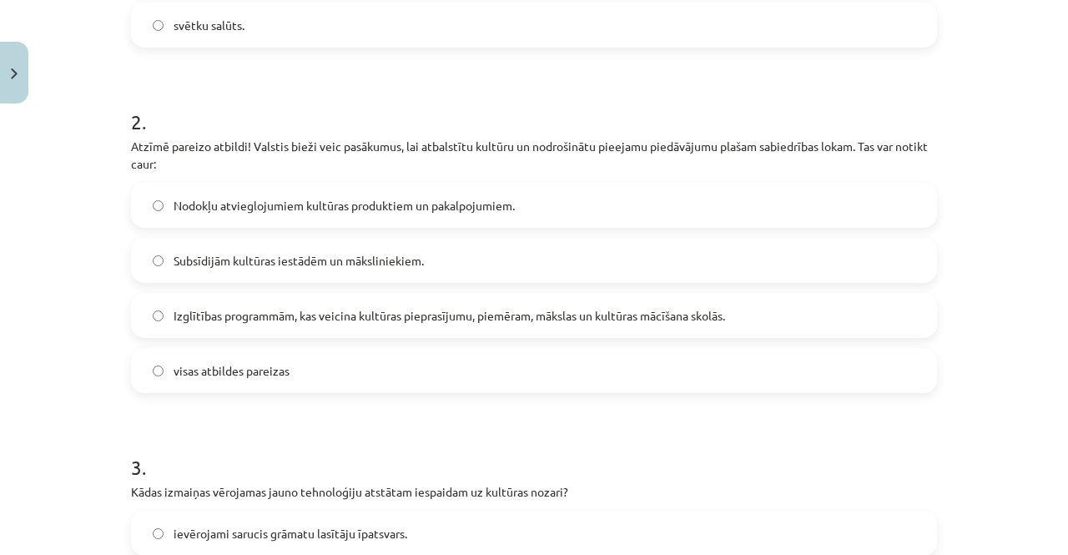
scroll to position [580, 0]
click at [245, 363] on span "visas atbildes pareizas" at bounding box center [232, 370] width 116 height 18
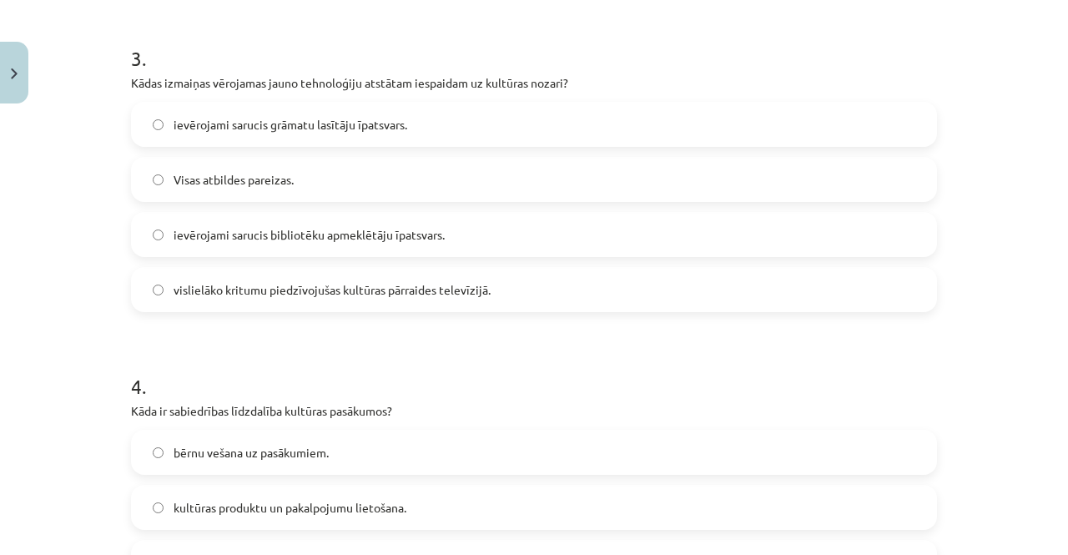
scroll to position [994, 0]
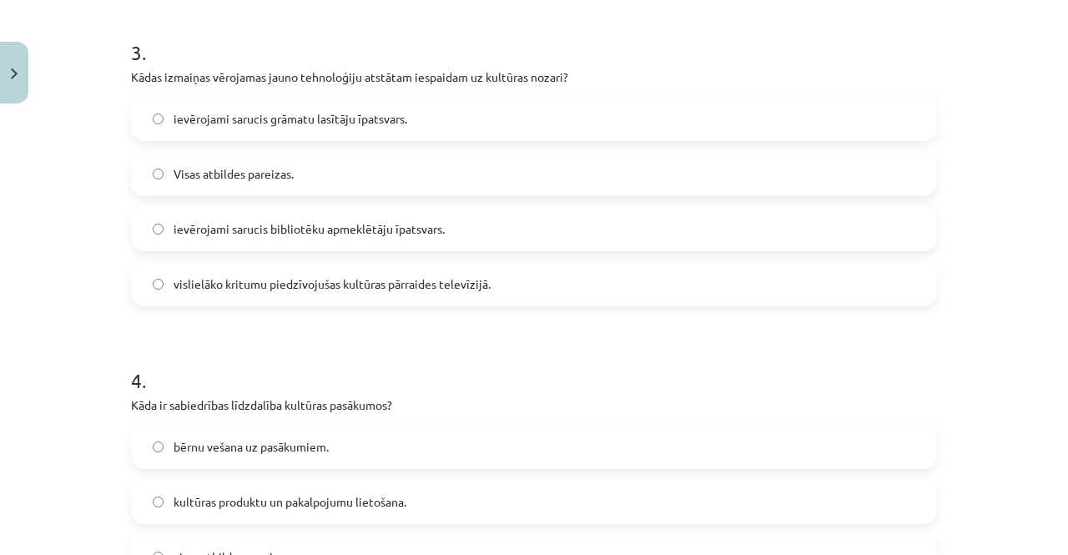
click at [387, 106] on label "ievērojami sarucis grāmatu lasītāju īpatsvars." at bounding box center [534, 119] width 803 height 42
click at [282, 159] on label "Visas atbildes pareizas." at bounding box center [534, 174] width 803 height 42
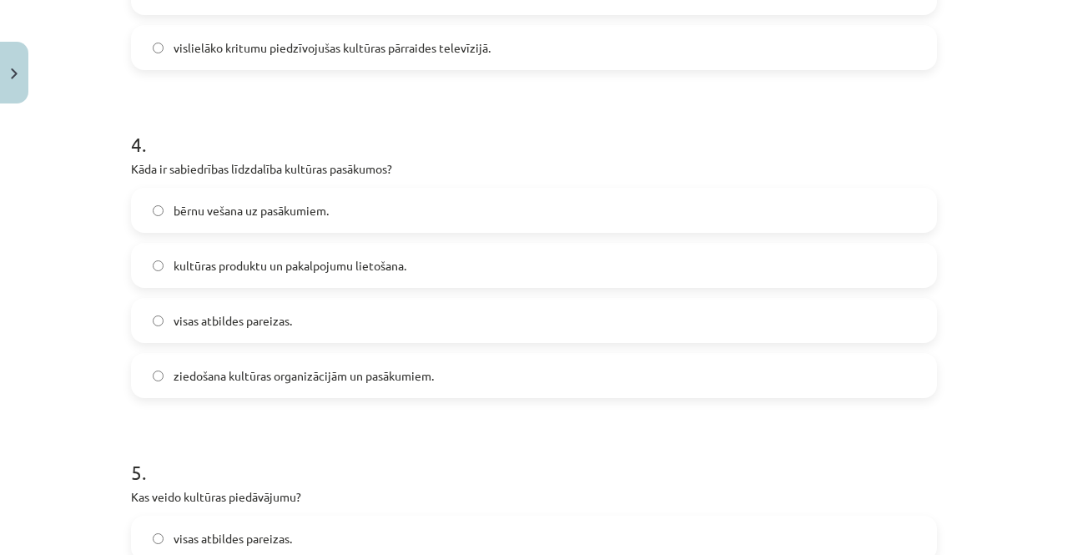
scroll to position [1253, 0]
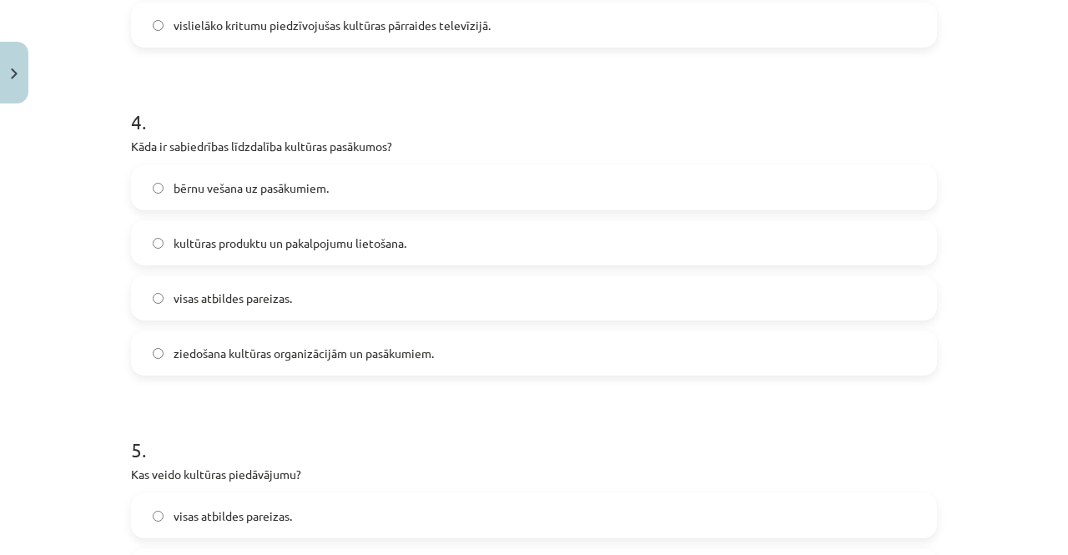
click at [160, 294] on label "visas atbildes pareizas." at bounding box center [534, 298] width 803 height 42
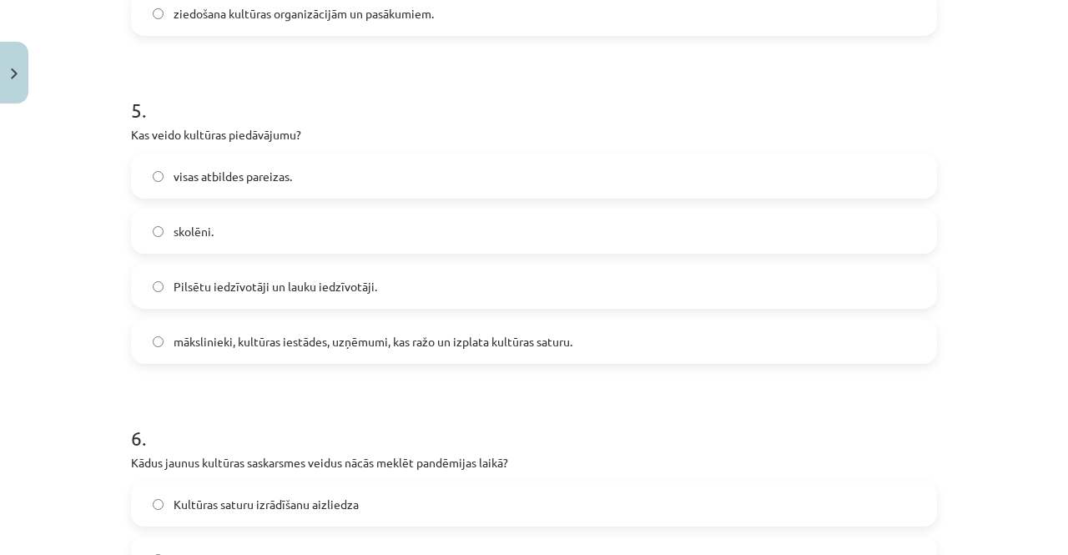
scroll to position [1592, 0]
click at [165, 353] on label "mākslinieki, kultūras iestādes, uzņēmumi, kas ražo un izplata kultūras saturu." at bounding box center [534, 342] width 803 height 42
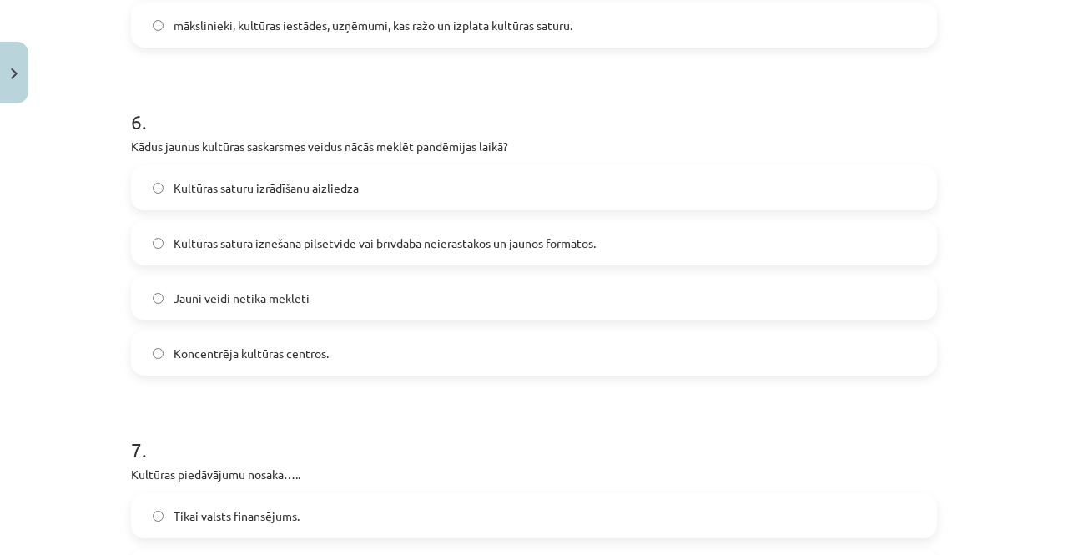
scroll to position [1910, 0]
click at [240, 241] on span "Kultūras satura iznešana pilsētvidē vai brīvdabā neierastākos un jaunos formāto…" at bounding box center [385, 243] width 422 height 18
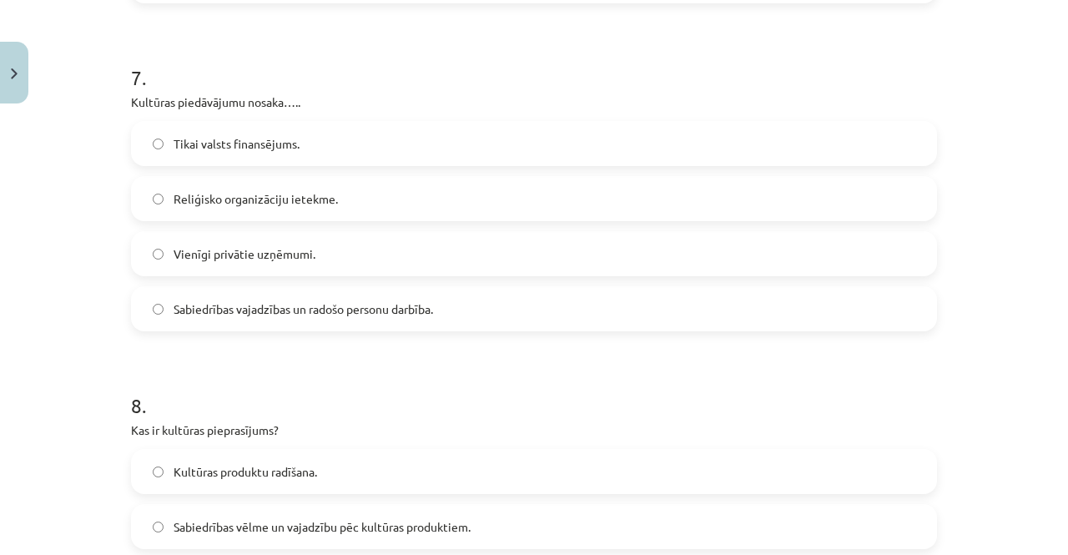
scroll to position [2282, 0]
click at [214, 308] on span "Sabiedrības vajadzības un radošo personu darbība." at bounding box center [304, 309] width 260 height 18
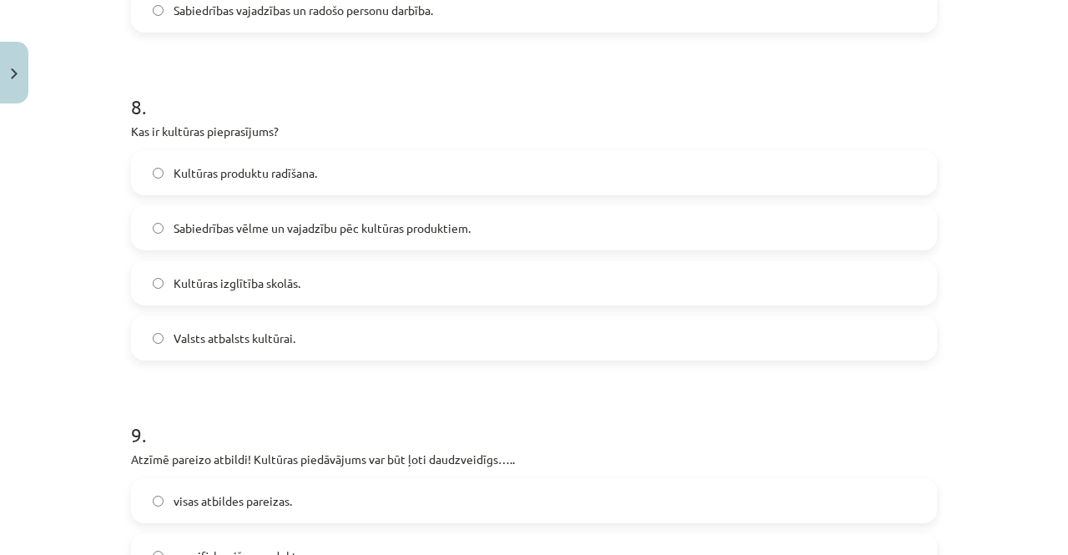
scroll to position [2582, 0]
click at [243, 223] on span "Sabiedrības vēlme un vajadzību pēc kultūras produktiem." at bounding box center [322, 227] width 297 height 18
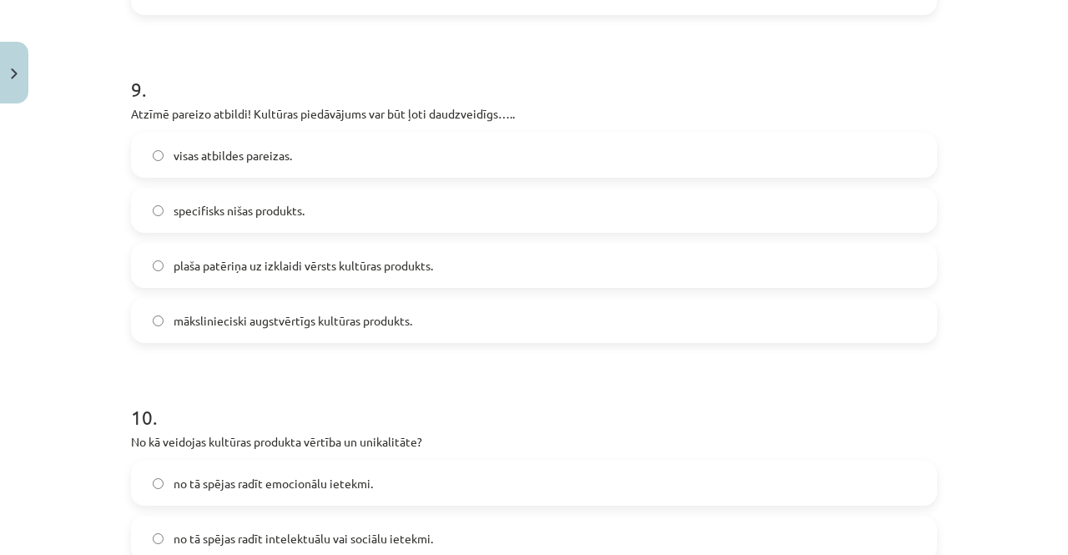
scroll to position [2926, 0]
click at [246, 162] on span "visas atbildes pareizas." at bounding box center [233, 155] width 119 height 18
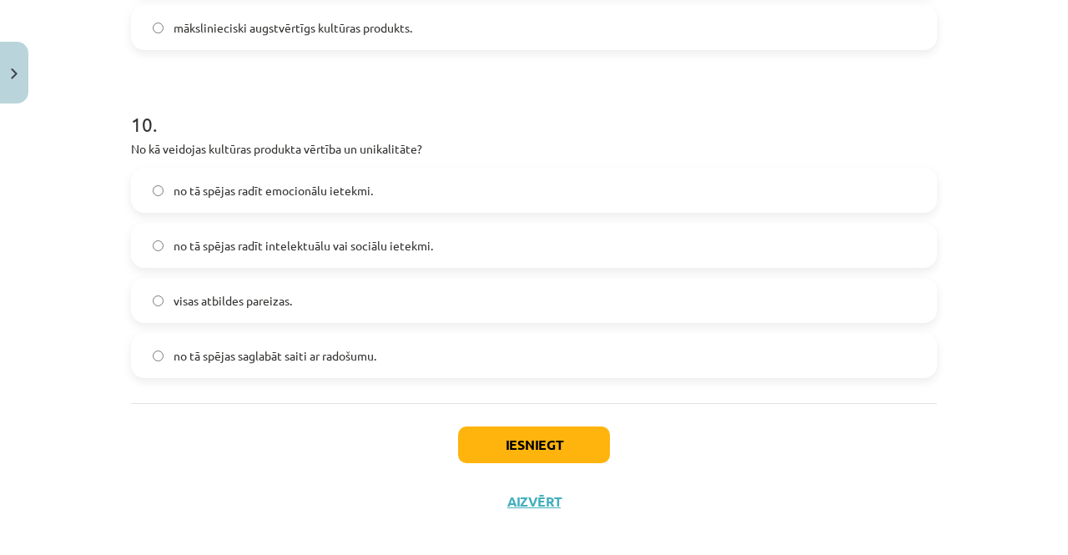
scroll to position [3221, 0]
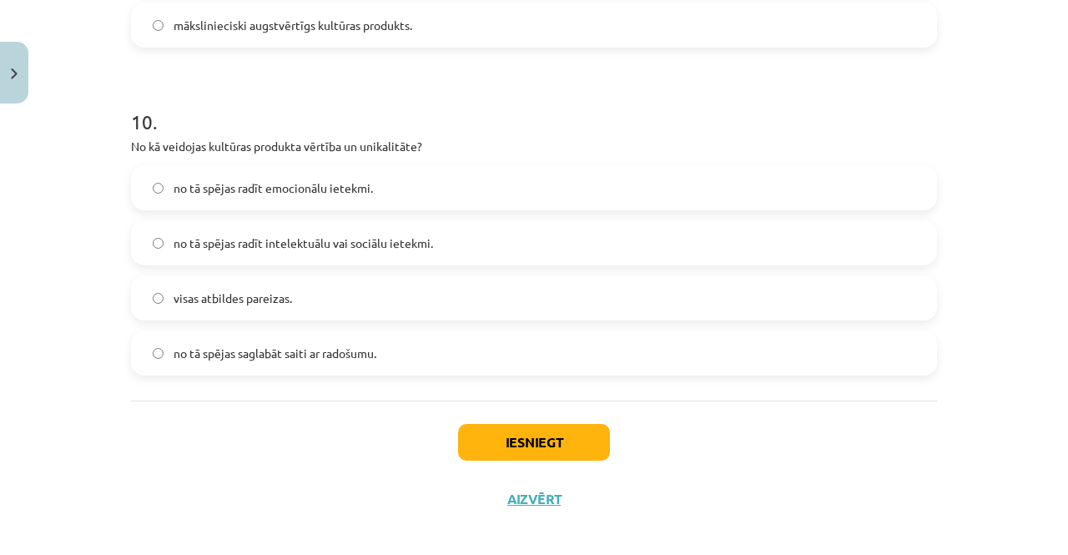
click at [189, 303] on span "visas atbildes pareizas." at bounding box center [233, 299] width 119 height 18
click at [464, 435] on button "Iesniegt" at bounding box center [534, 442] width 152 height 37
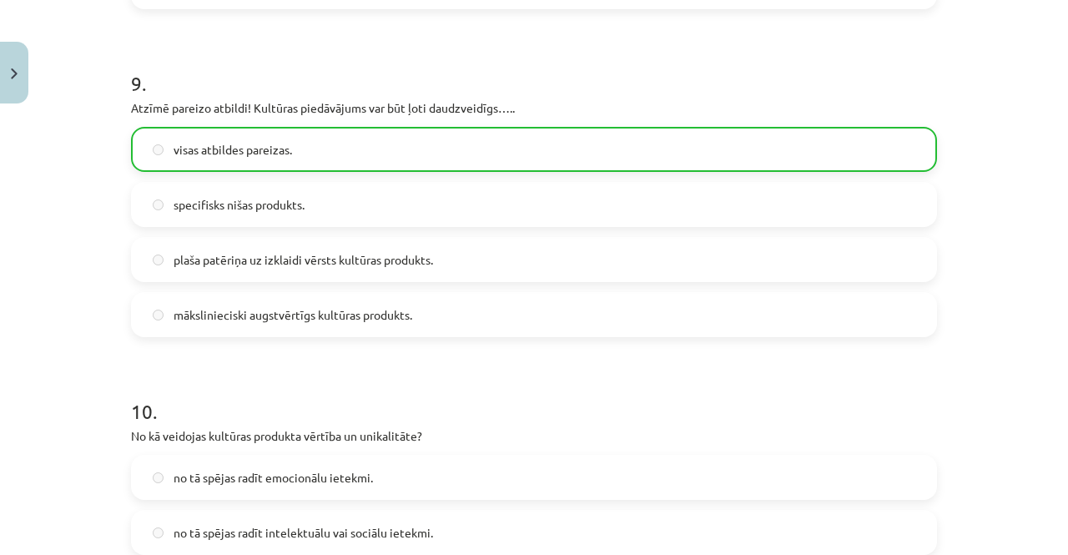
scroll to position [3286, 0]
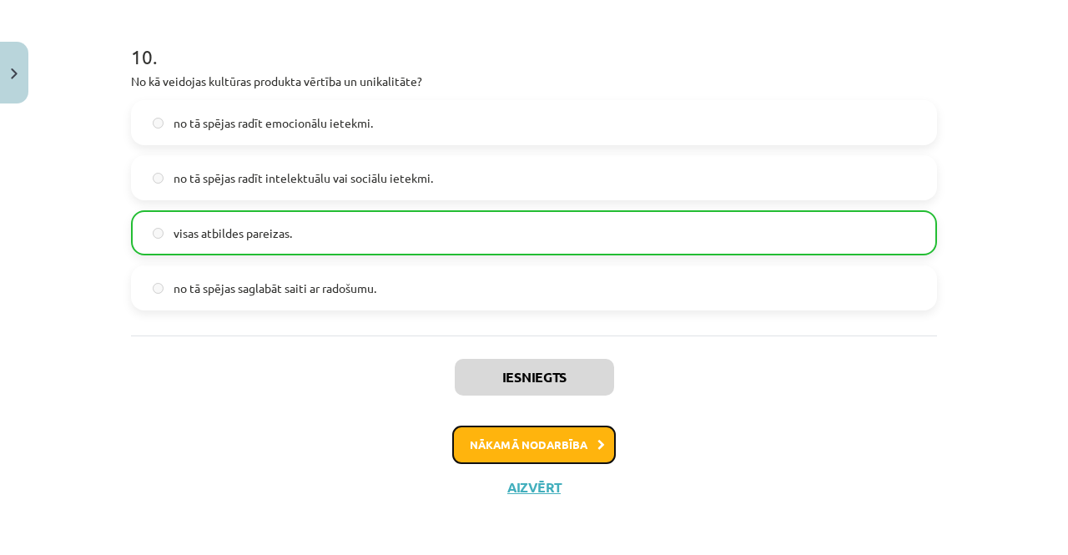
click at [526, 444] on button "Nākamā nodarbība" at bounding box center [534, 445] width 164 height 38
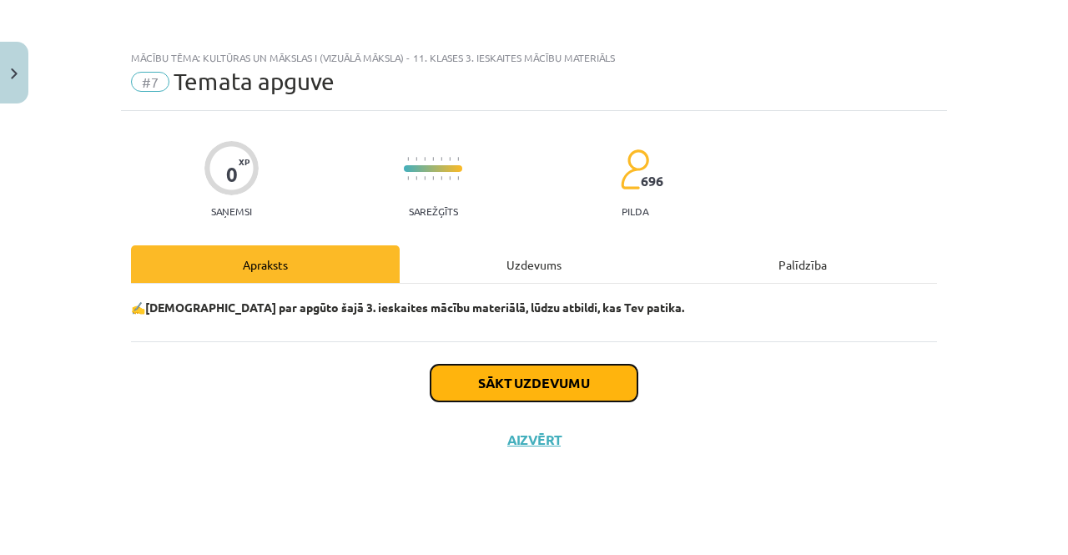
click at [527, 371] on button "Sākt uzdevumu" at bounding box center [534, 383] width 207 height 37
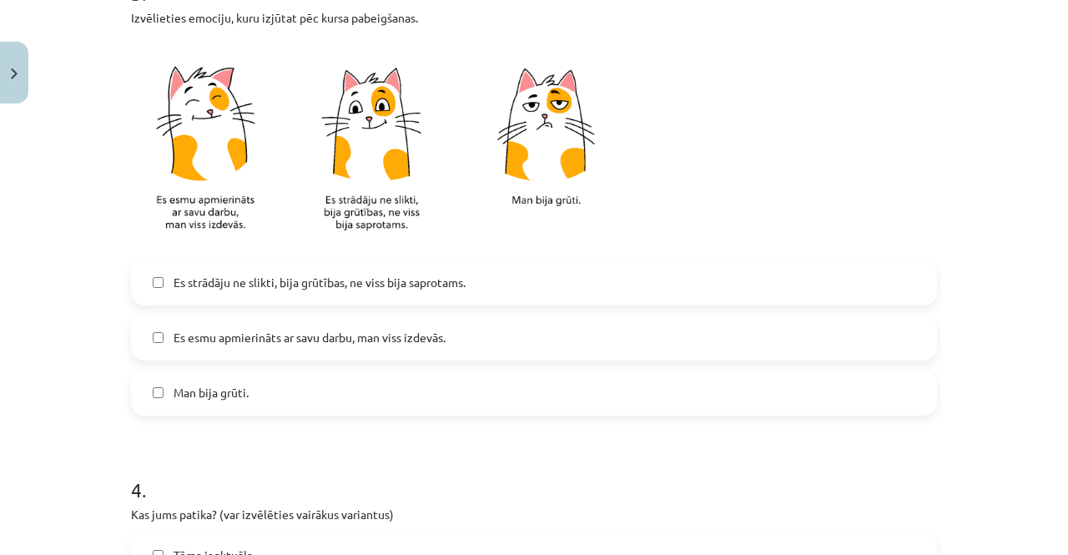
scroll to position [1023, 0]
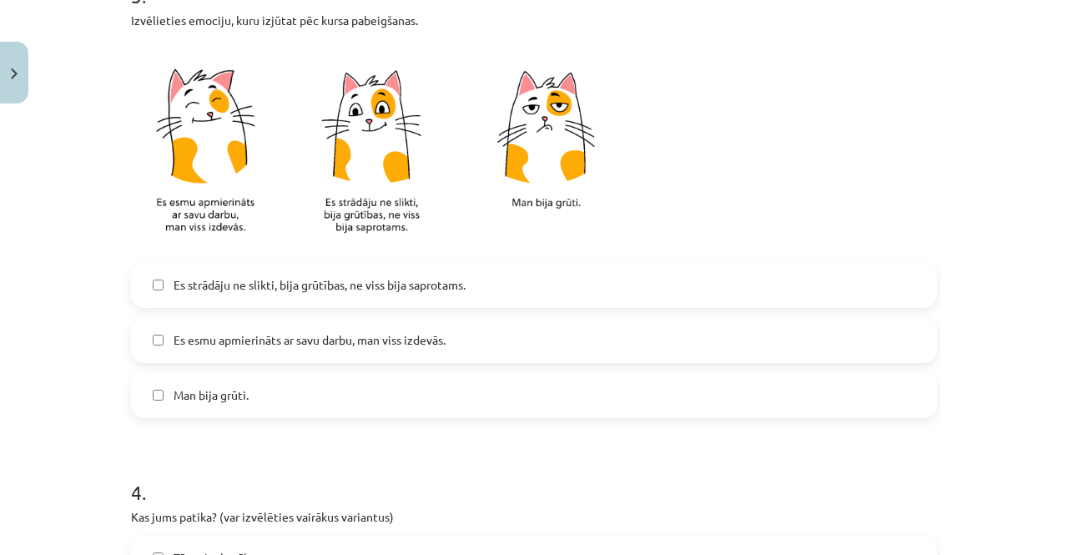
click at [418, 340] on span "Es esmu apmierināts ar savu darbu, man viss izdevās." at bounding box center [310, 340] width 272 height 18
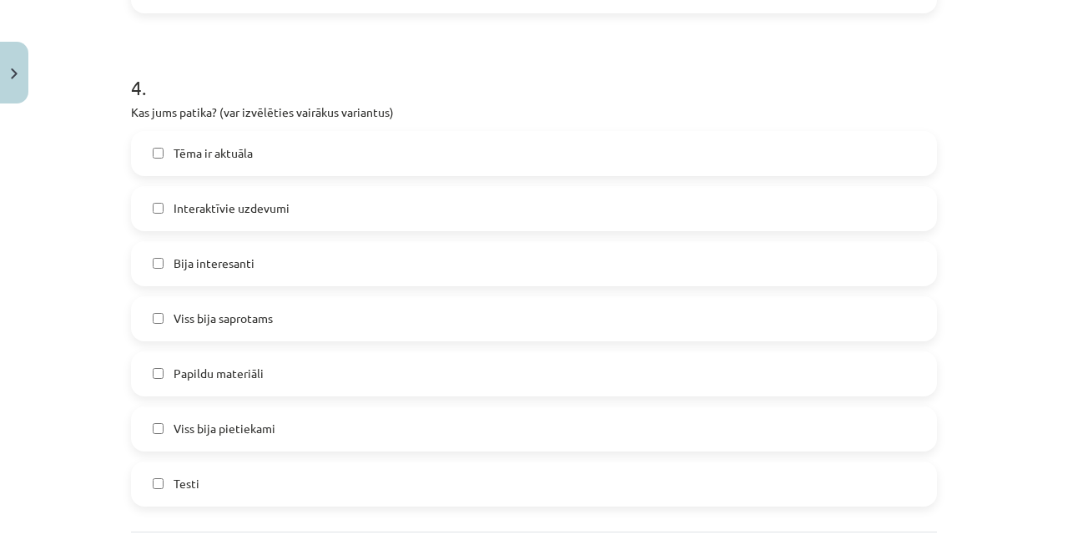
scroll to position [1428, 0]
click at [179, 242] on label "Bija interesanti" at bounding box center [534, 263] width 803 height 42
click at [165, 367] on label "Papildu materiāli" at bounding box center [534, 373] width 803 height 42
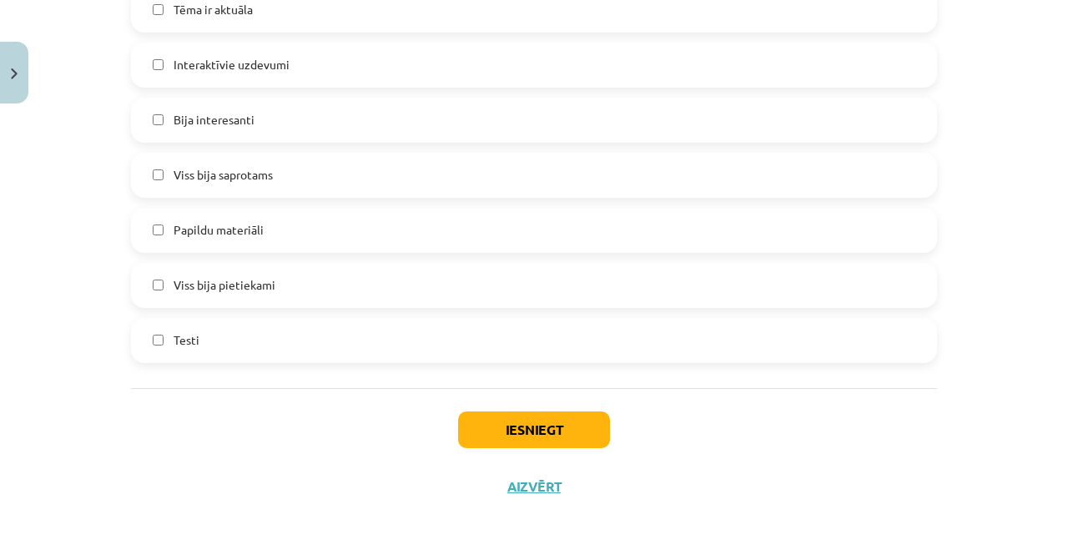
click at [332, 280] on label "Viss bija pietiekami" at bounding box center [534, 286] width 803 height 42
click at [519, 424] on button "Iesniegt" at bounding box center [534, 430] width 152 height 37
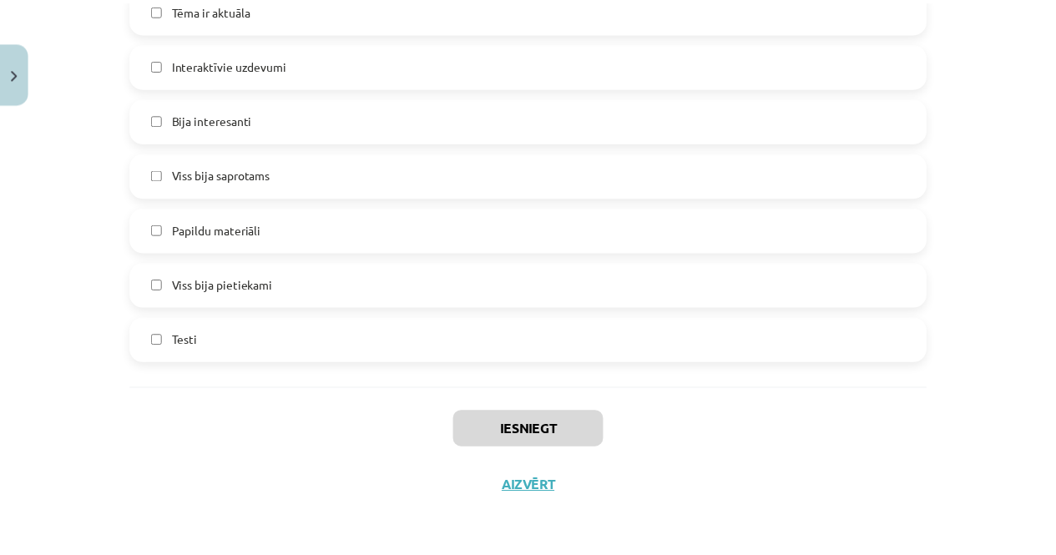
scroll to position [1013, 0]
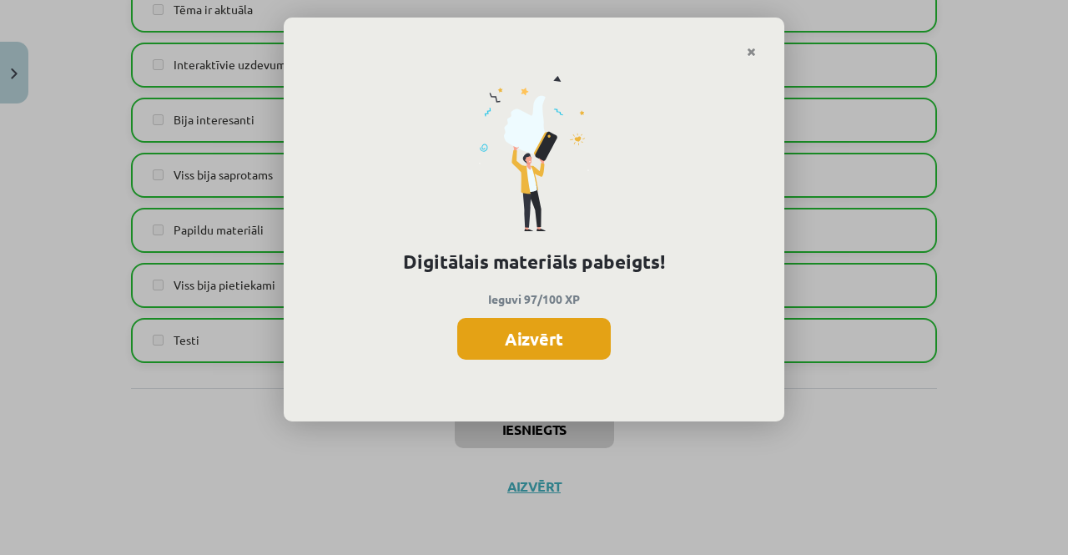
click at [556, 327] on button "Aizvērt" at bounding box center [534, 339] width 154 height 42
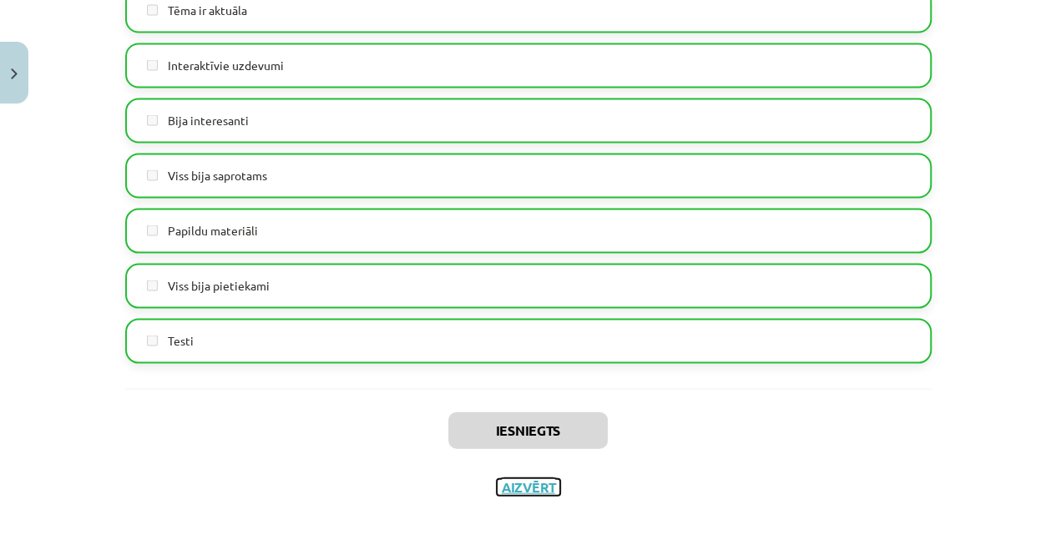
click at [513, 487] on button "Aizvērt" at bounding box center [528, 486] width 63 height 17
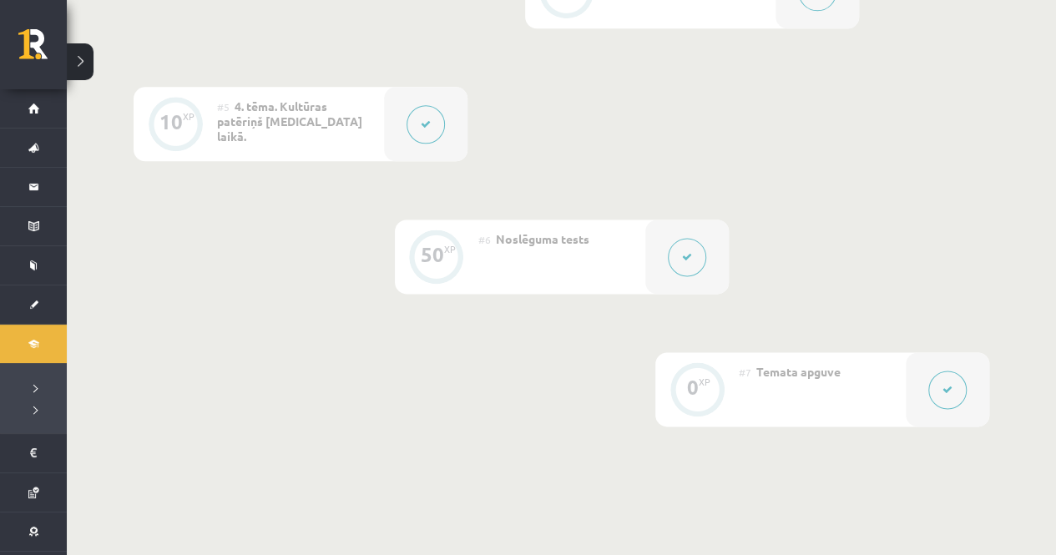
scroll to position [1177, 0]
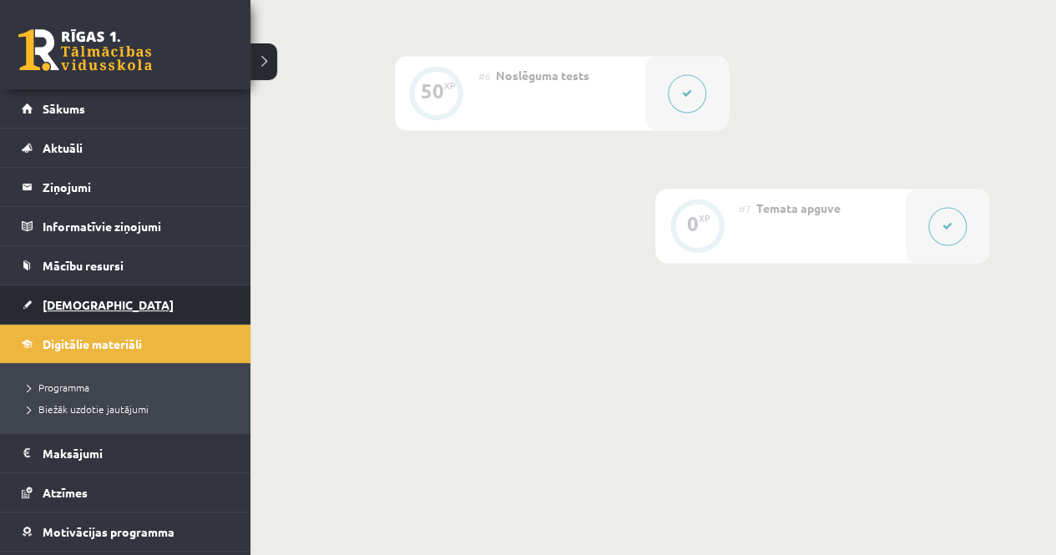
click at [59, 305] on span "[DEMOGRAPHIC_DATA]" at bounding box center [108, 304] width 131 height 15
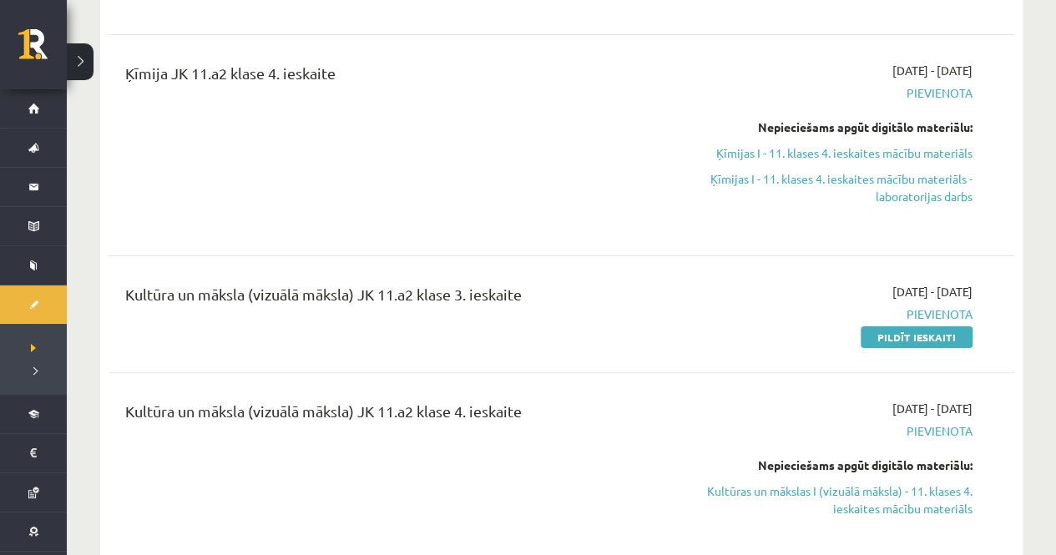
scroll to position [3204, 0]
click at [934, 326] on link "Pildīt ieskaiti" at bounding box center [917, 337] width 112 height 22
click at [877, 326] on link "Pildīt ieskaiti" at bounding box center [917, 337] width 112 height 22
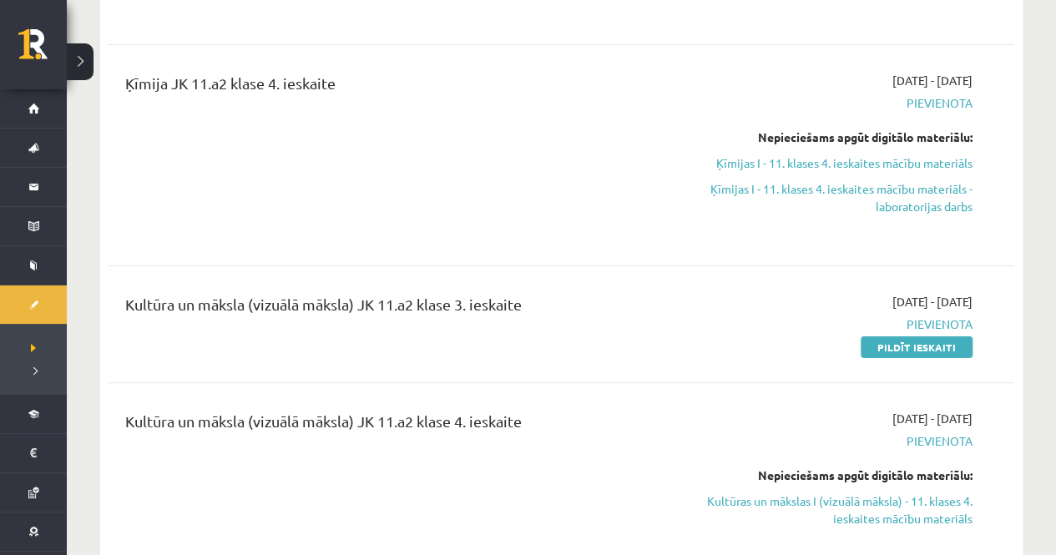
scroll to position [3268, 0]
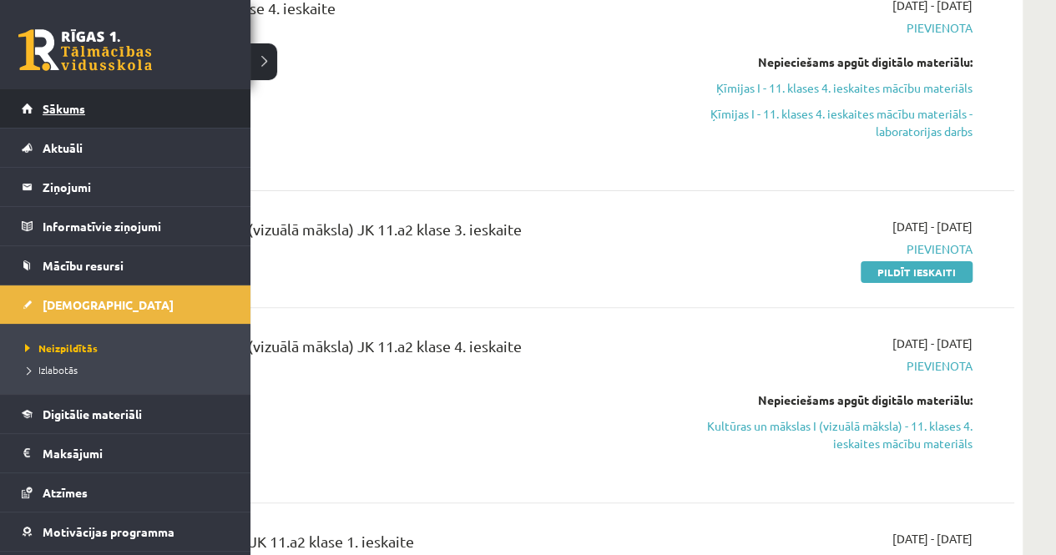
click at [40, 93] on link "Sākums" at bounding box center [126, 108] width 208 height 38
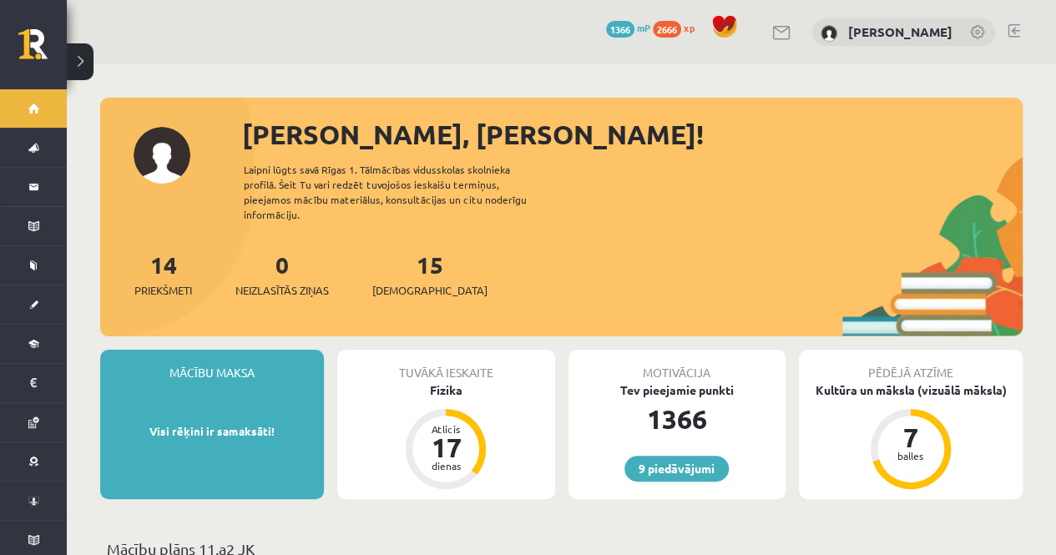
click at [1018, 26] on link at bounding box center [1013, 30] width 13 height 13
